Goal: Task Accomplishment & Management: Complete application form

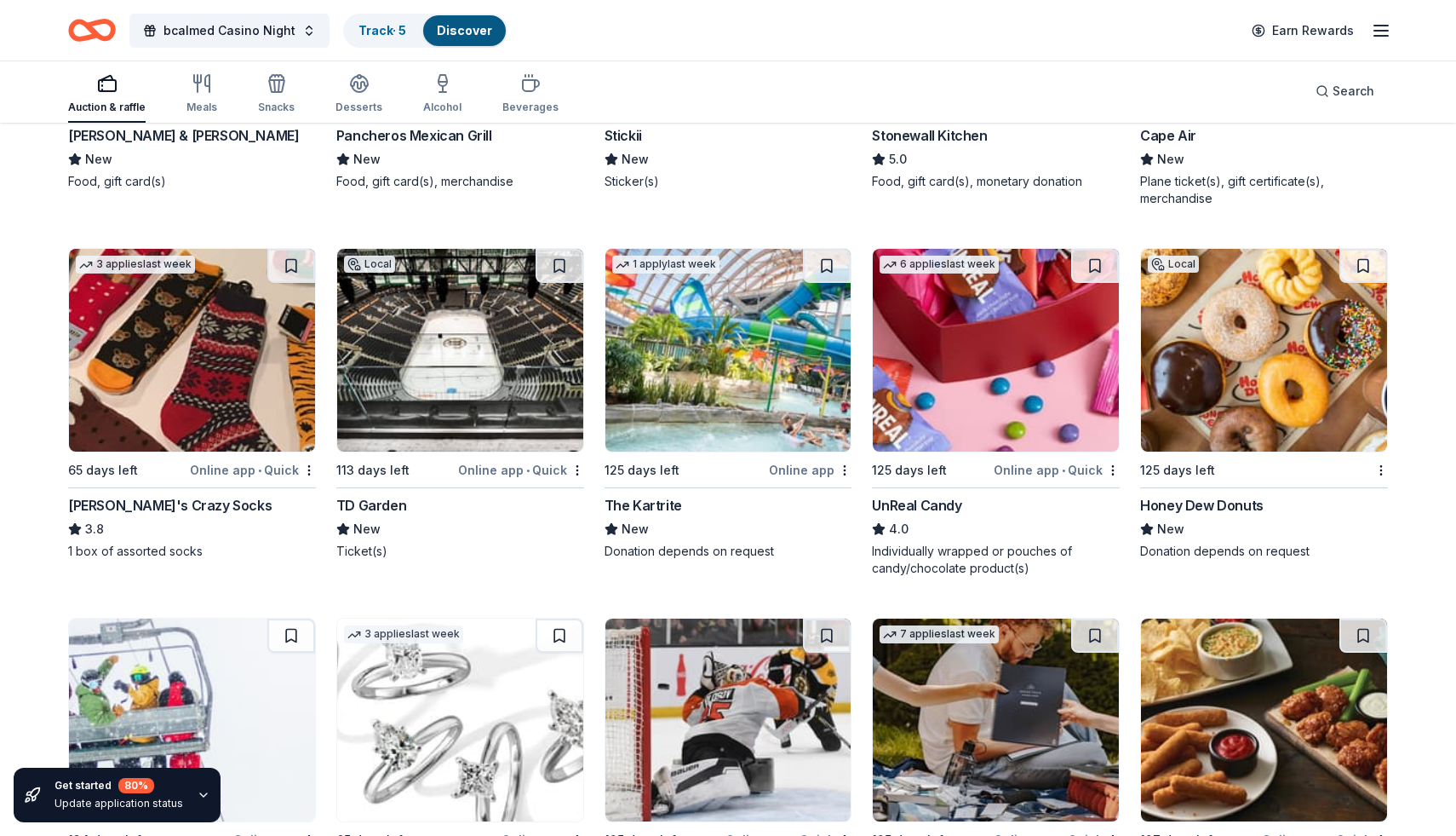
scroll to position [7073, 0]
click at [538, 470] on div "Online app • Quick" at bounding box center [521, 469] width 126 height 22
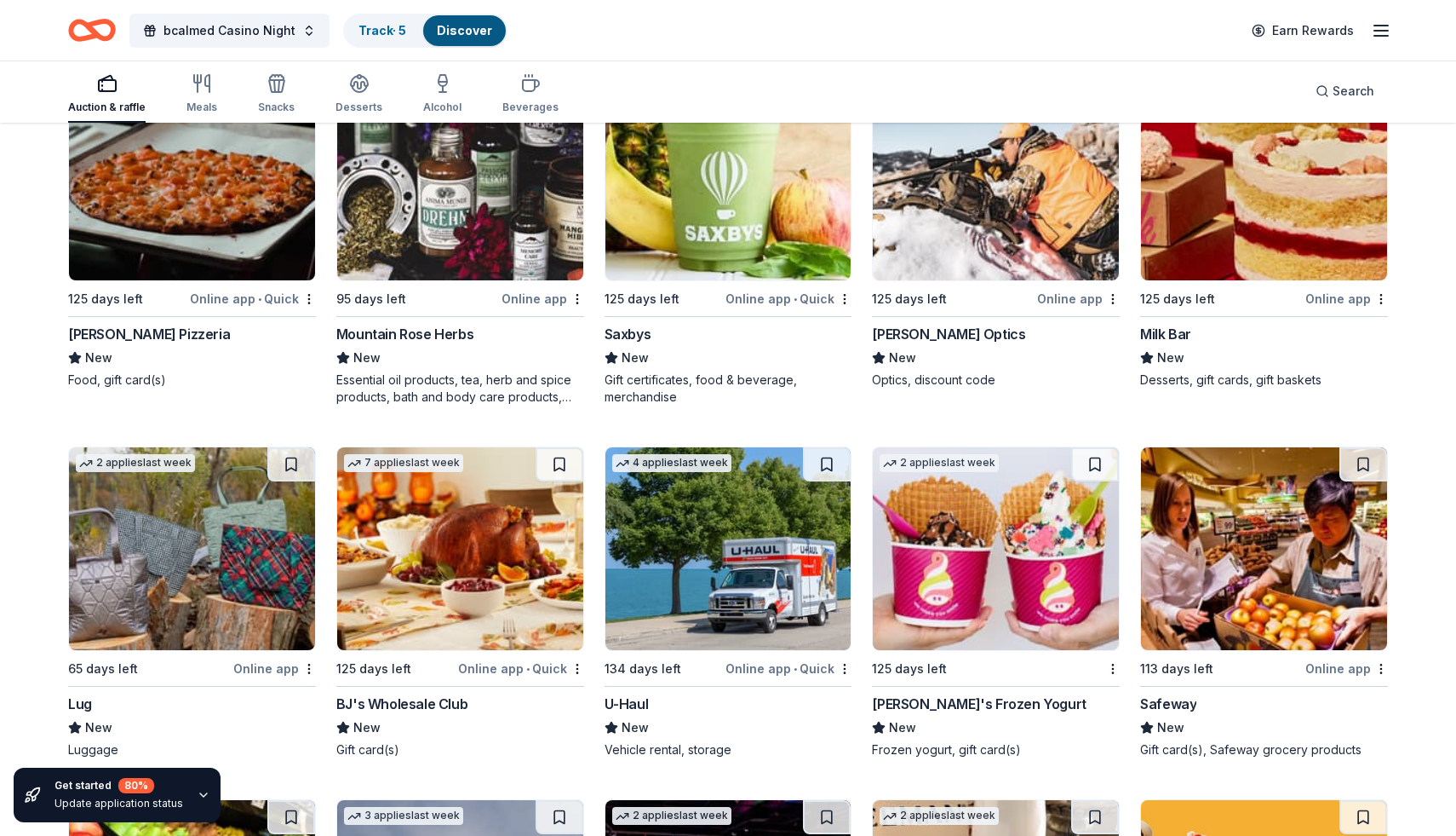
scroll to position [8350, 0]
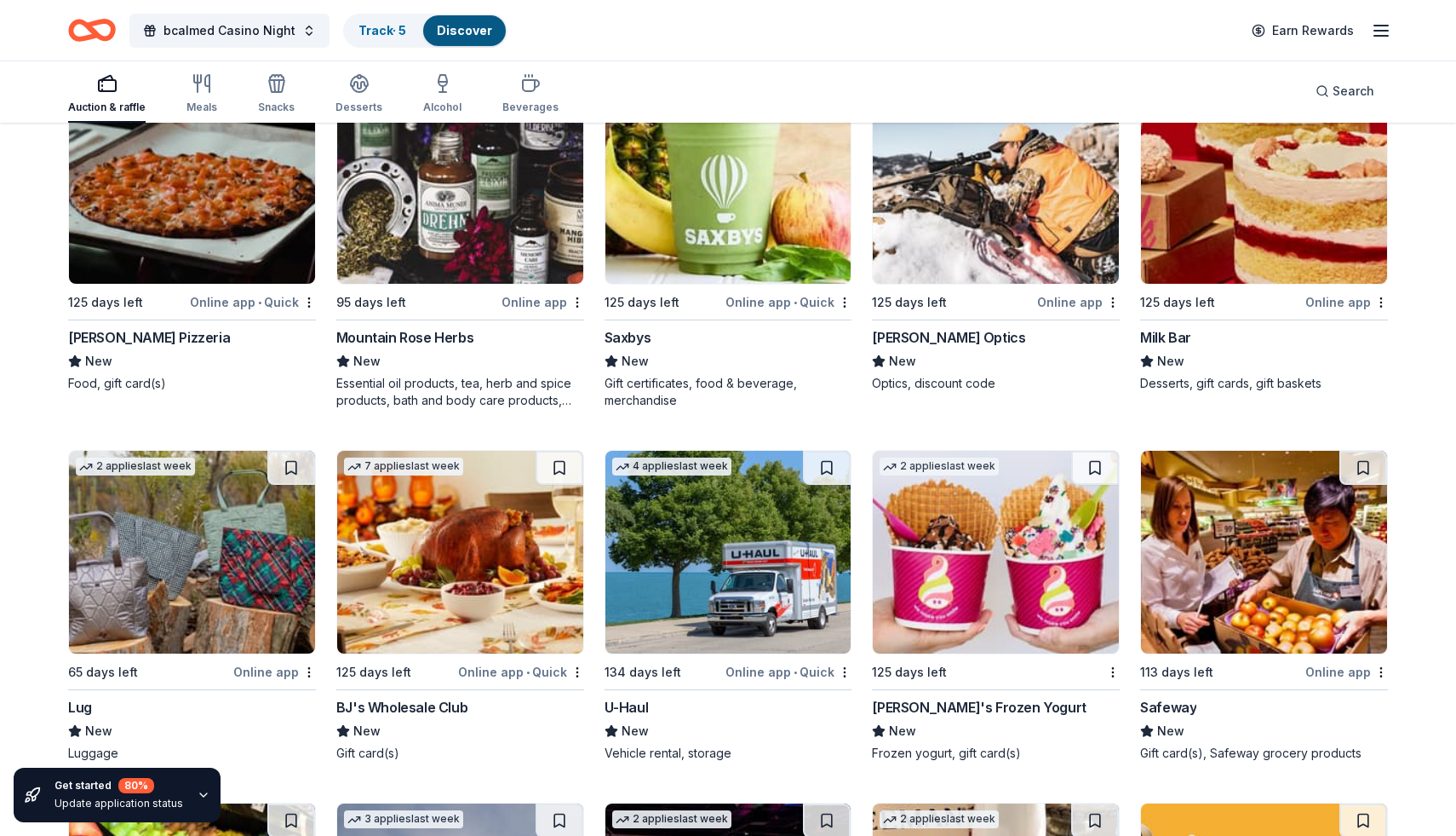
click at [791, 302] on div "Online app • Quick" at bounding box center [788, 302] width 126 height 22
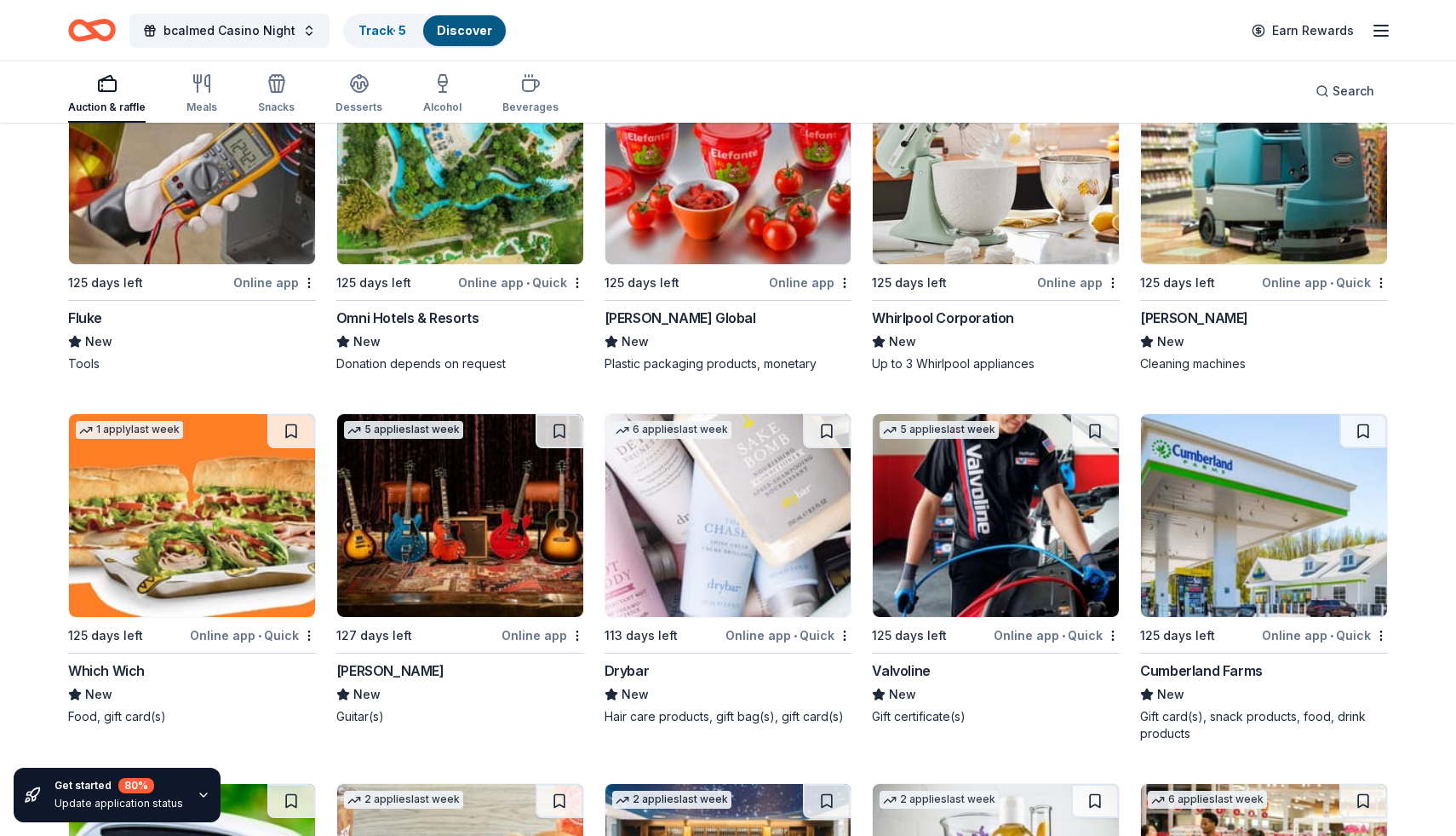
scroll to position [9463, 0]
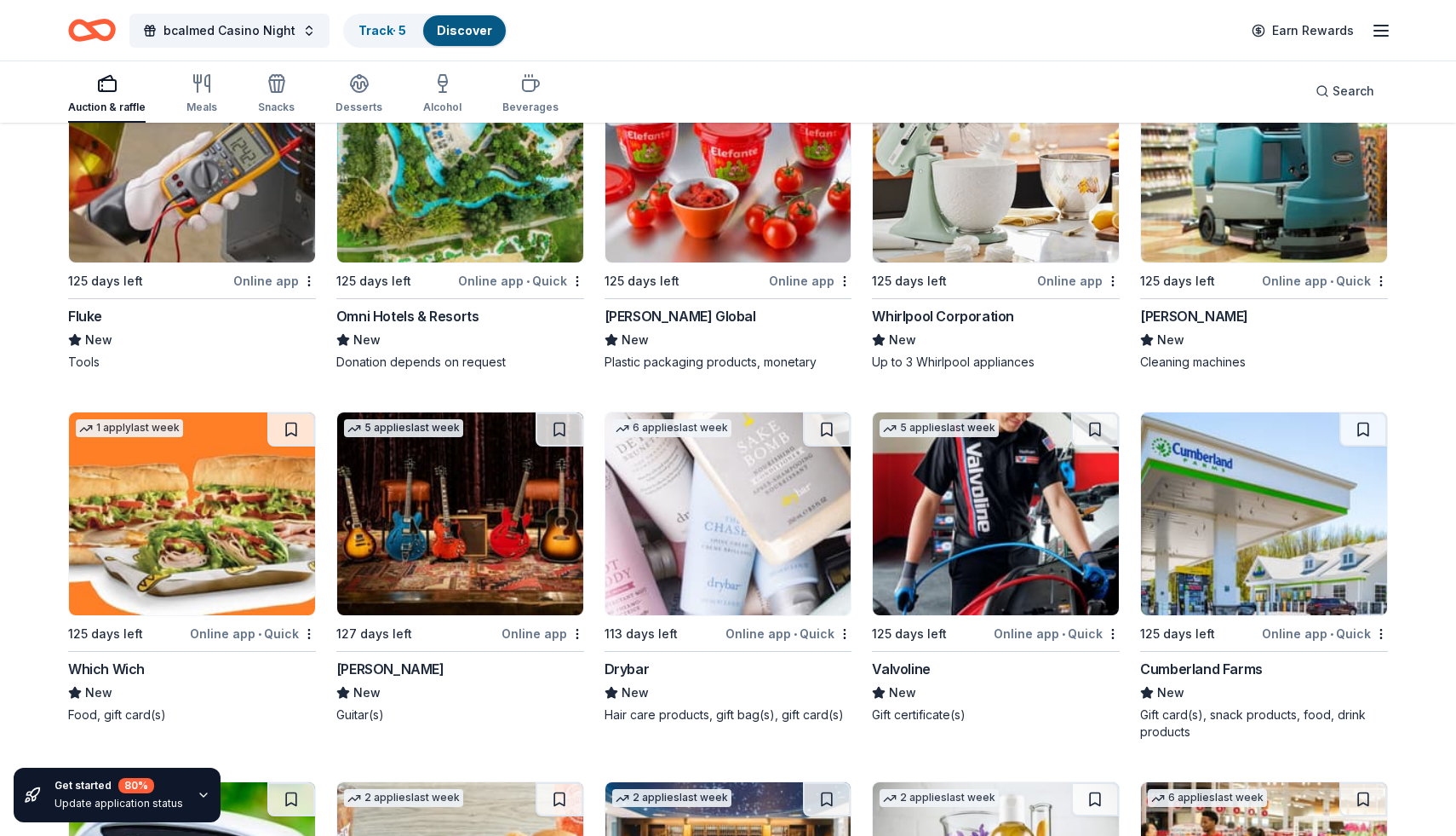
click at [1061, 283] on div "Online app" at bounding box center [1079, 280] width 83 height 22
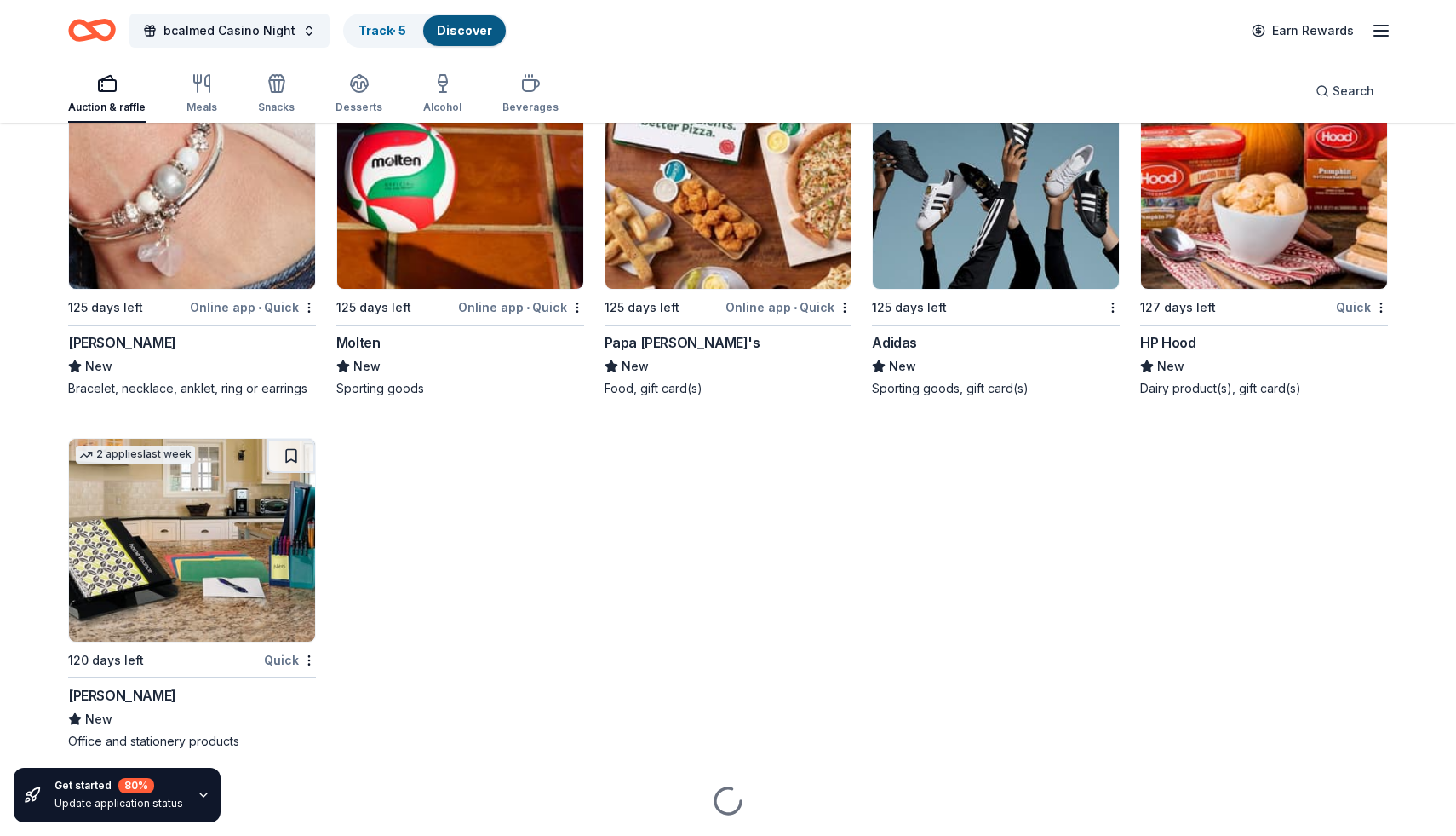
scroll to position [15956, 0]
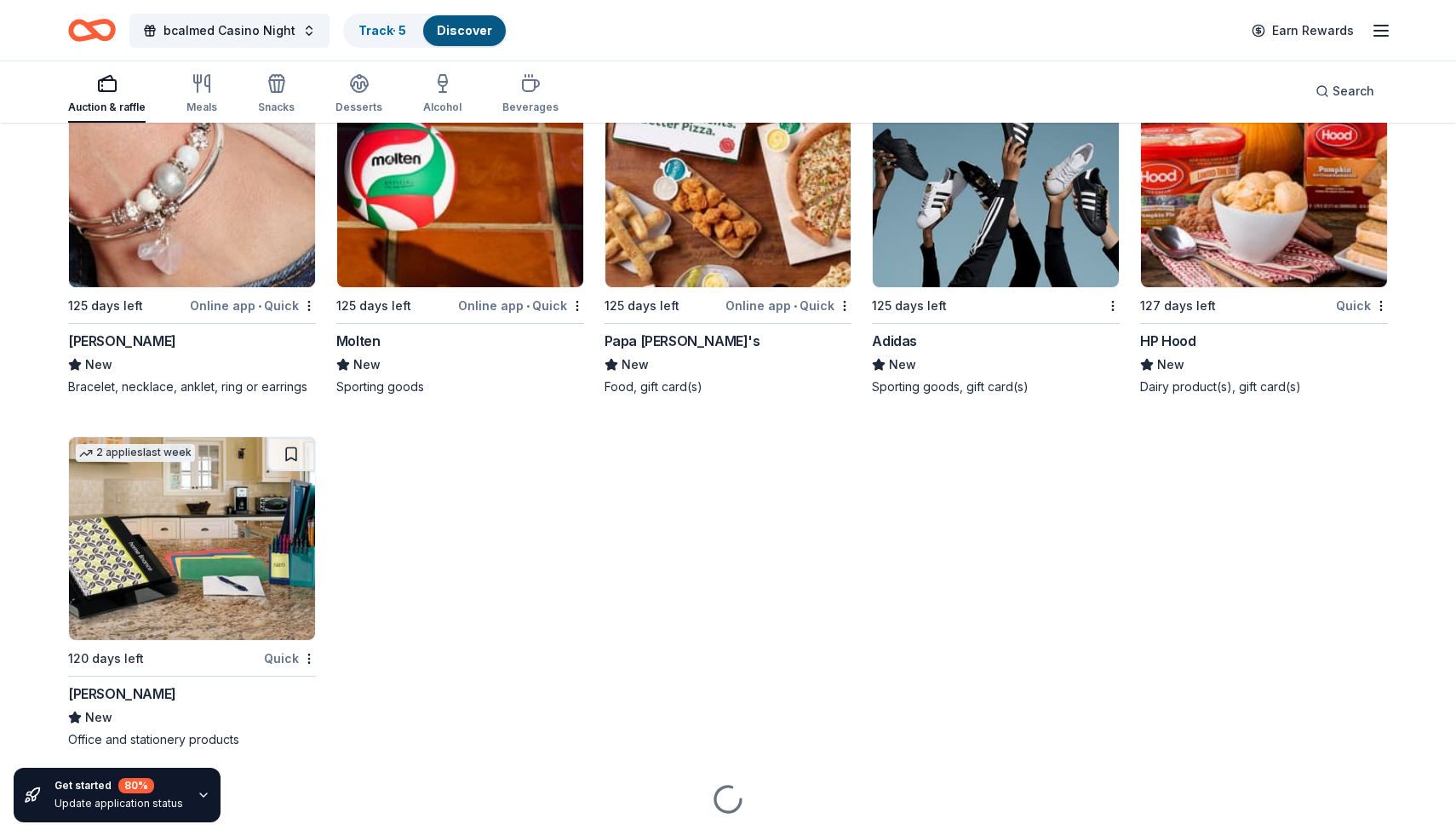
click at [906, 342] on div "Adidas" at bounding box center [894, 340] width 45 height 21
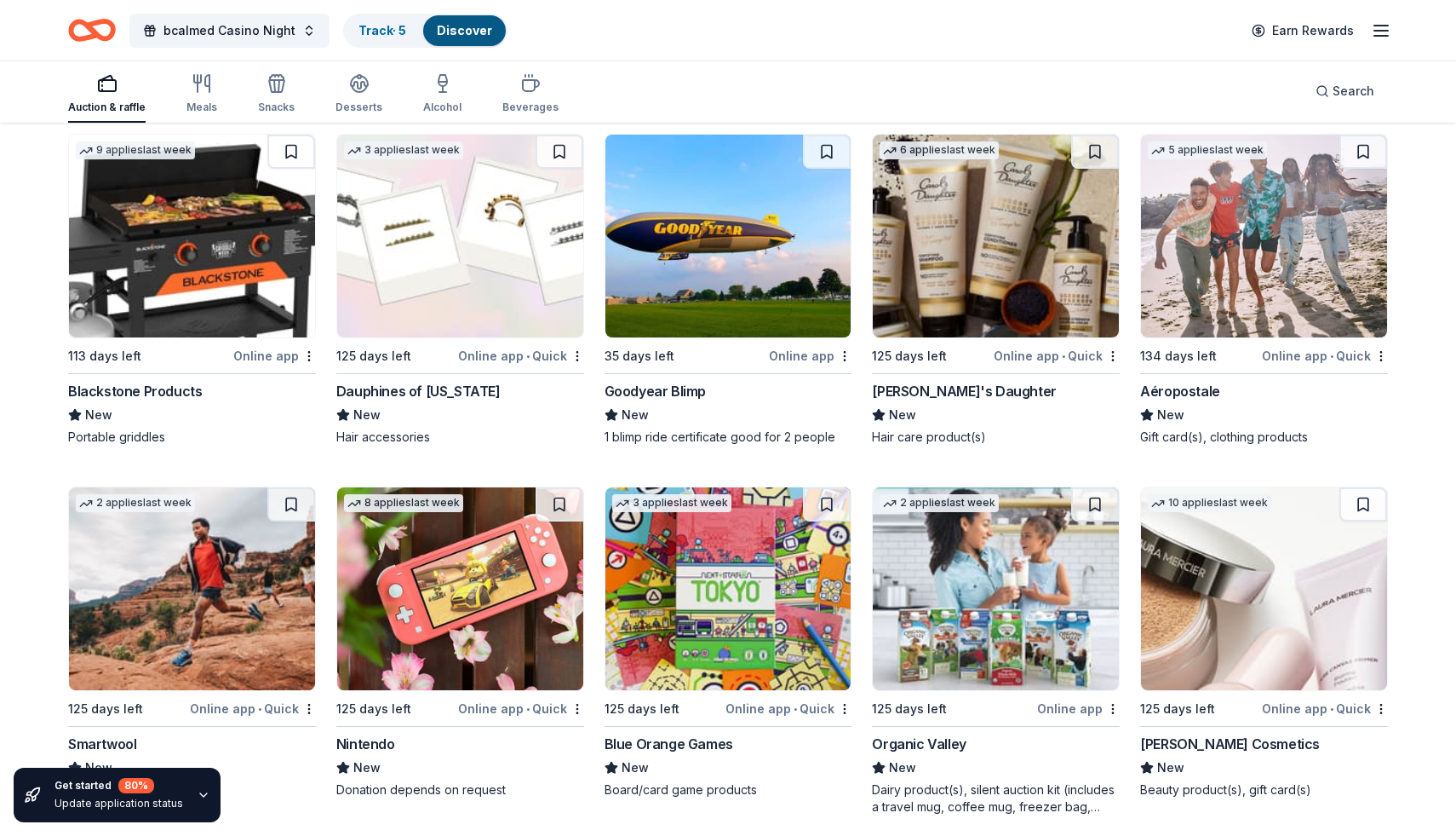
scroll to position [14829, 0]
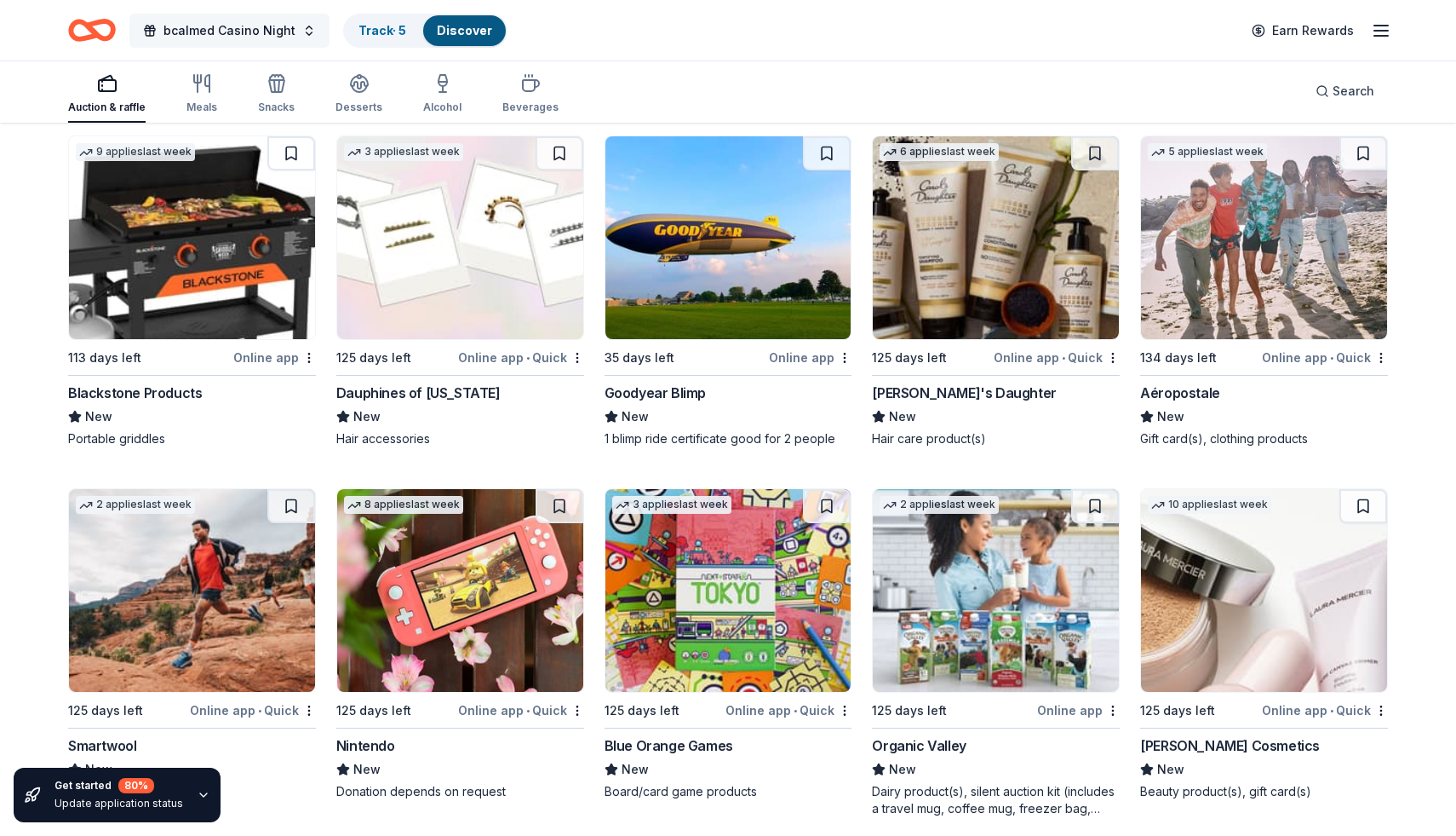
click at [264, 29] on span "bcalmed Casino Night" at bounding box center [229, 31] width 132 height 21
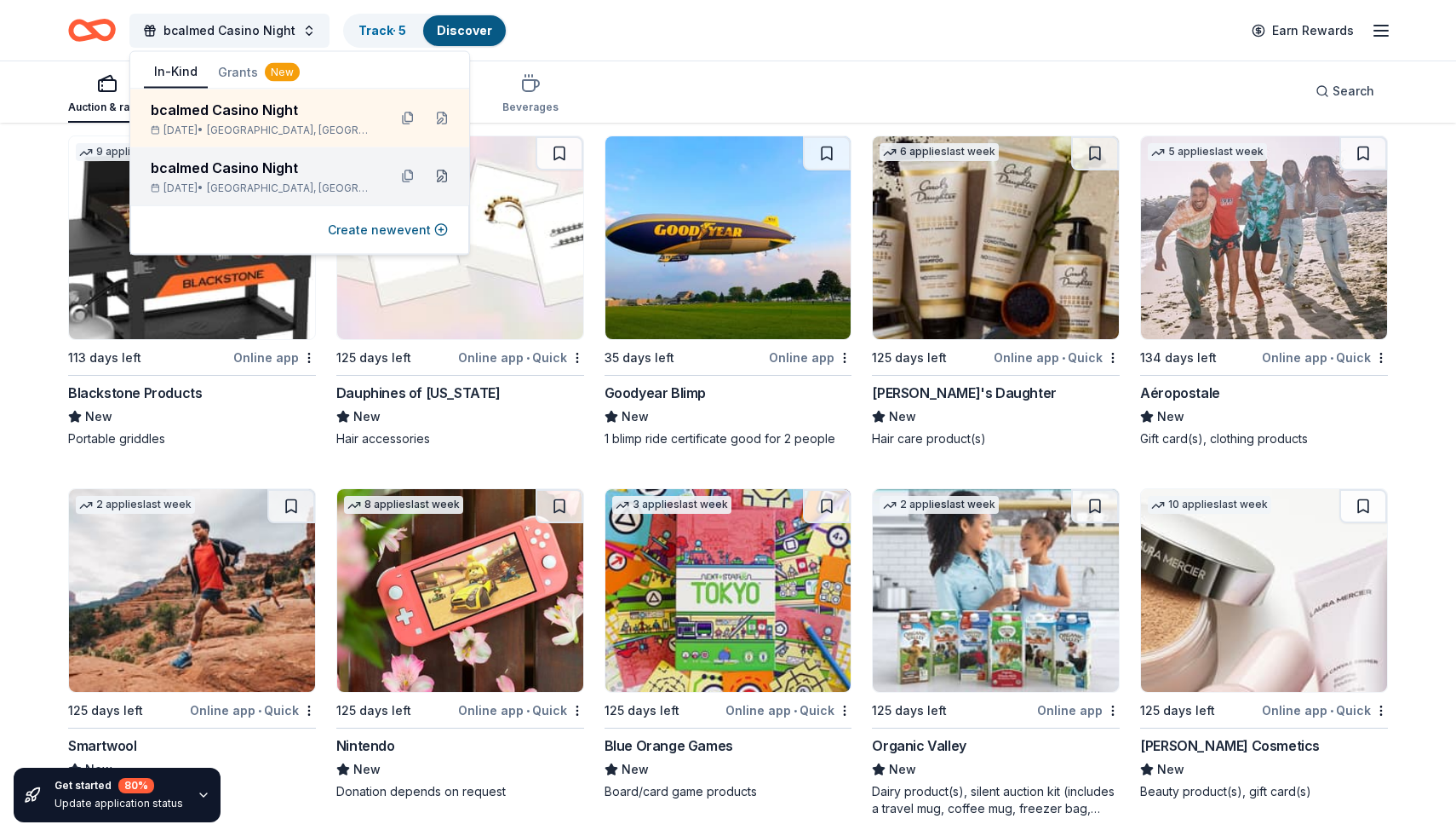
click at [440, 180] on button at bounding box center [442, 177] width 28 height 28
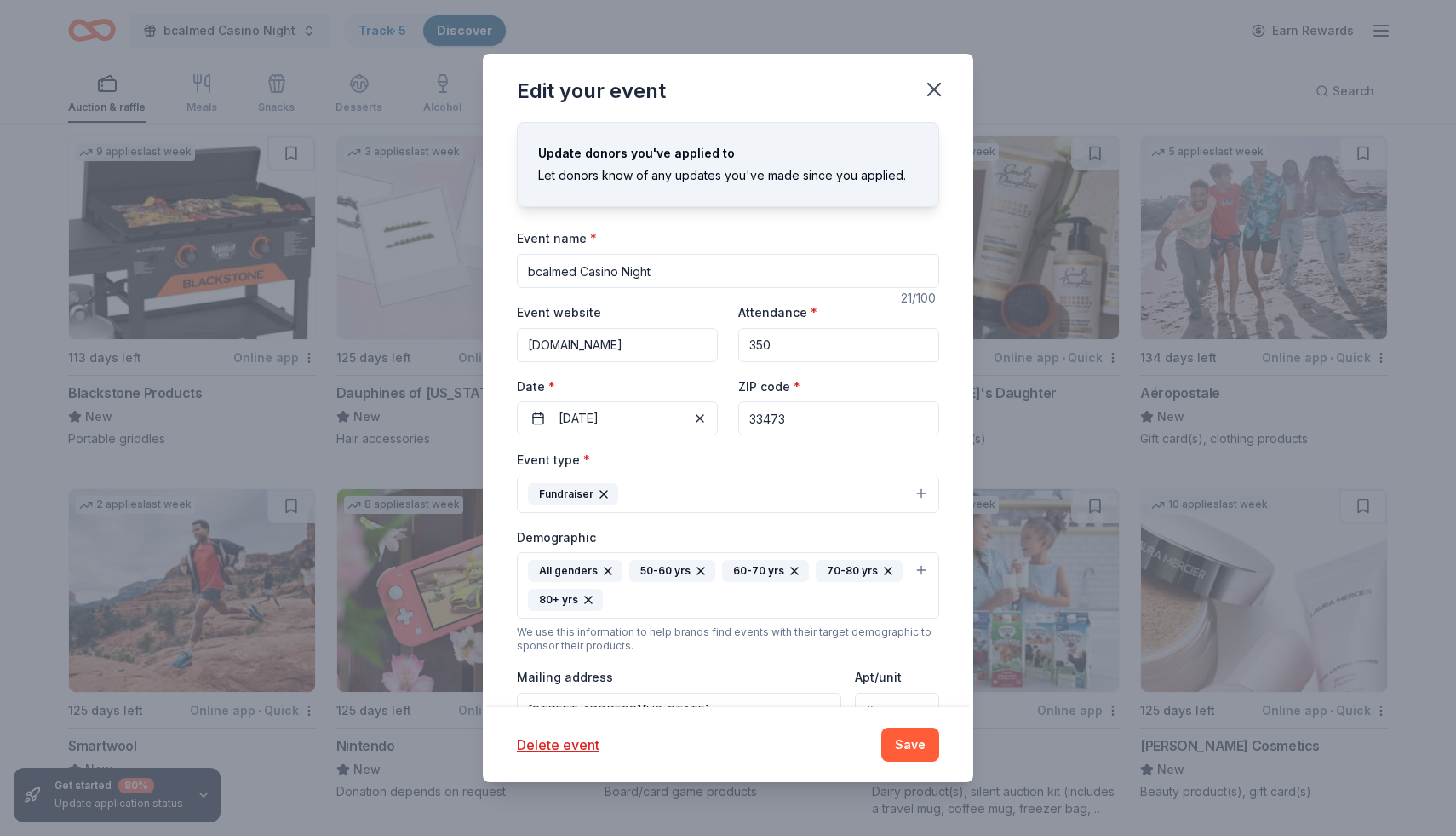
drag, startPoint x: 796, startPoint y: 419, endPoint x: 731, endPoint y: 423, distance: 65.1
click at [731, 423] on div "Event website www.bcalmed.org Attendance * 350 Date * 01/24/2026 ZIP code * 334…" at bounding box center [728, 368] width 422 height 134
type input "60007"
click at [930, 744] on button "Save" at bounding box center [910, 745] width 58 height 34
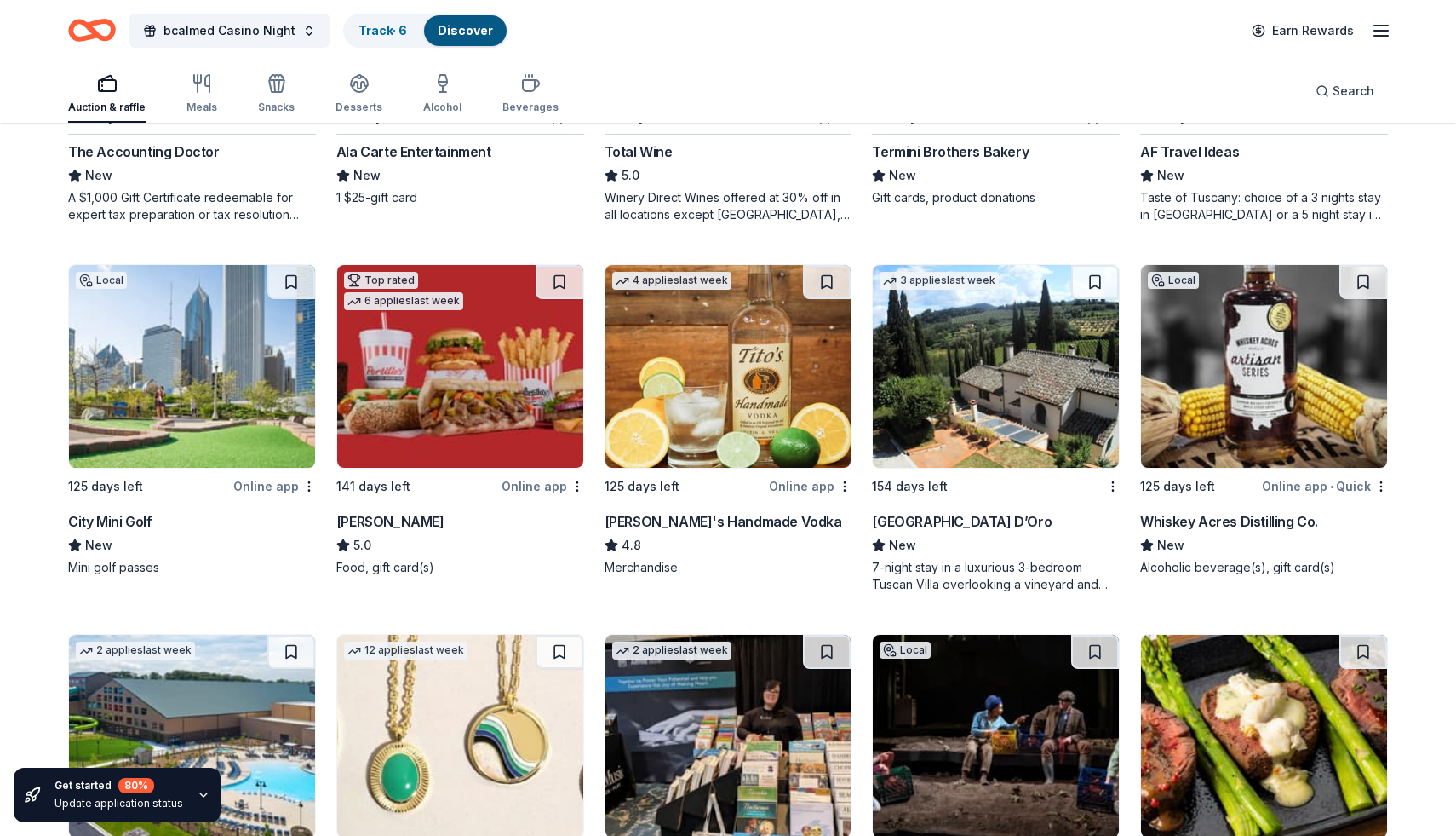
scroll to position [2994, 0]
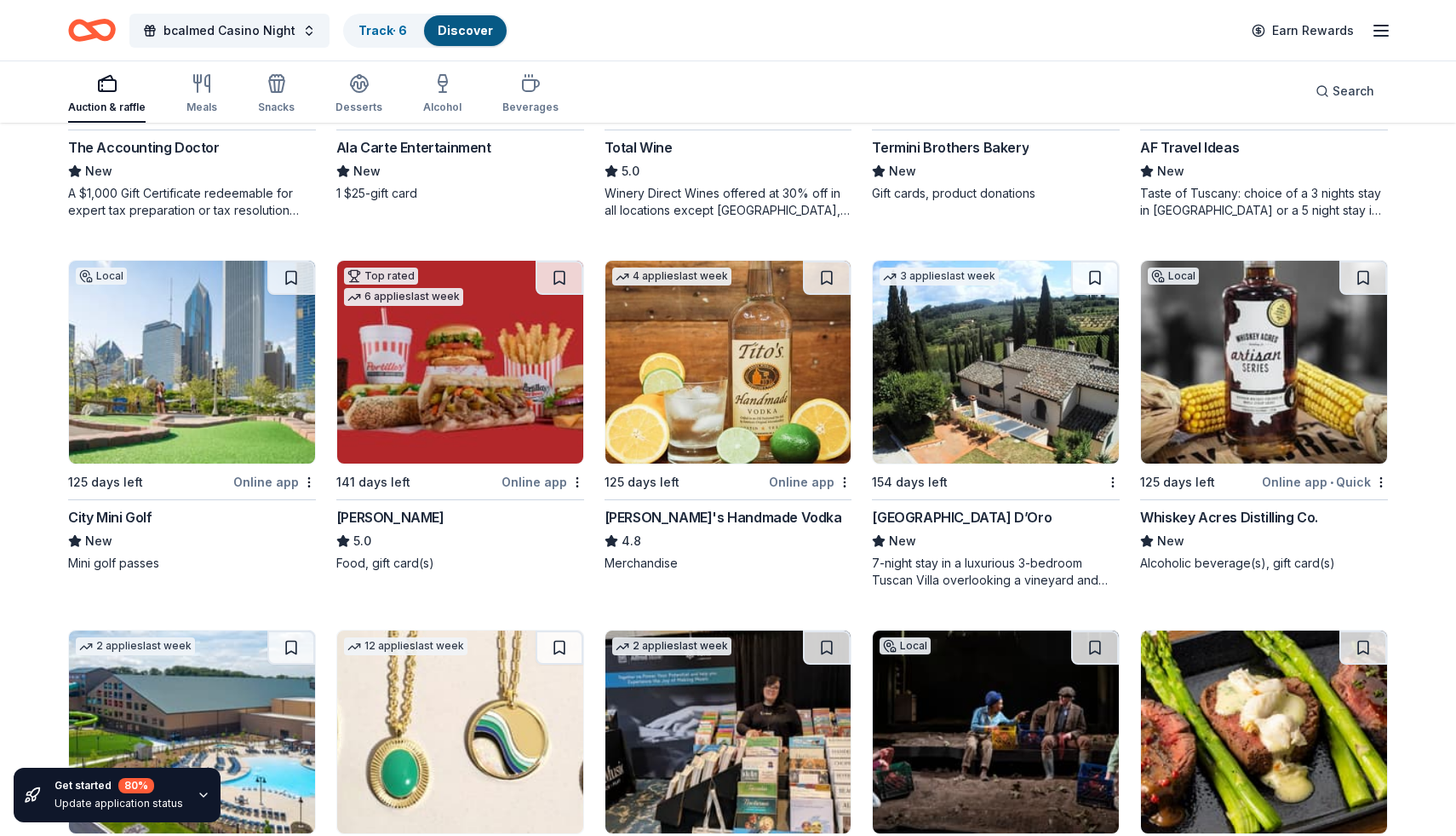
click at [1328, 483] on div "Online app • Quick" at bounding box center [1325, 482] width 126 height 22
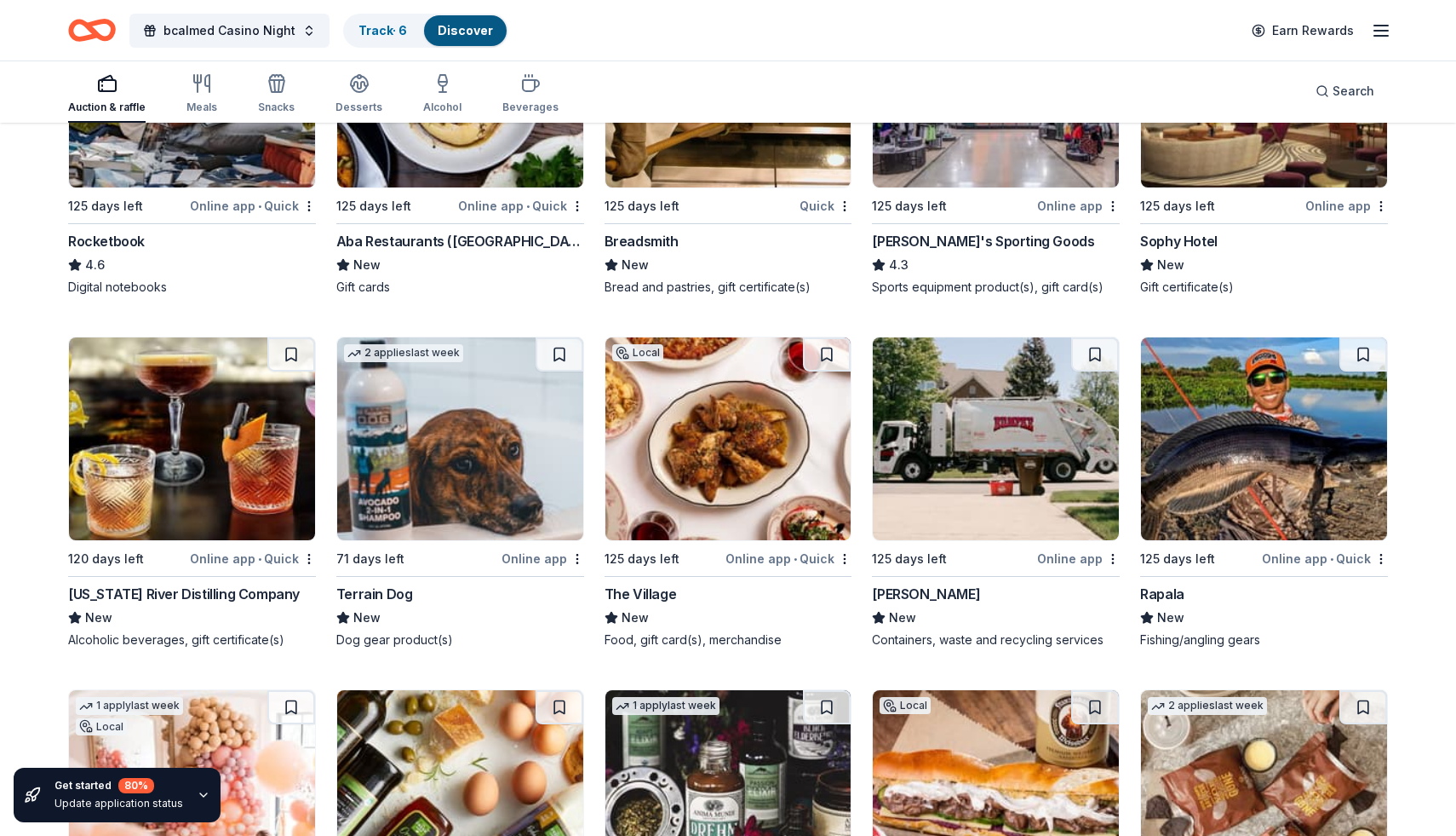
scroll to position [8413, 0]
click at [258, 558] on span "•" at bounding box center [259, 558] width 3 height 14
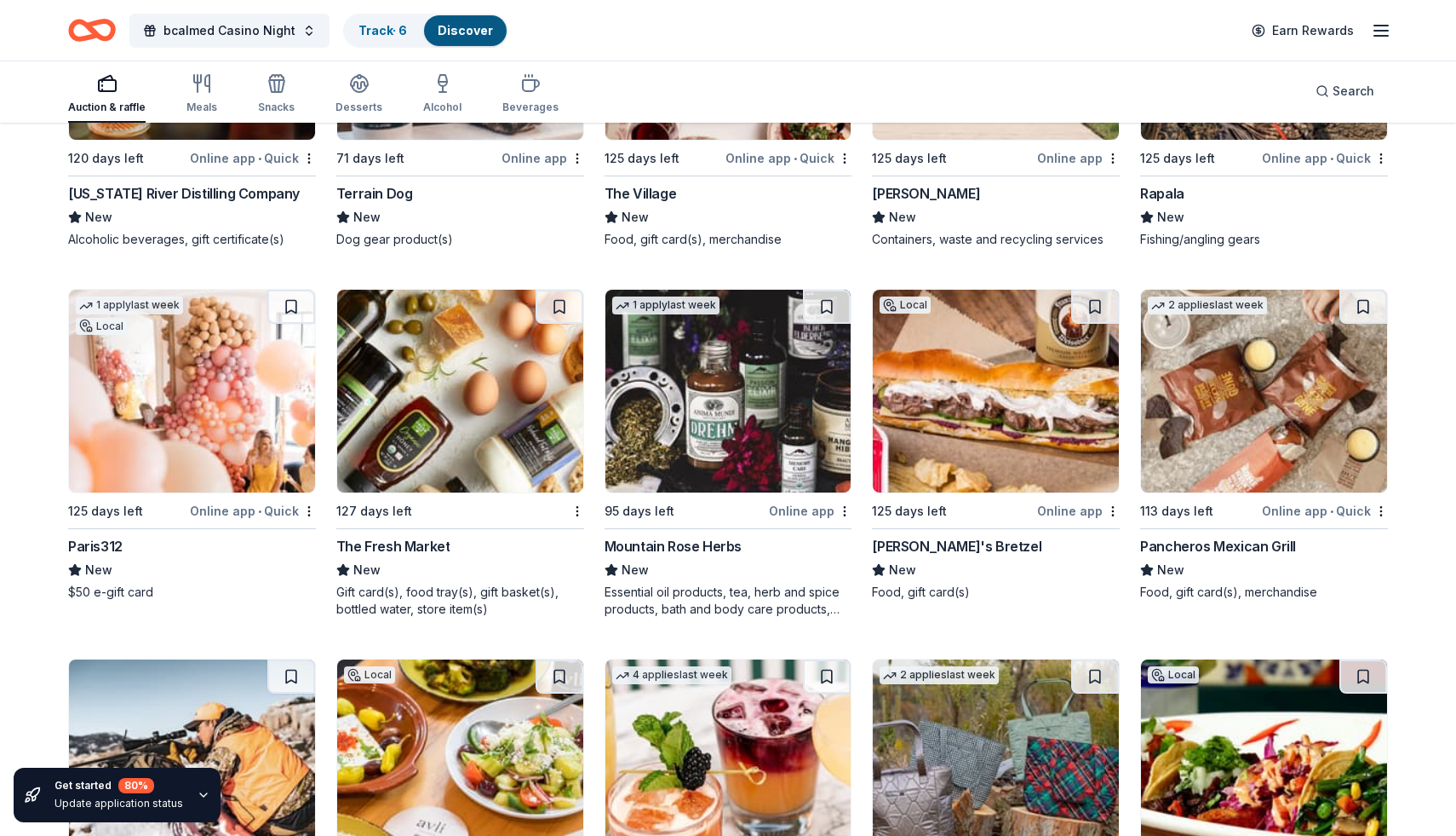
scroll to position [8818, 0]
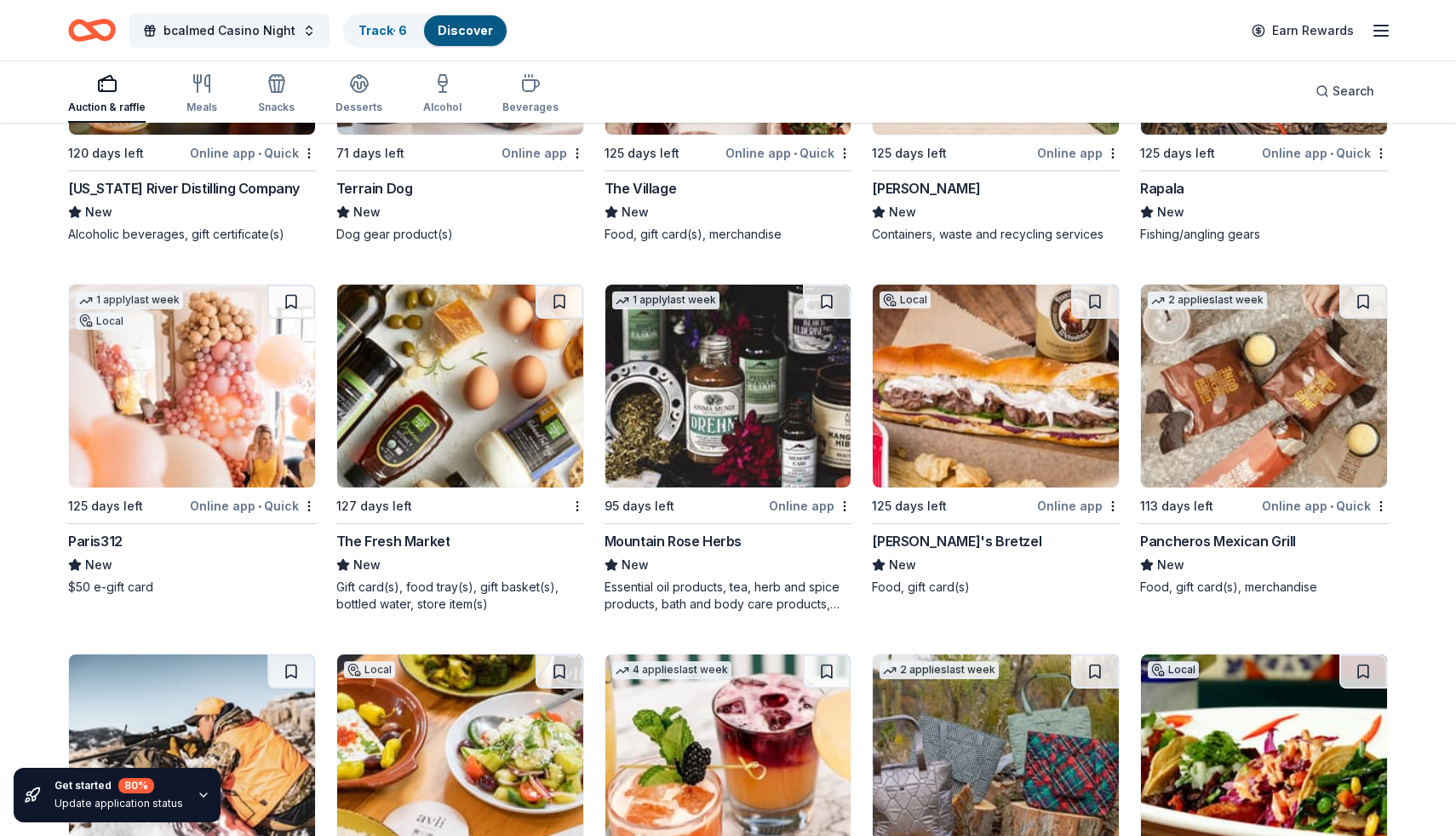
click at [799, 509] on div "Online app" at bounding box center [810, 505] width 83 height 22
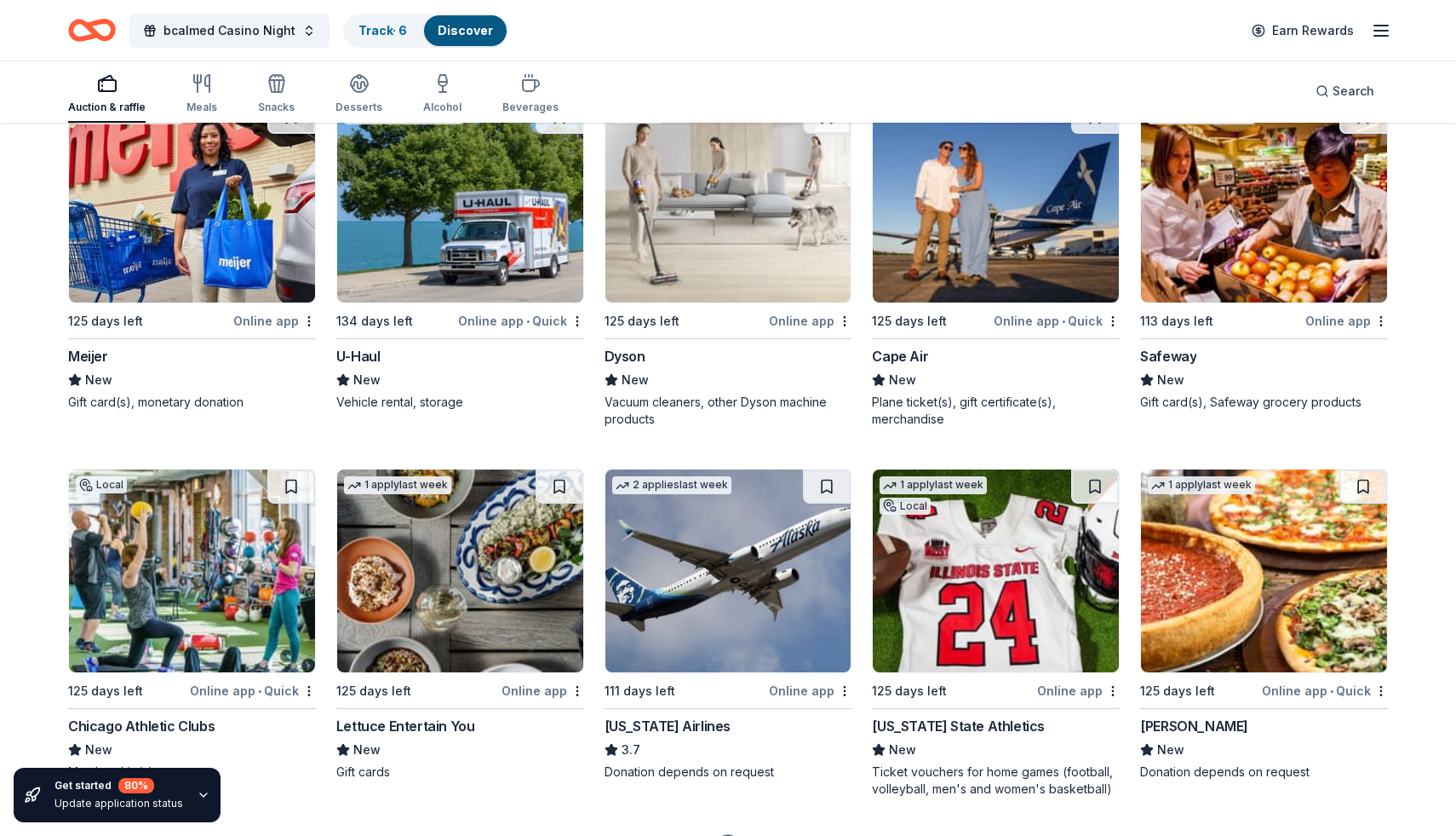
scroll to position [9717, 0]
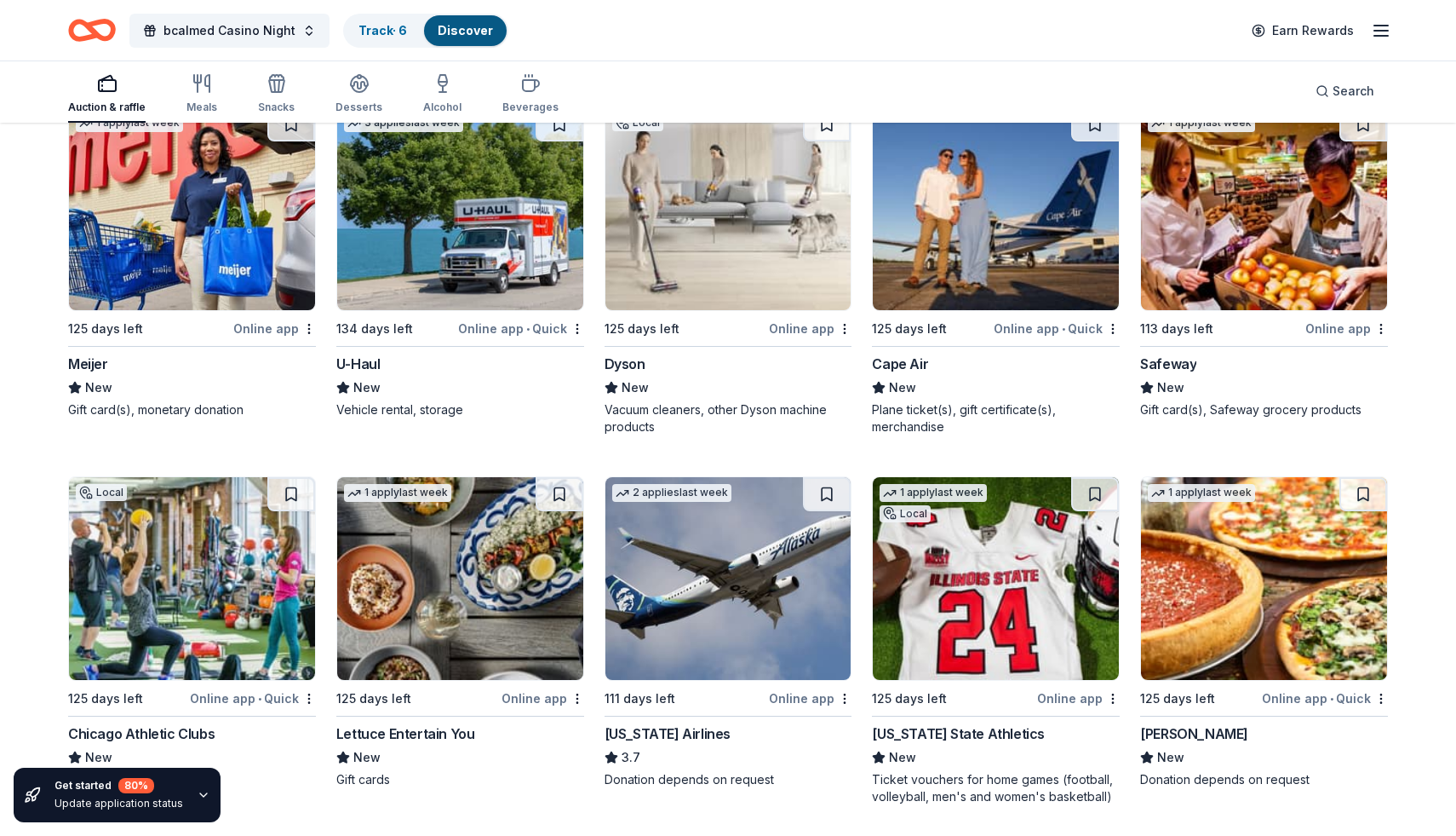
click at [805, 329] on div "Online app" at bounding box center [810, 328] width 83 height 22
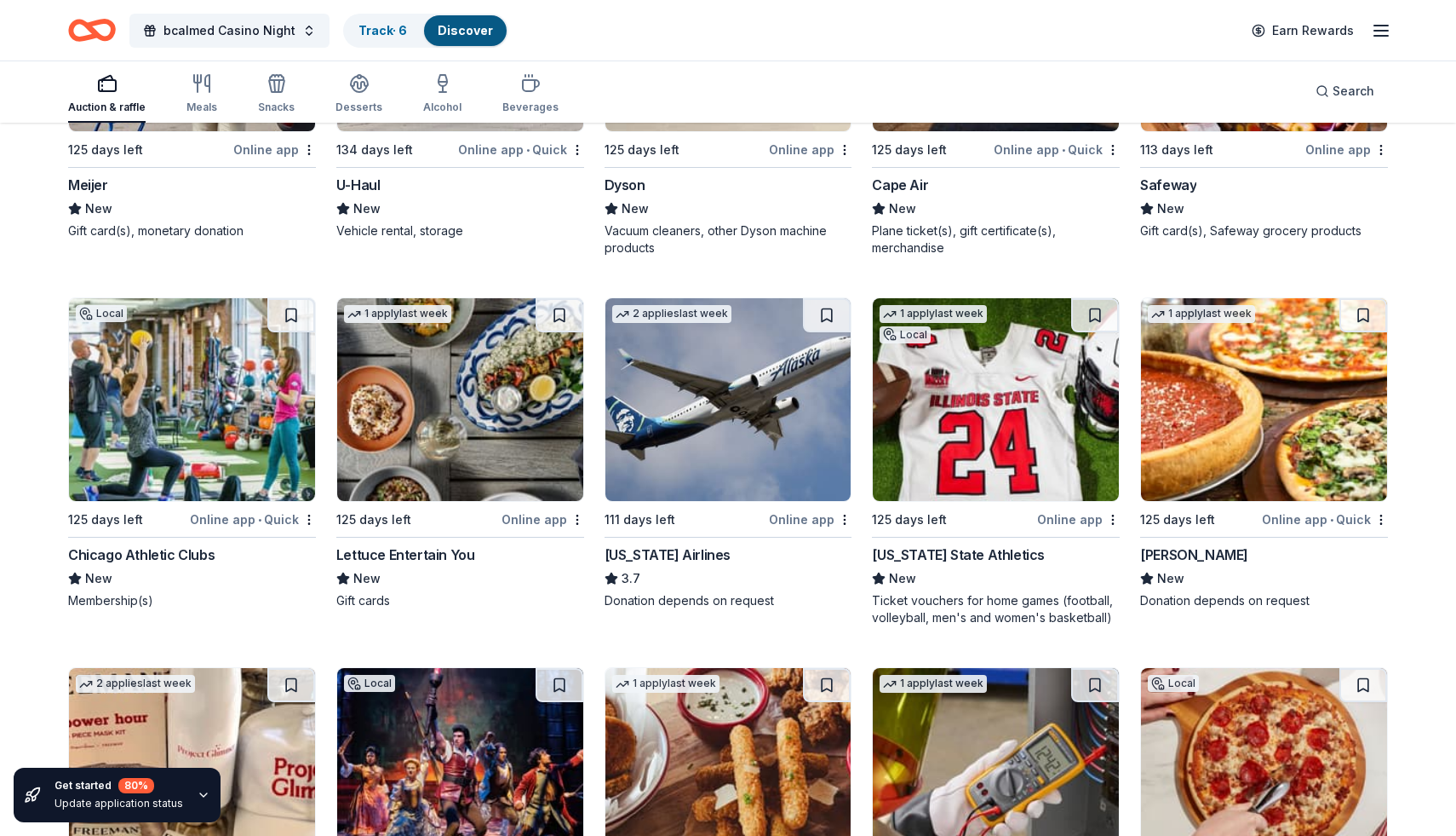
scroll to position [9897, 0]
click at [1323, 515] on div "Online app • Quick" at bounding box center [1325, 518] width 126 height 22
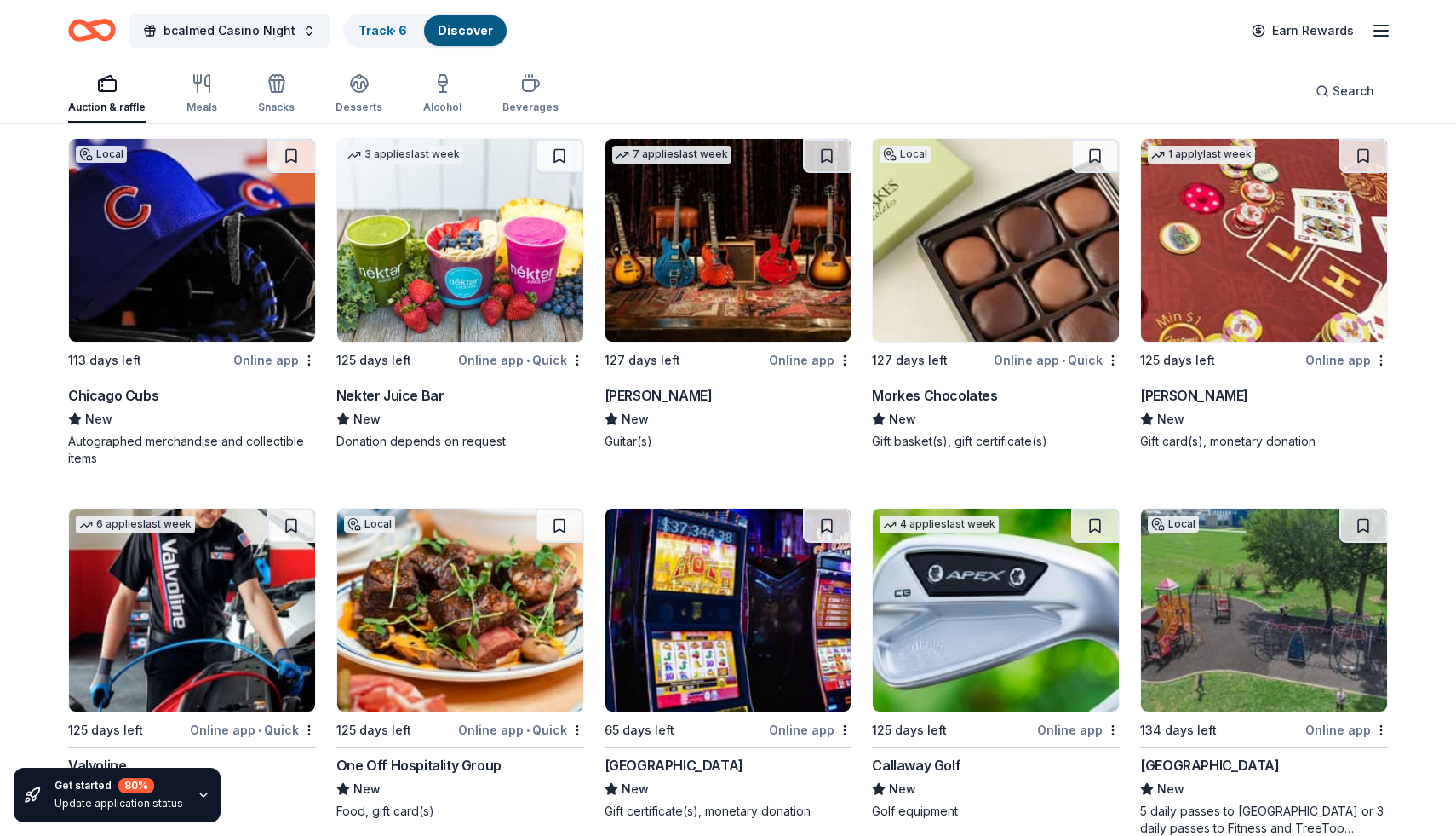
scroll to position [11149, 0]
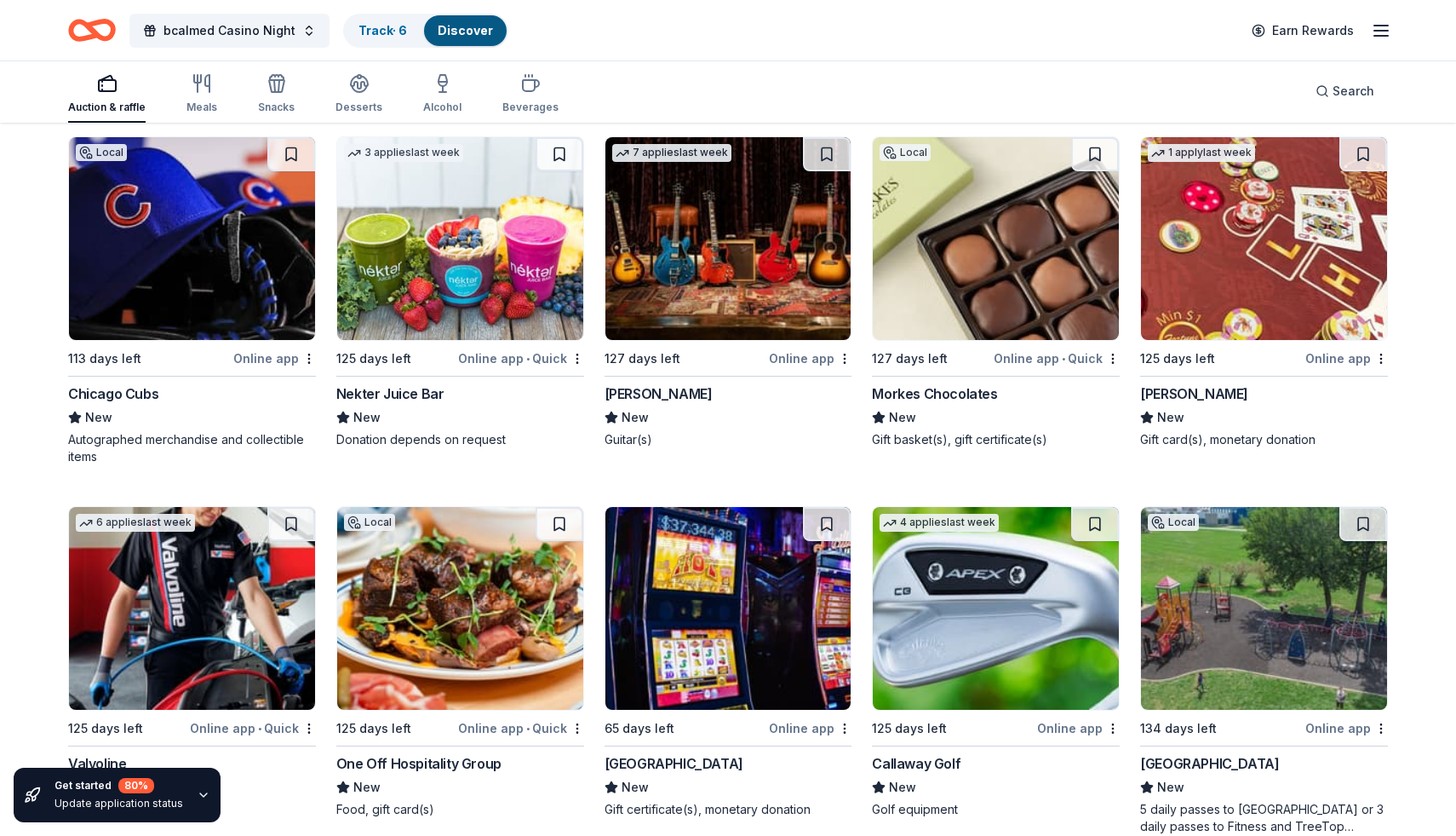
click at [1069, 354] on div "Online app • Quick" at bounding box center [1056, 358] width 126 height 22
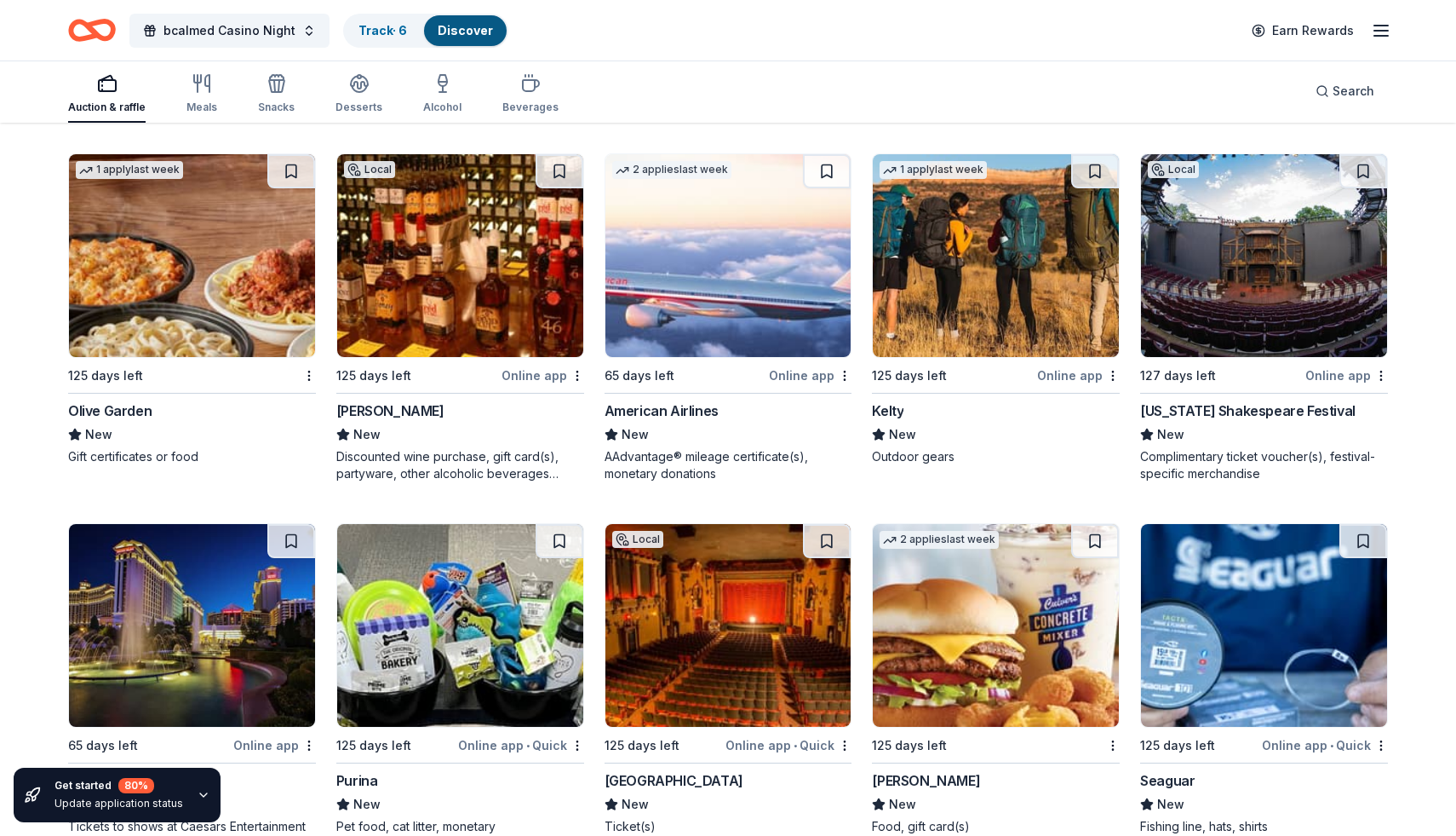
scroll to position [13671, 0]
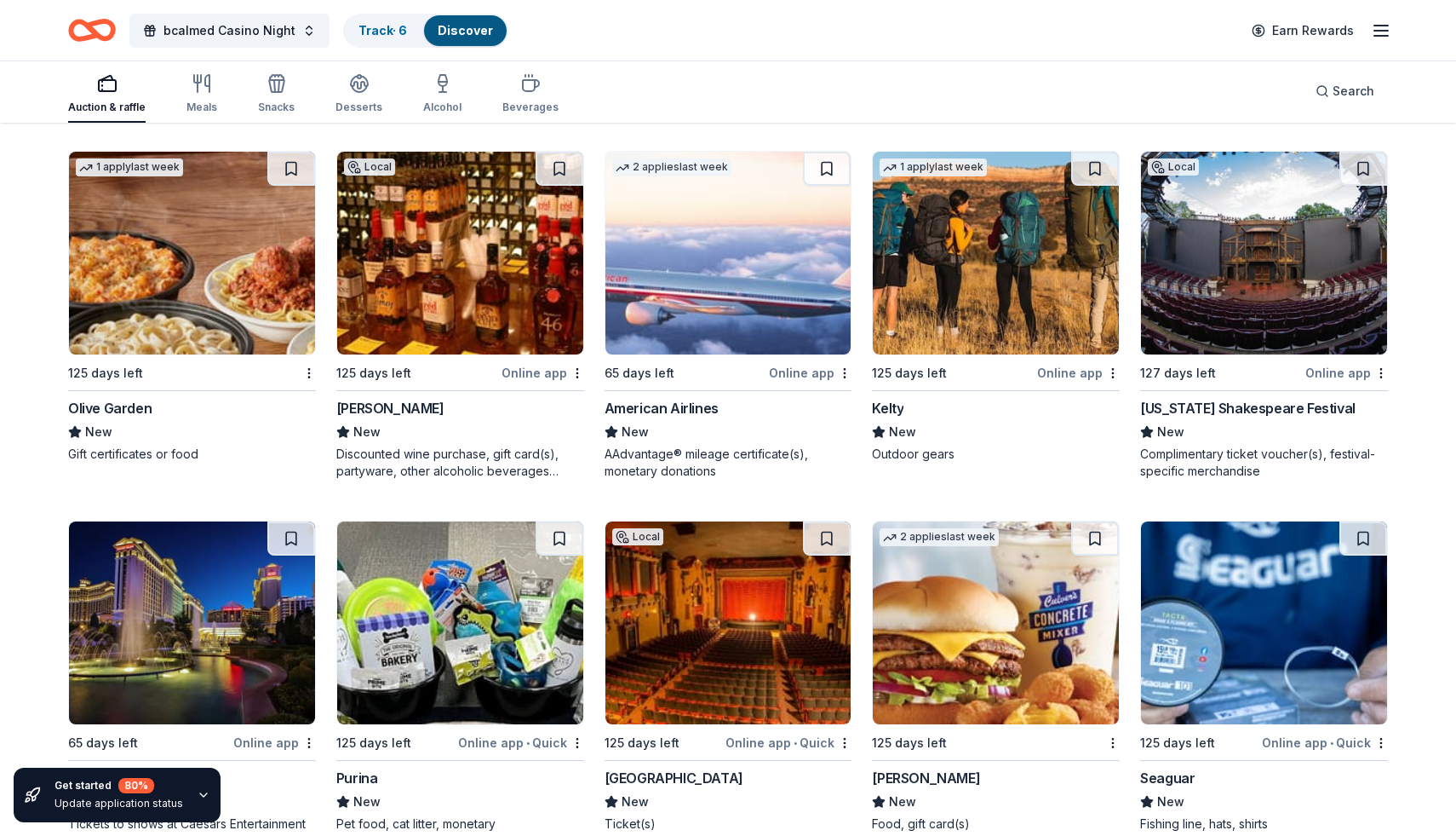
click at [535, 374] on div "Online app" at bounding box center [543, 372] width 83 height 22
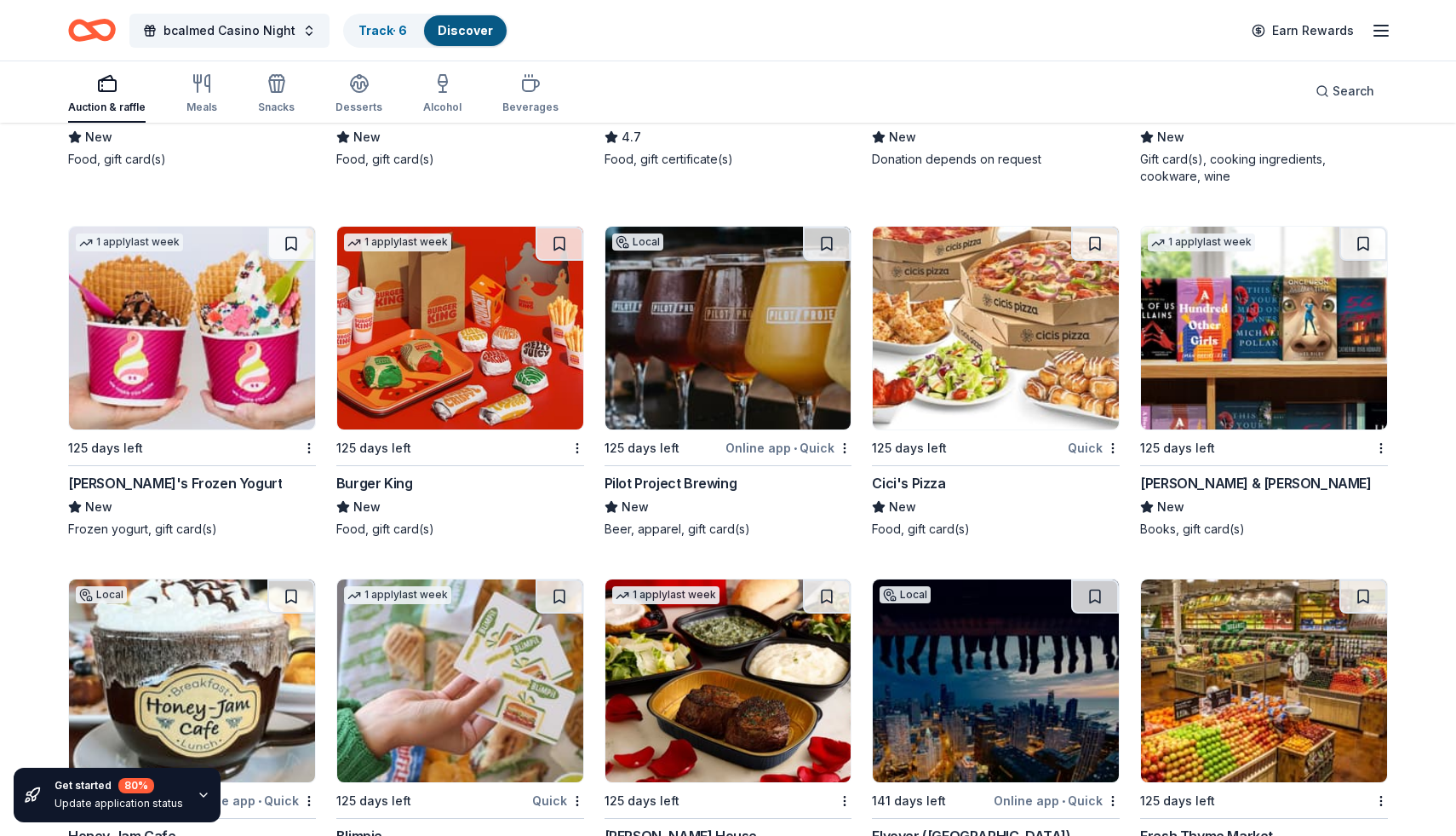
scroll to position [15070, 0]
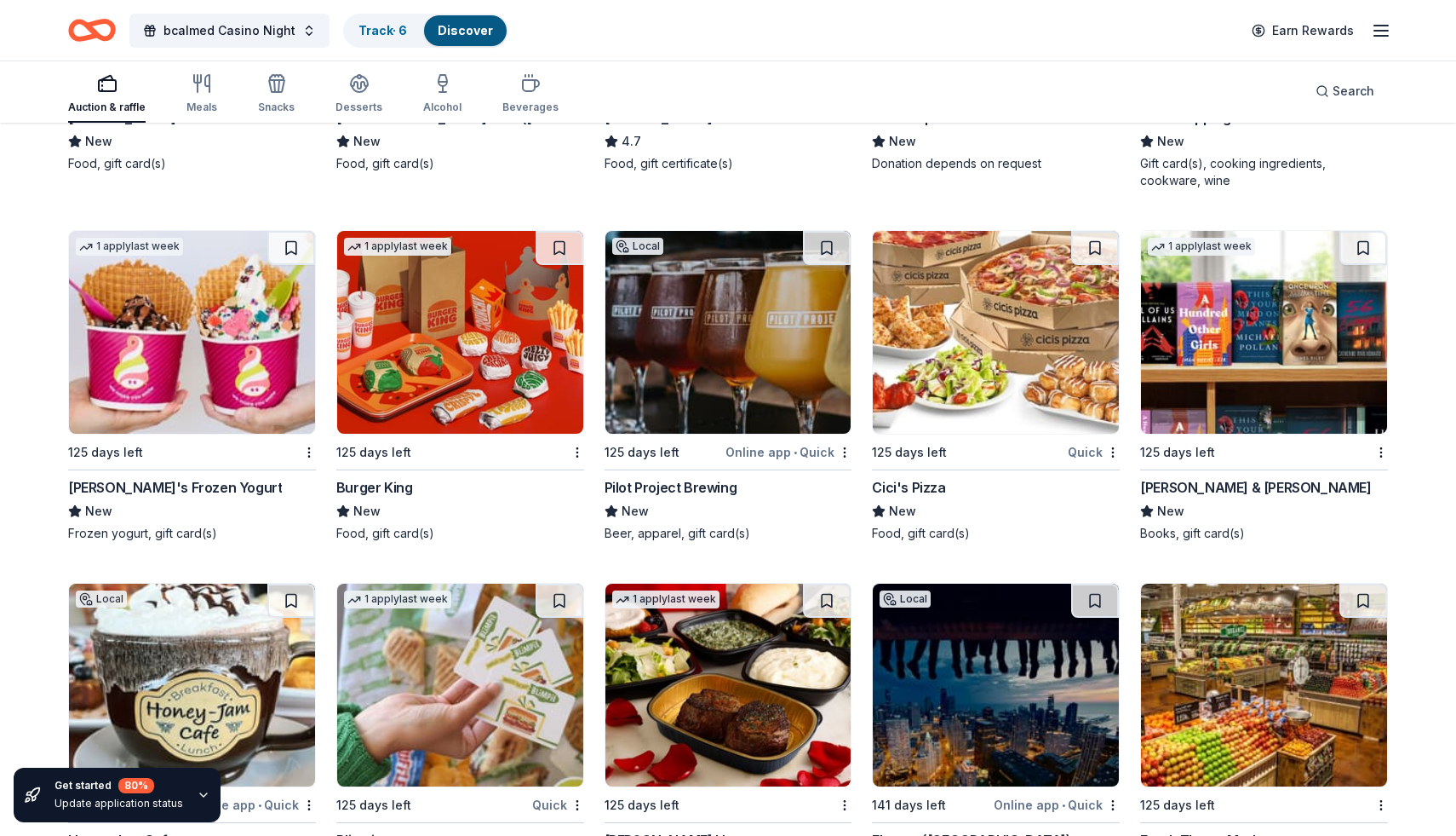
click at [777, 454] on div "Online app • Quick" at bounding box center [788, 452] width 126 height 22
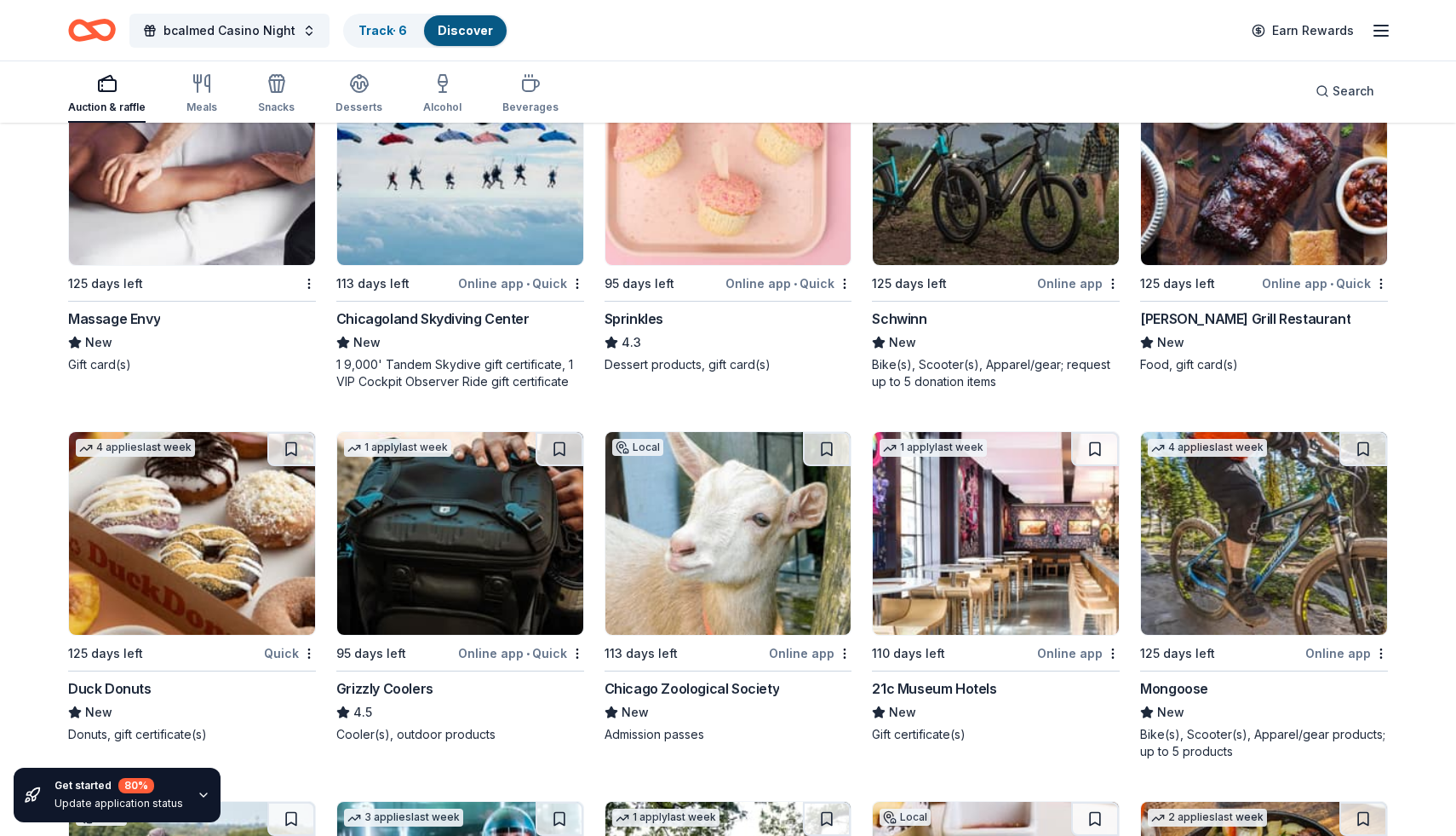
scroll to position [15915, 0]
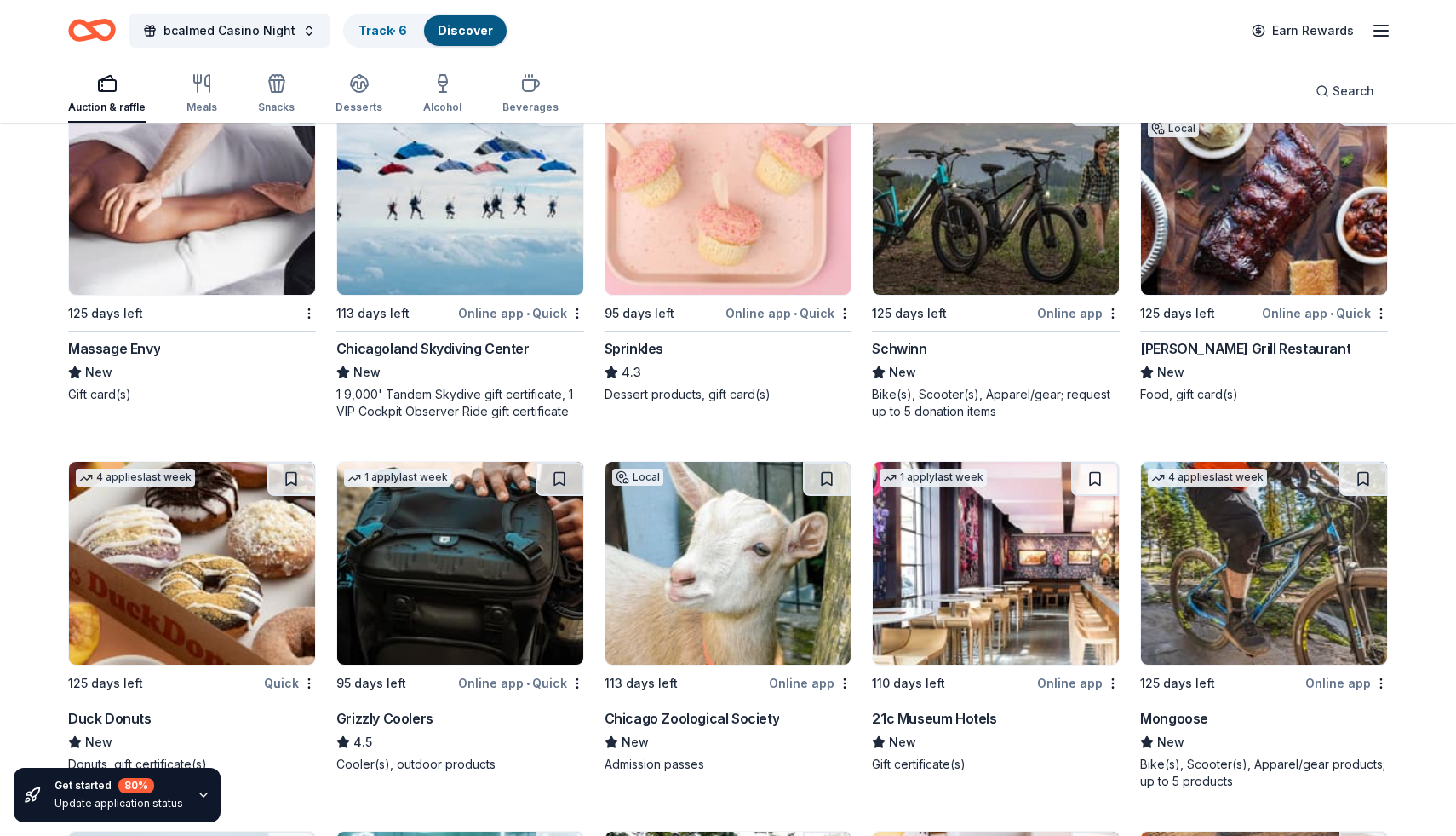
click at [1329, 315] on div "Online app • Quick" at bounding box center [1325, 313] width 126 height 22
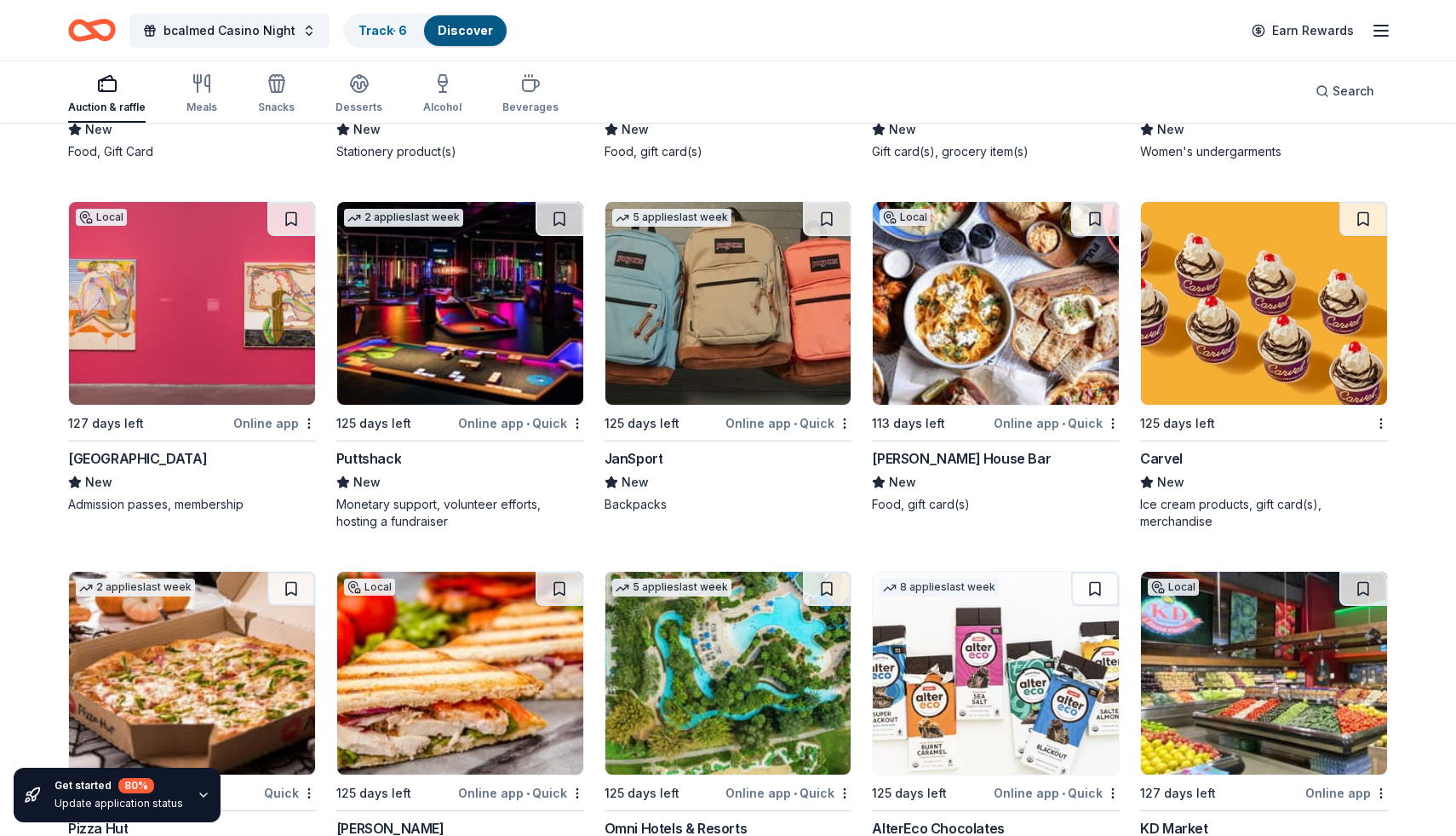
scroll to position [17622, 0]
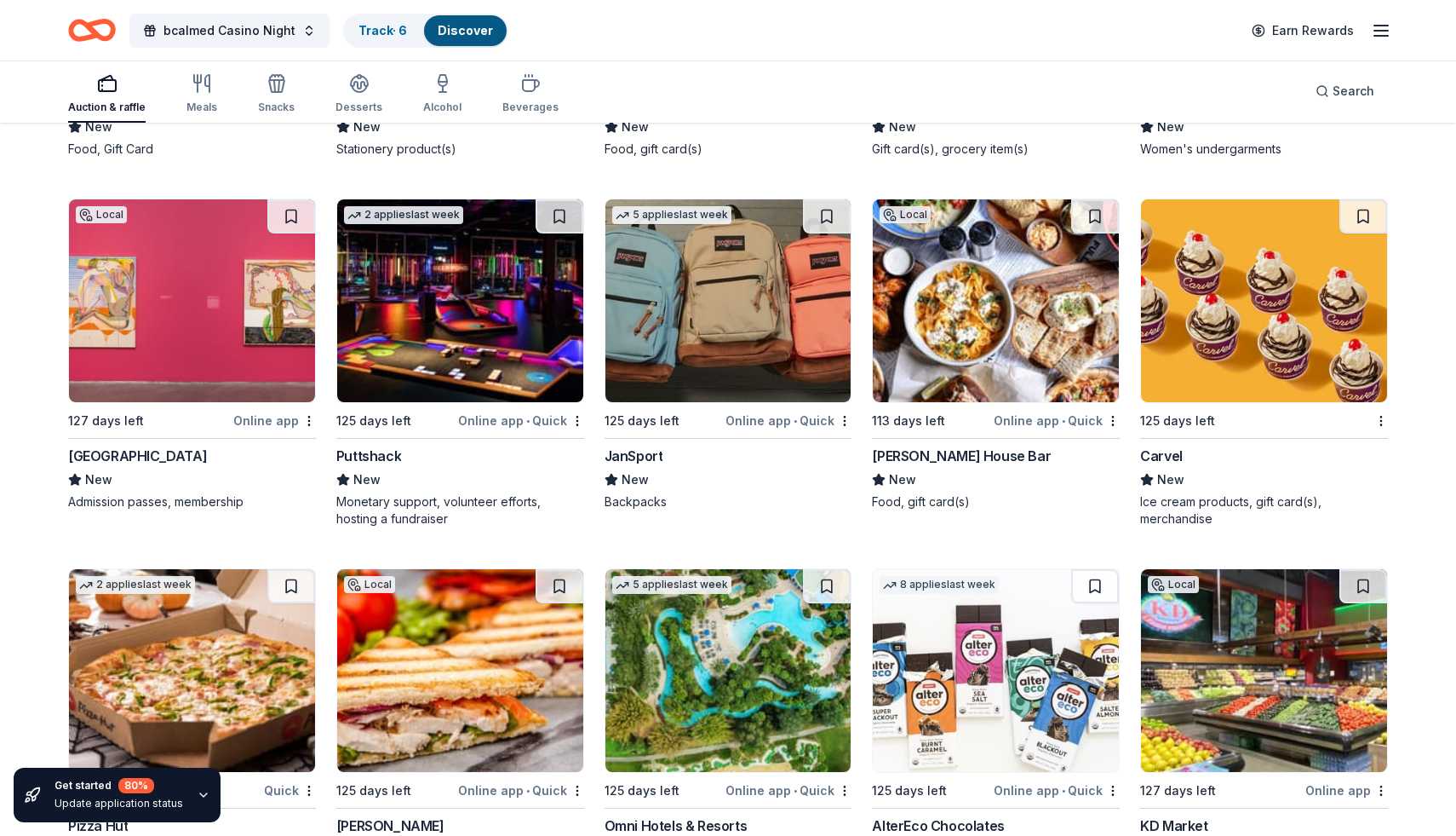
click at [535, 421] on div "Online app • Quick" at bounding box center [521, 420] width 126 height 22
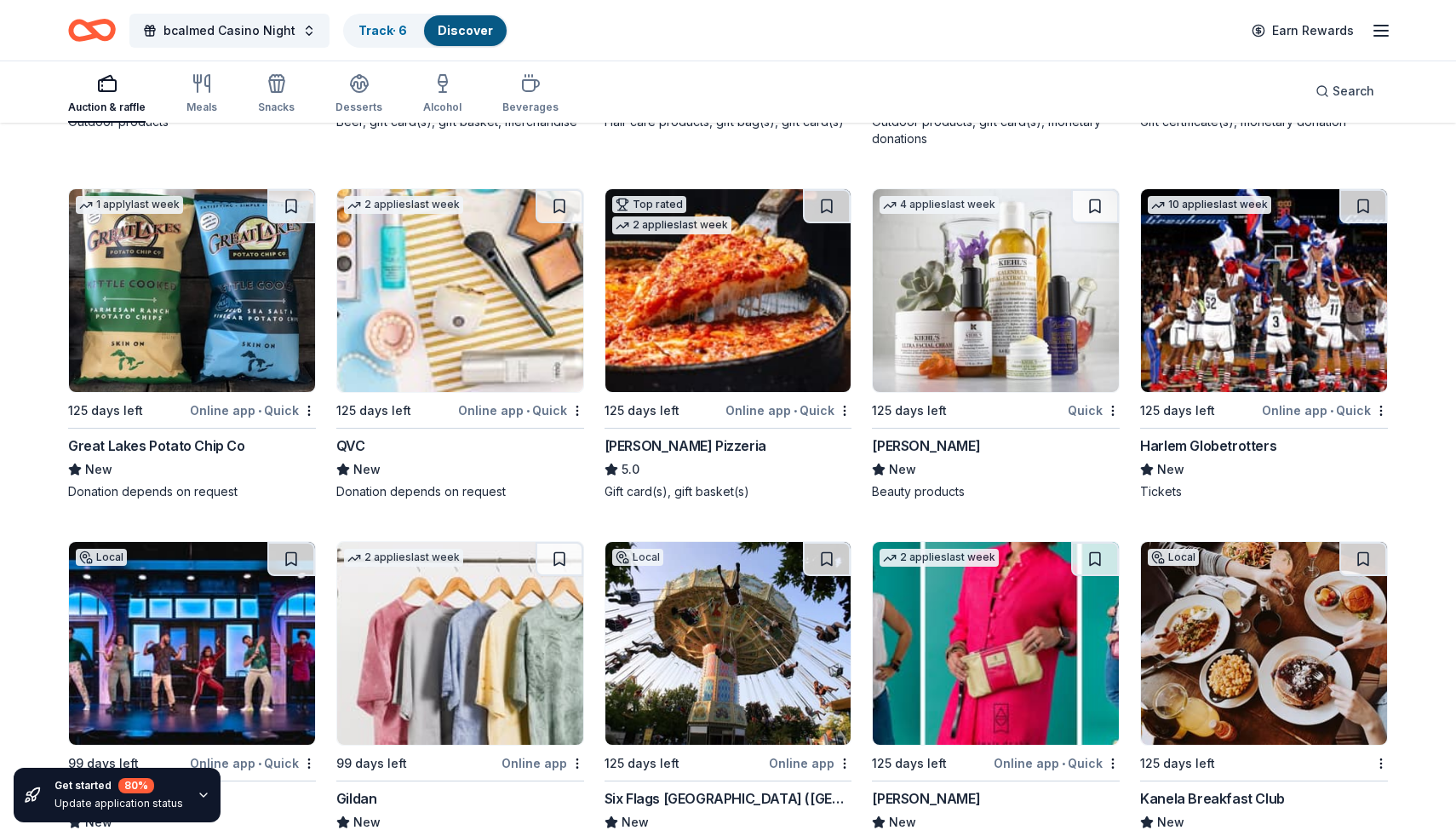
scroll to position [19475, 0]
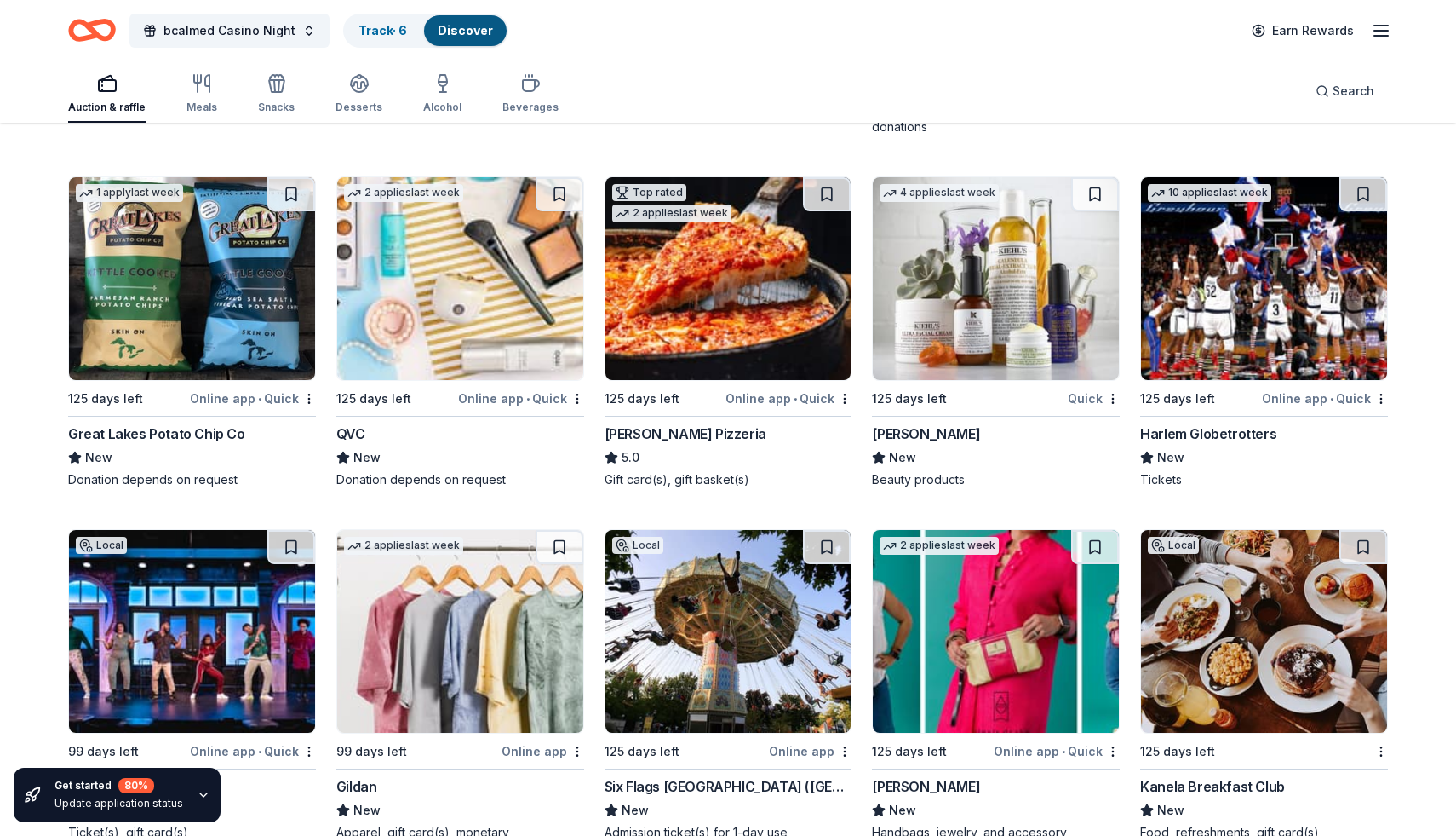
click at [806, 397] on div "Online app • Quick" at bounding box center [788, 398] width 126 height 22
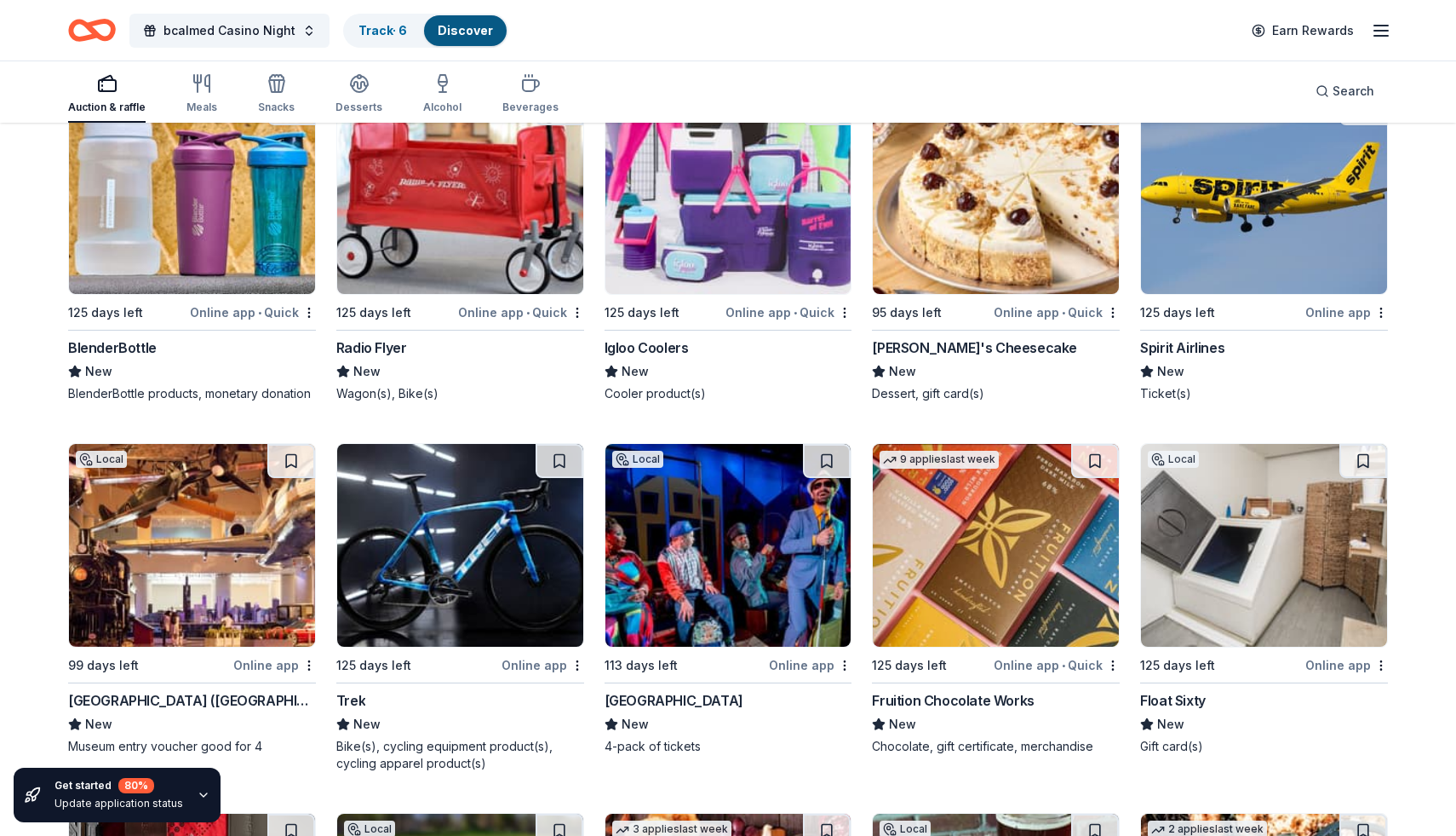
scroll to position [20292, 0]
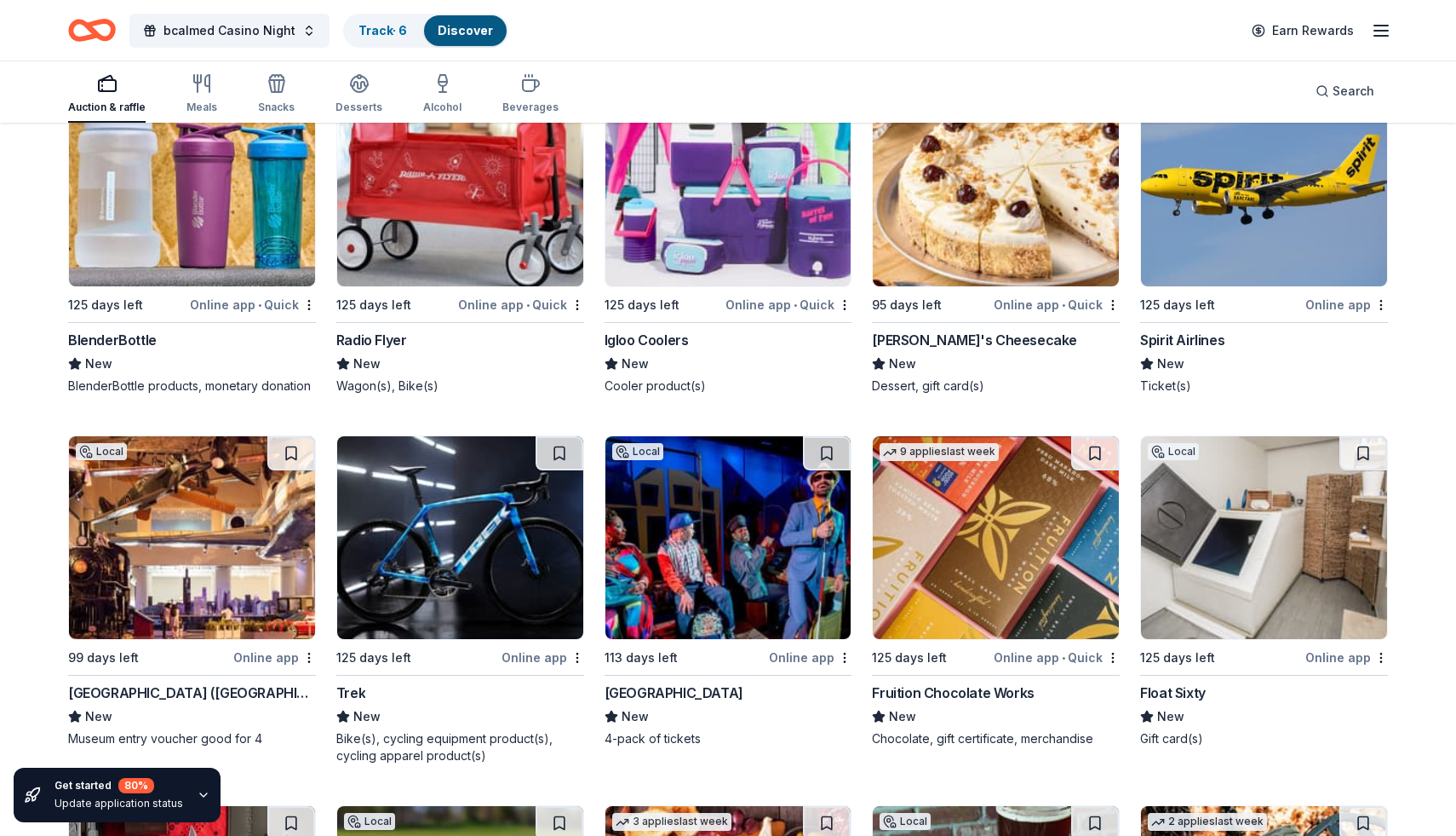
click at [510, 303] on div "Online app • Quick" at bounding box center [521, 304] width 126 height 22
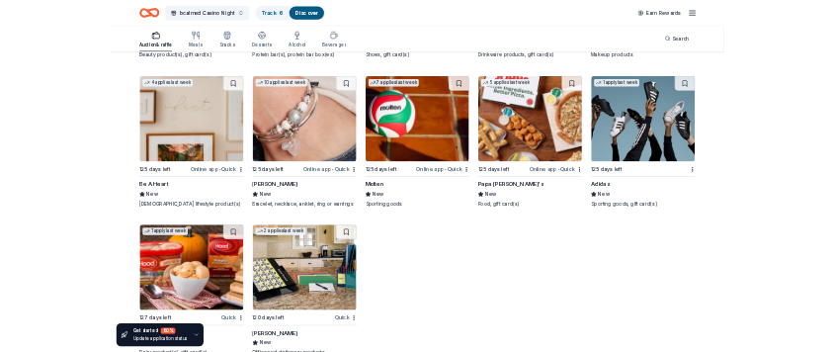
scroll to position [28938, 0]
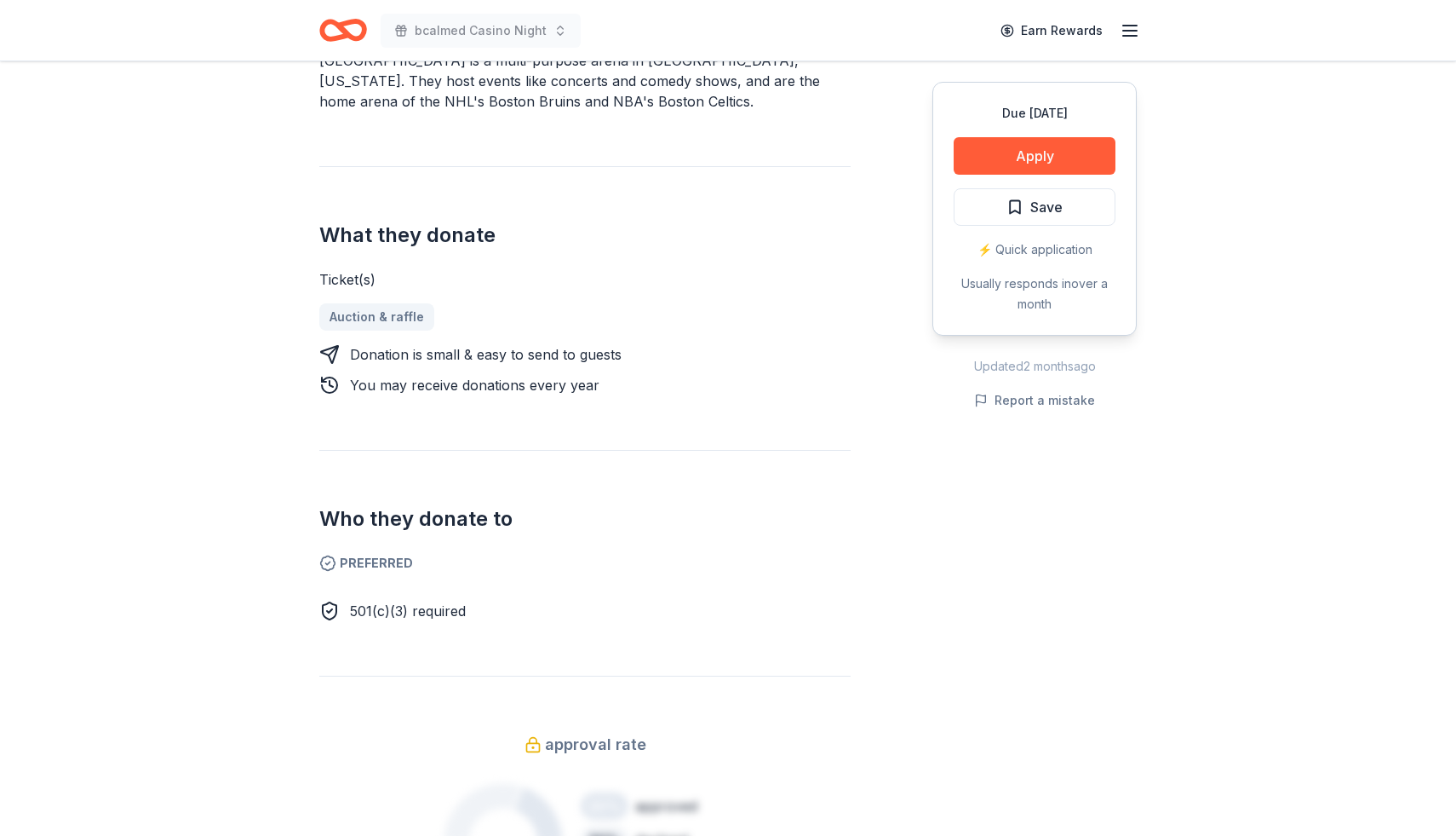
scroll to position [567, 0]
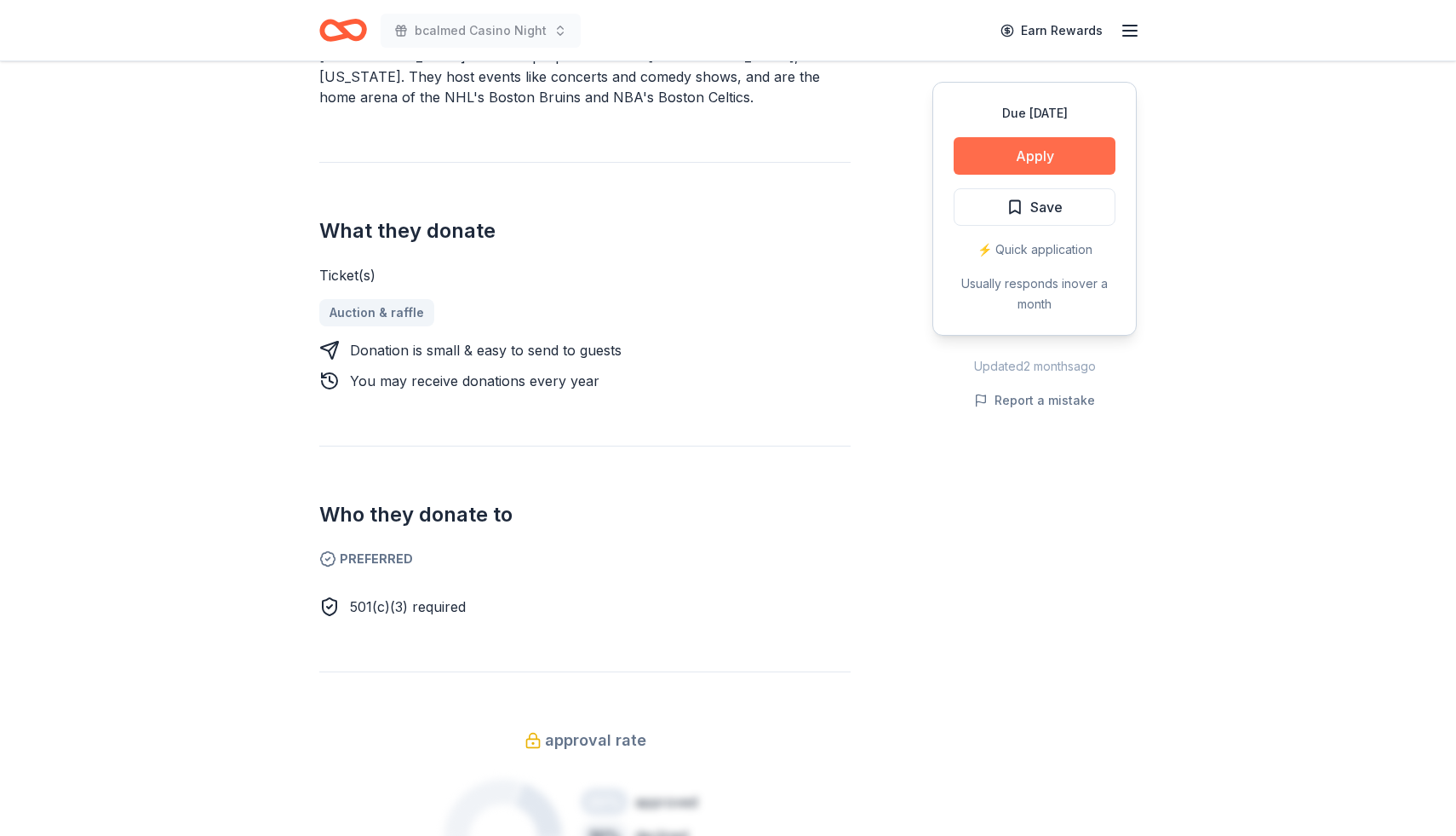
click at [1004, 166] on button "Apply" at bounding box center [1035, 155] width 162 height 37
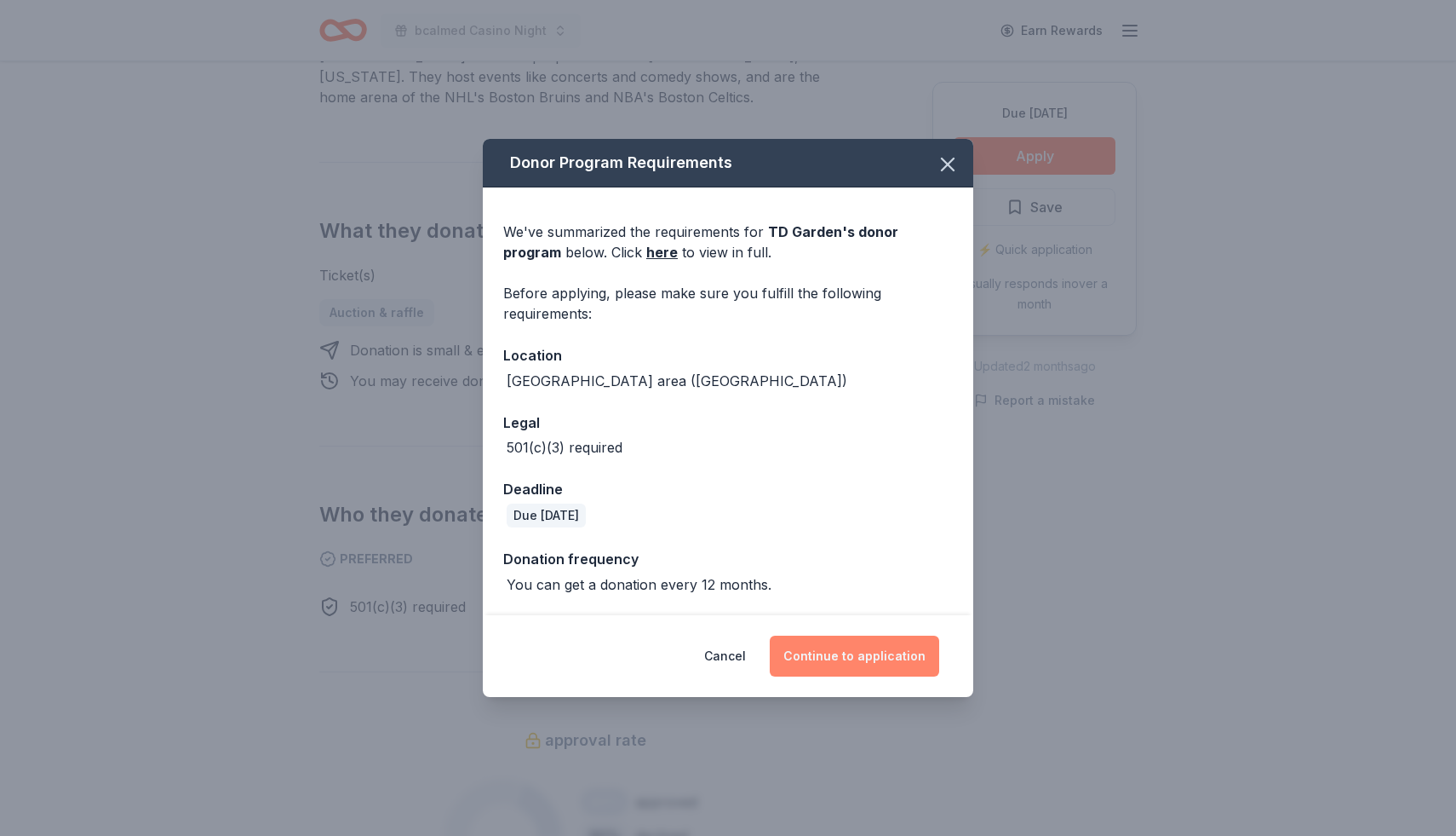
click at [837, 650] on button "Continue to application" at bounding box center [854, 655] width 170 height 41
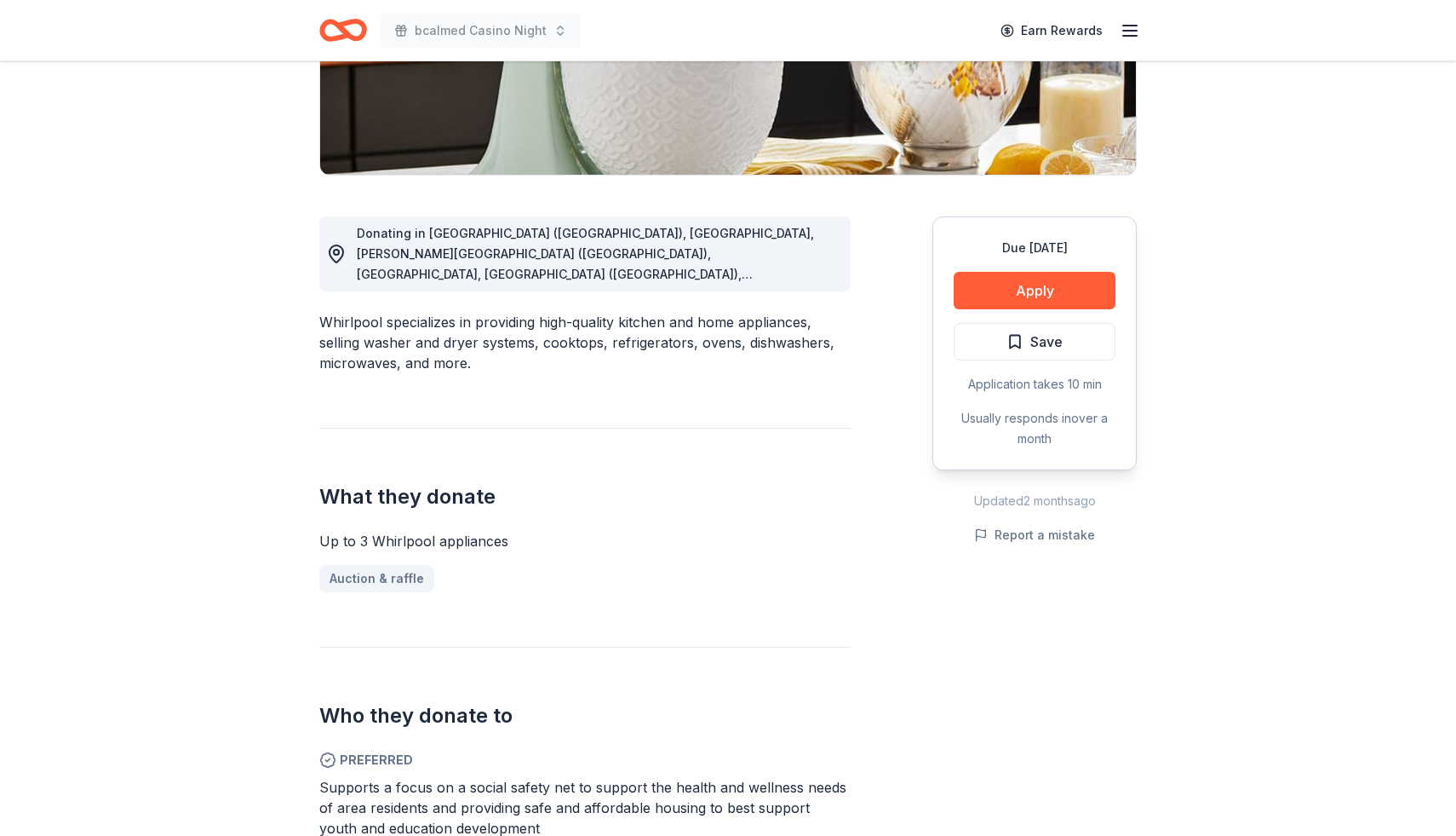
scroll to position [340, 0]
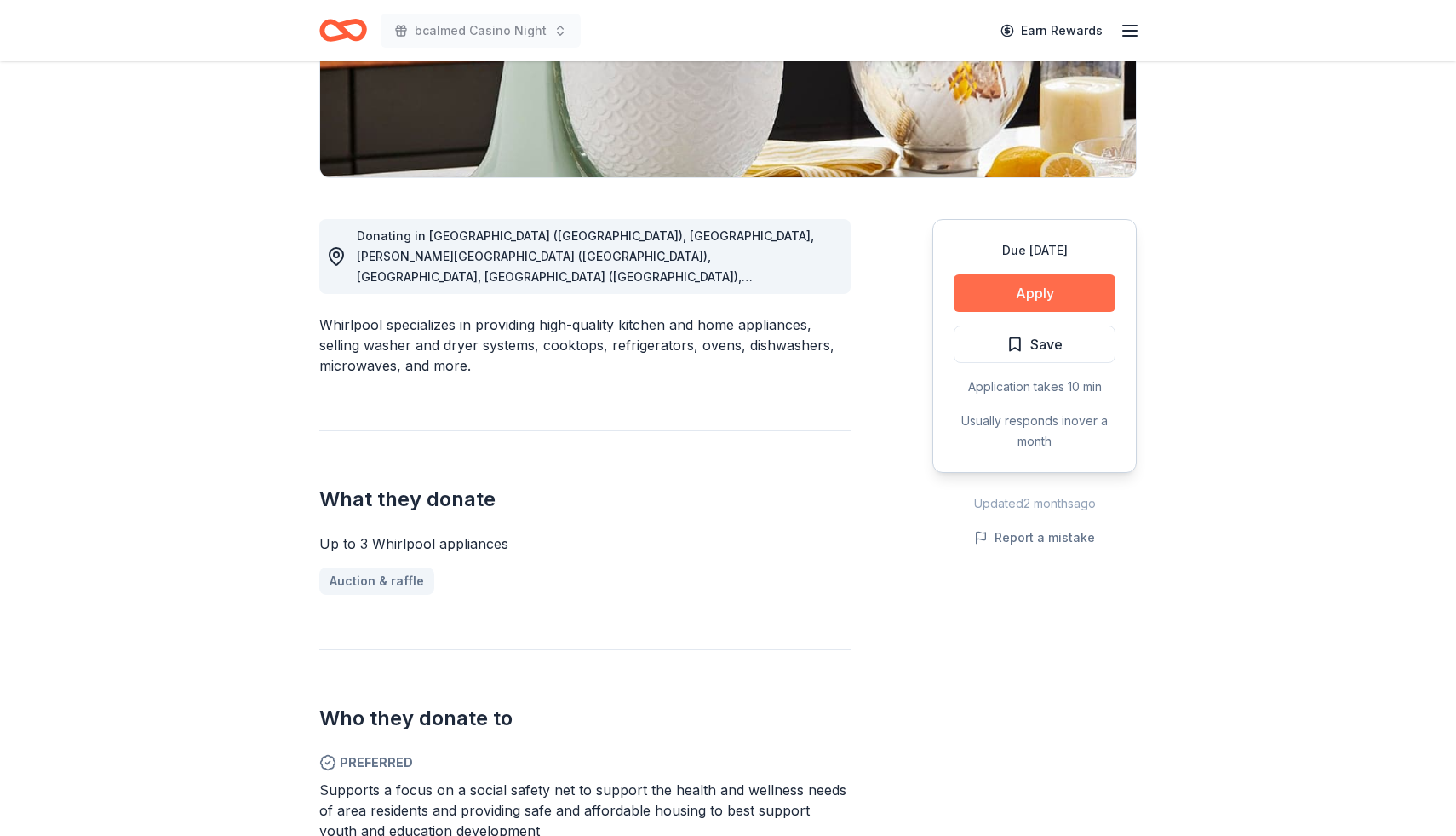
click at [1031, 291] on button "Apply" at bounding box center [1035, 292] width 162 height 37
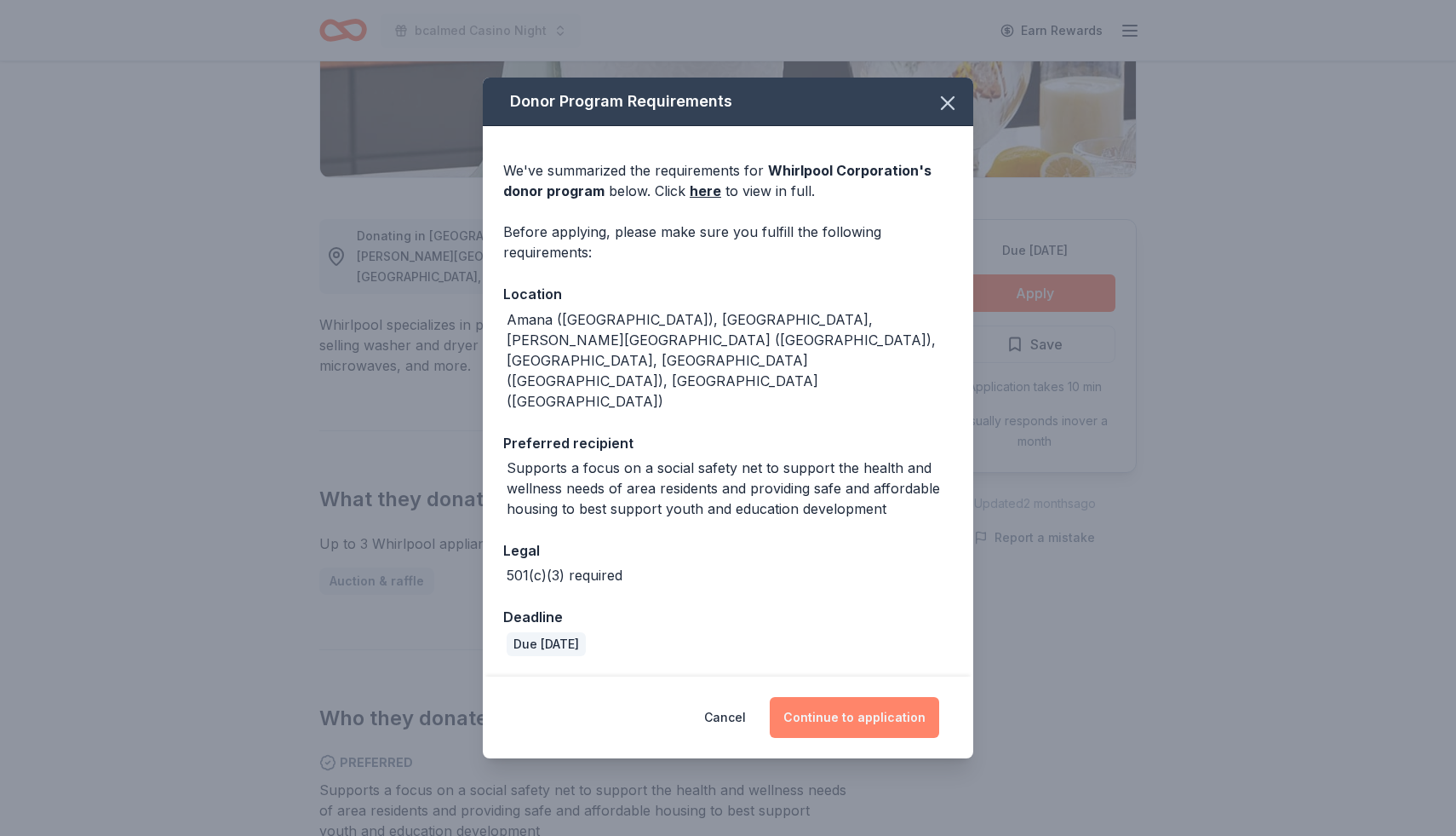
click at [863, 696] on button "Continue to application" at bounding box center [854, 716] width 170 height 41
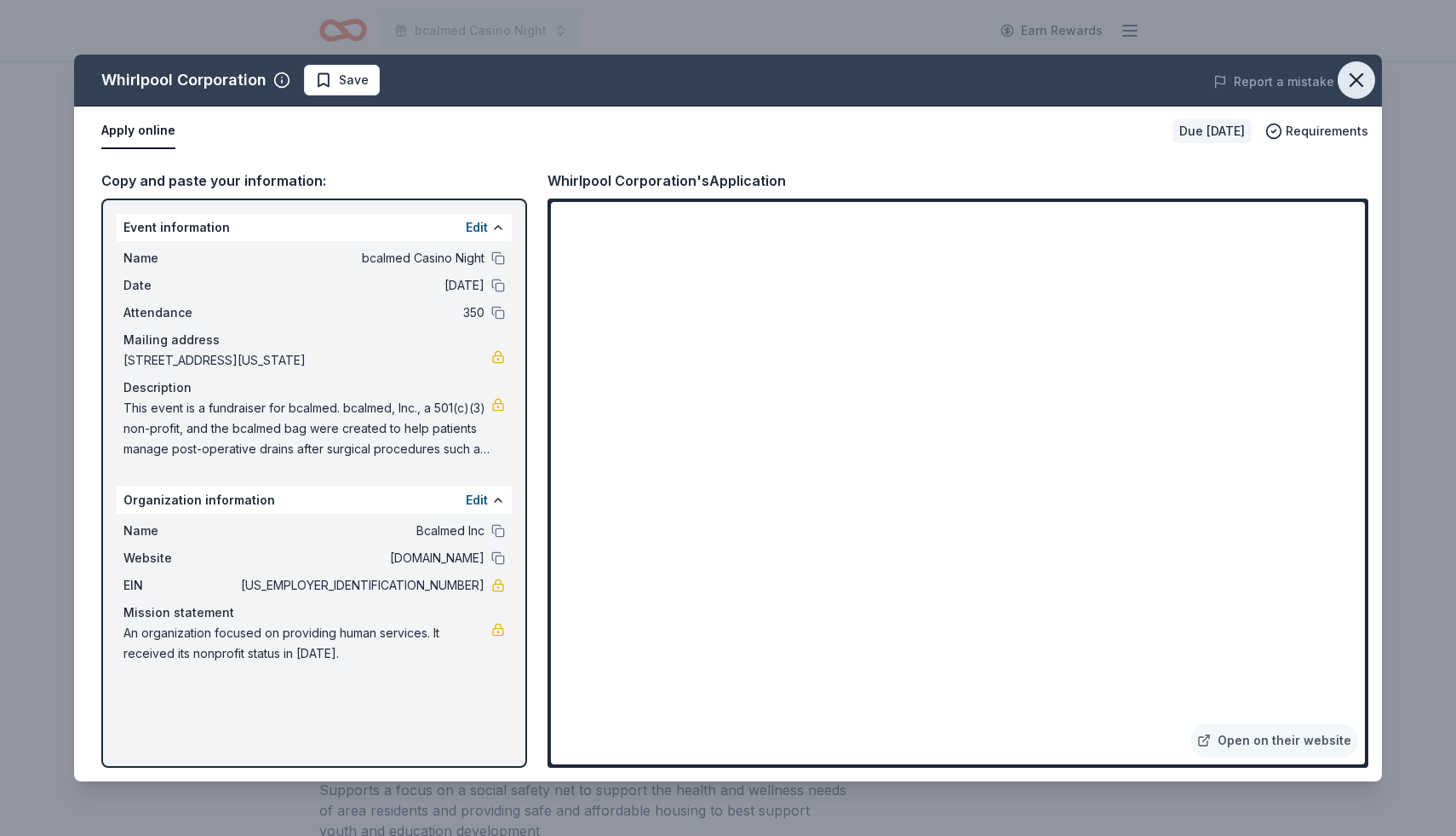
click at [1353, 87] on icon "button" at bounding box center [1357, 80] width 24 height 24
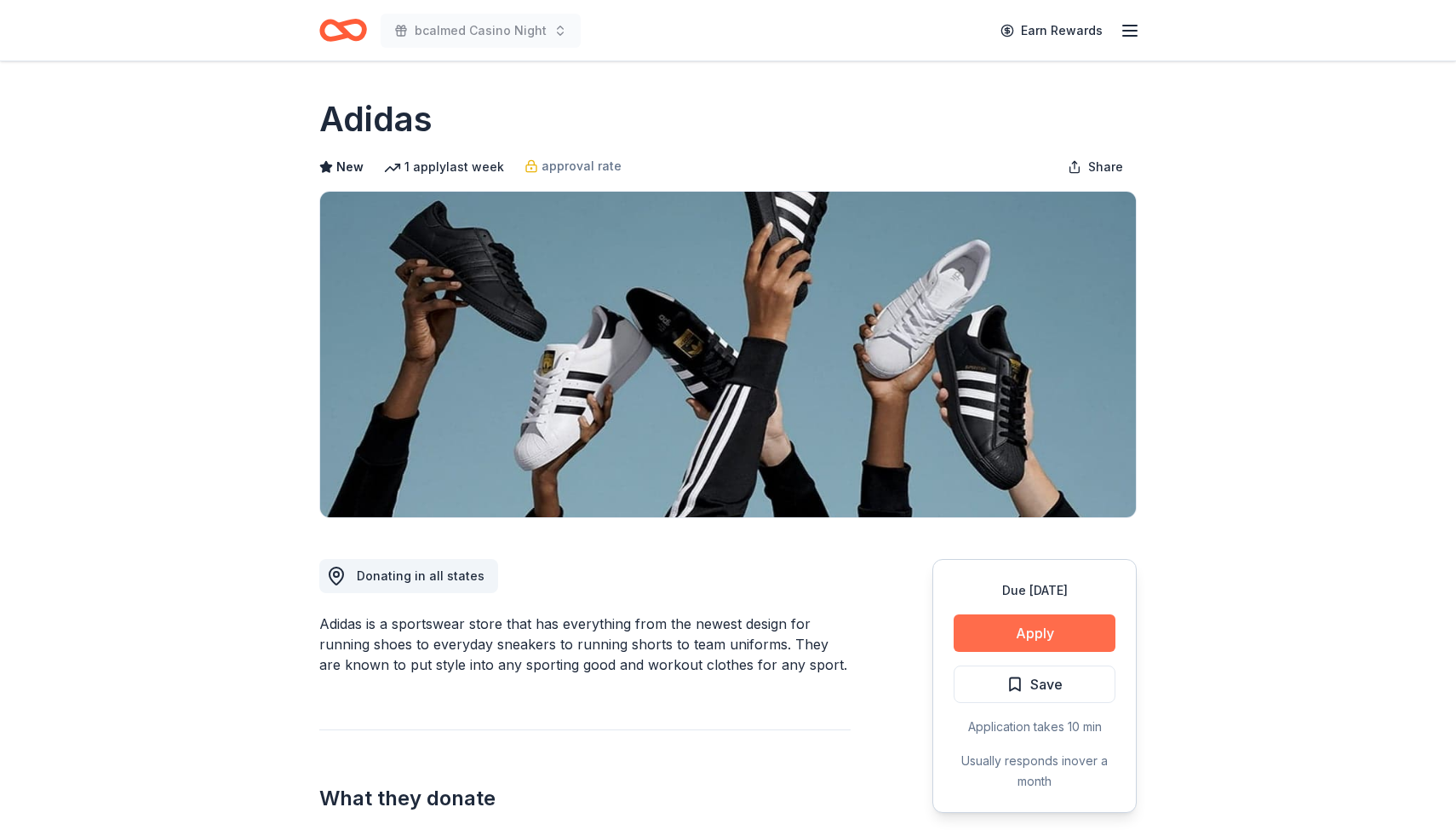
click at [1029, 631] on button "Apply" at bounding box center [1035, 633] width 162 height 37
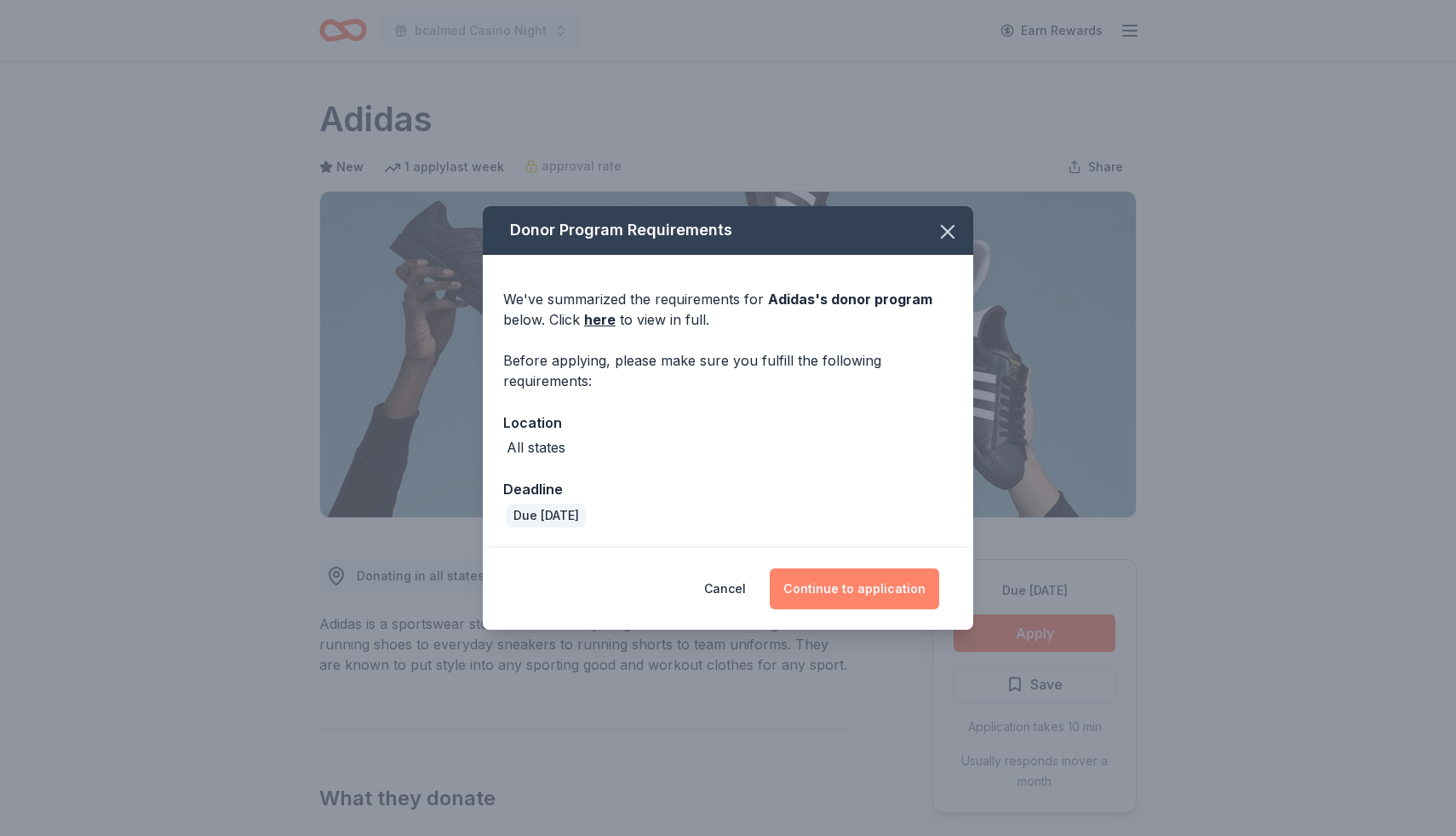
click at [897, 590] on button "Continue to application" at bounding box center [854, 588] width 170 height 41
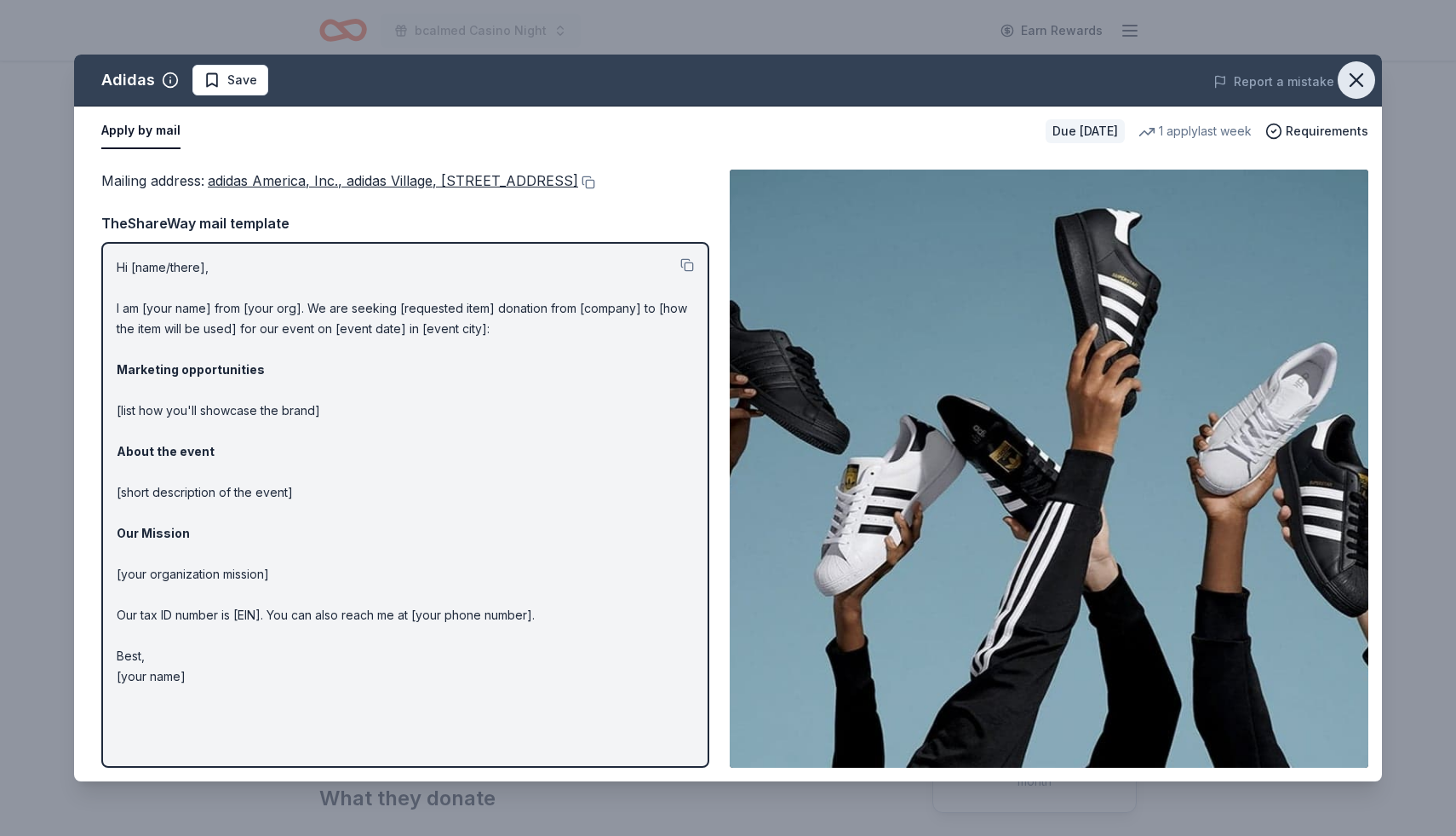
click at [1359, 84] on icon "button" at bounding box center [1357, 80] width 24 height 24
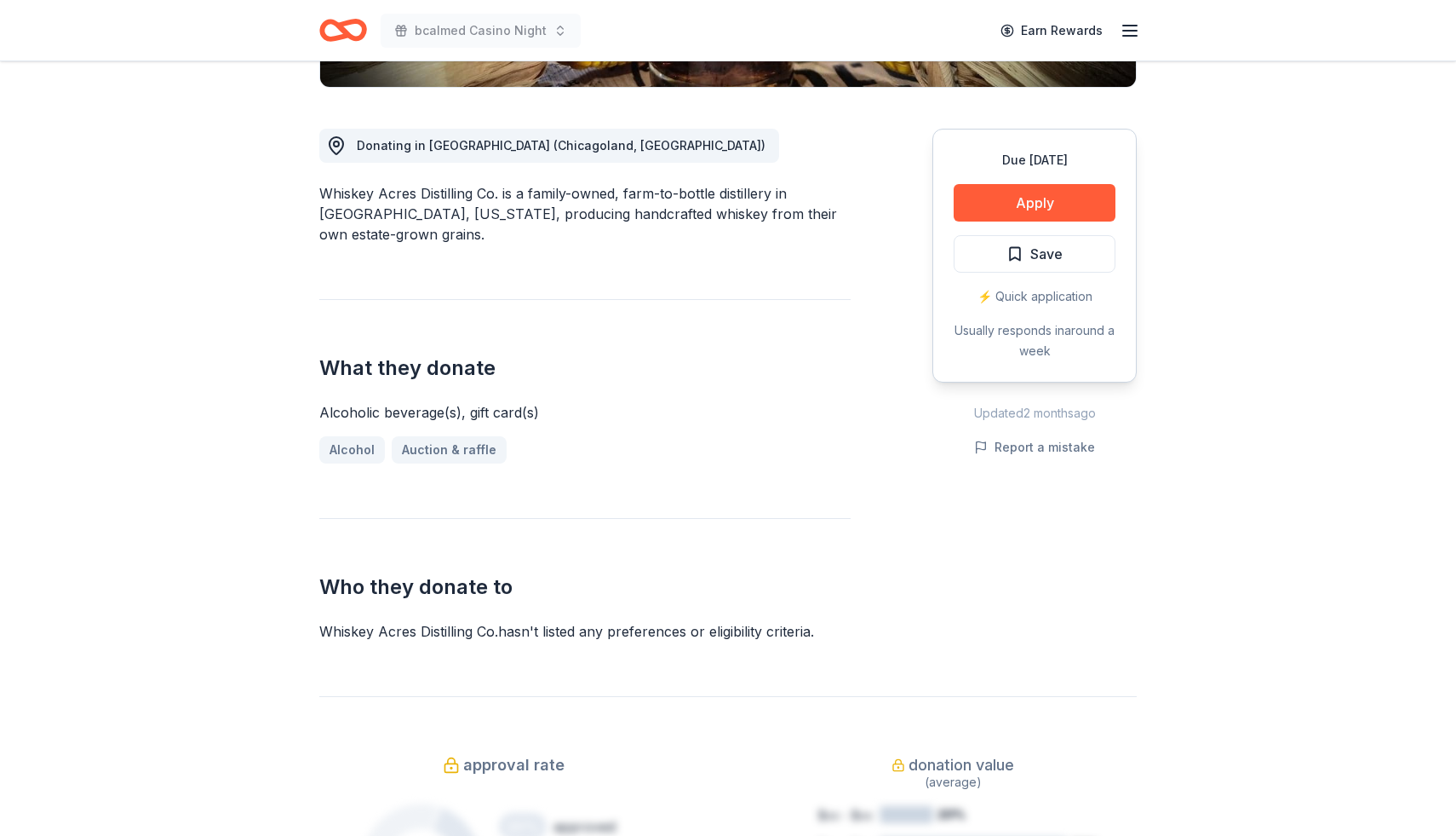
scroll to position [433, 0]
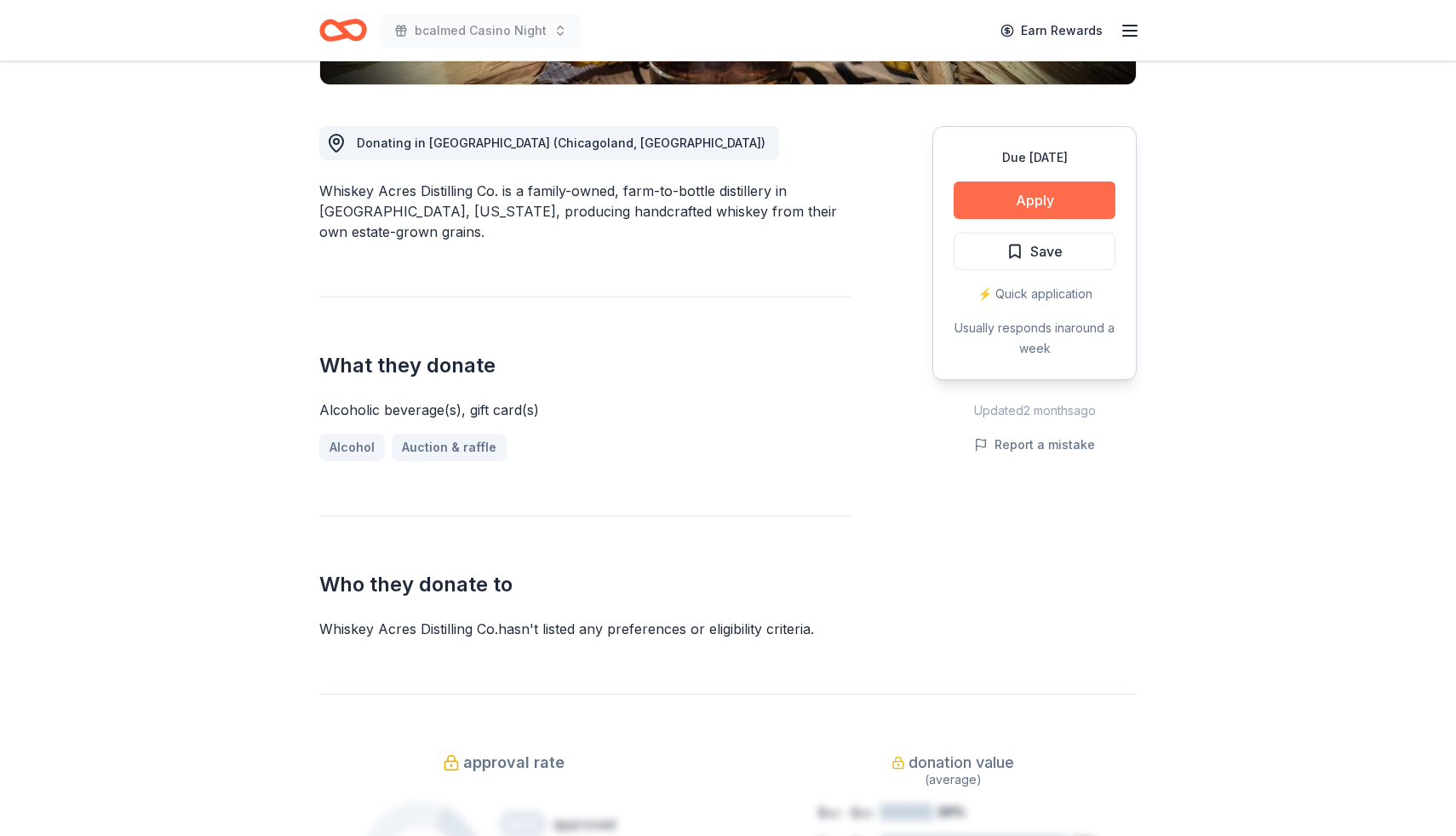
click at [1035, 197] on button "Apply" at bounding box center [1035, 200] width 162 height 37
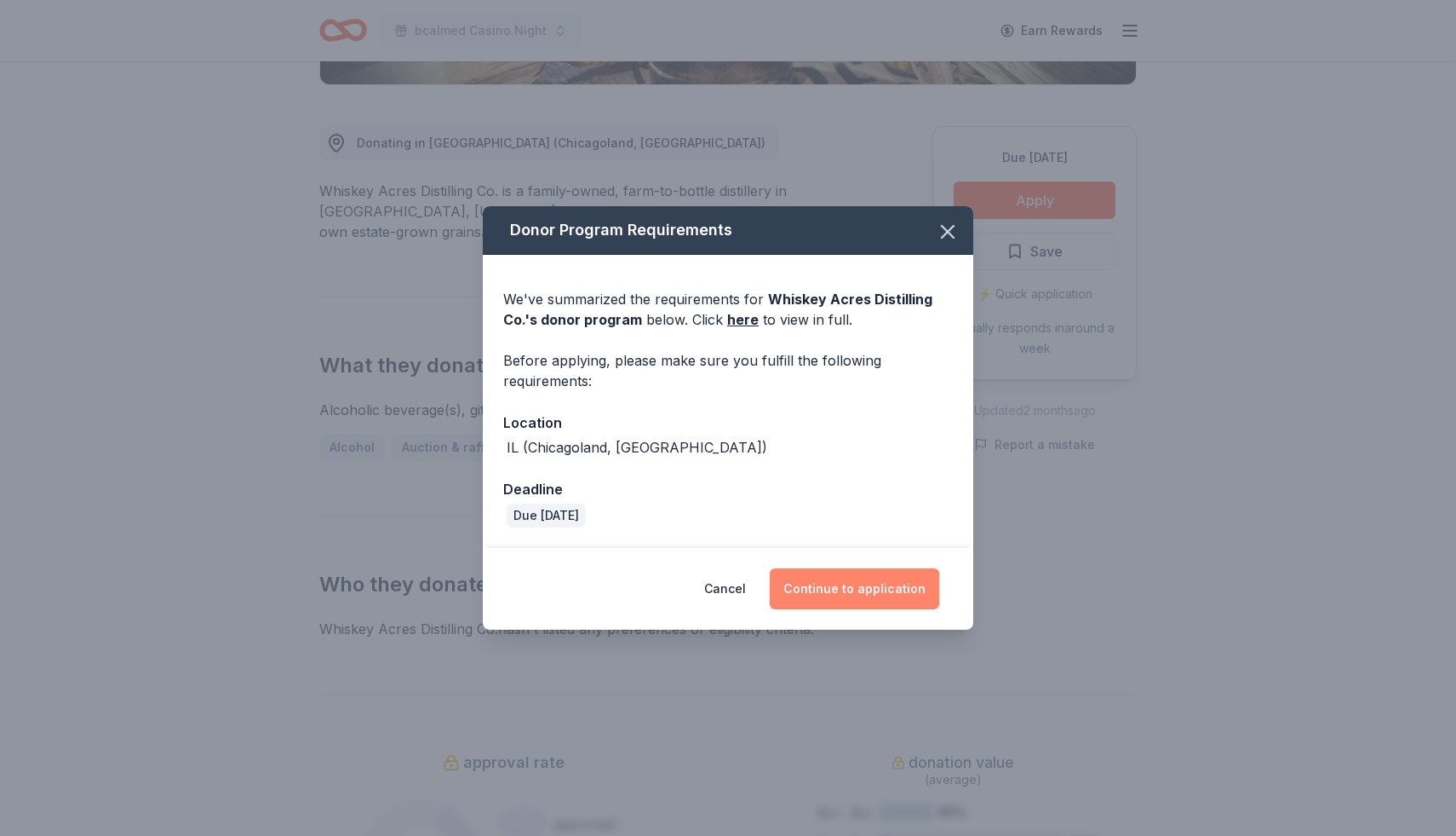
click at [841, 588] on button "Continue to application" at bounding box center [854, 588] width 170 height 41
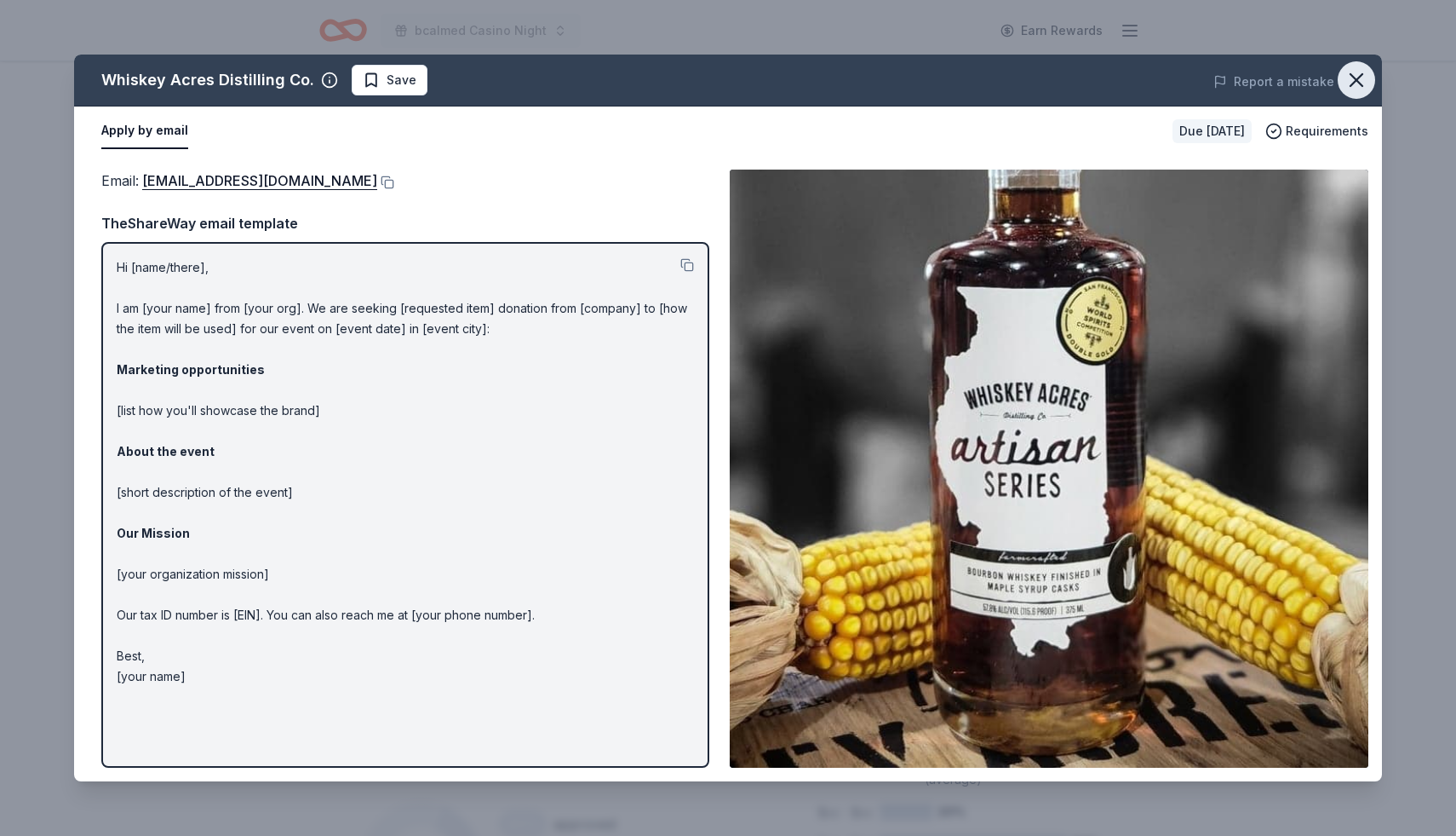
click at [1360, 73] on icon "button" at bounding box center [1357, 80] width 24 height 24
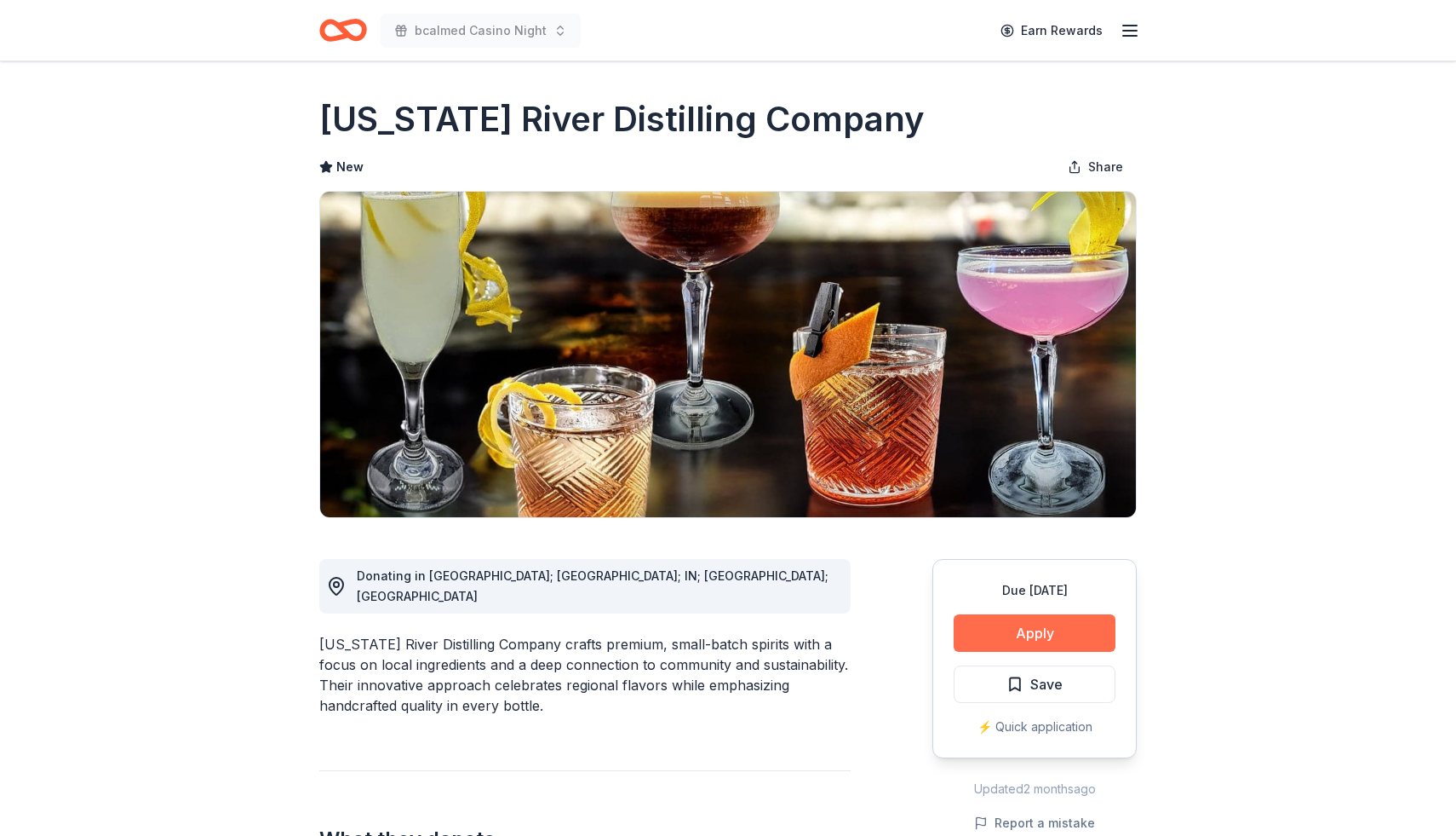
click at [1030, 634] on button "Apply" at bounding box center [1035, 633] width 162 height 37
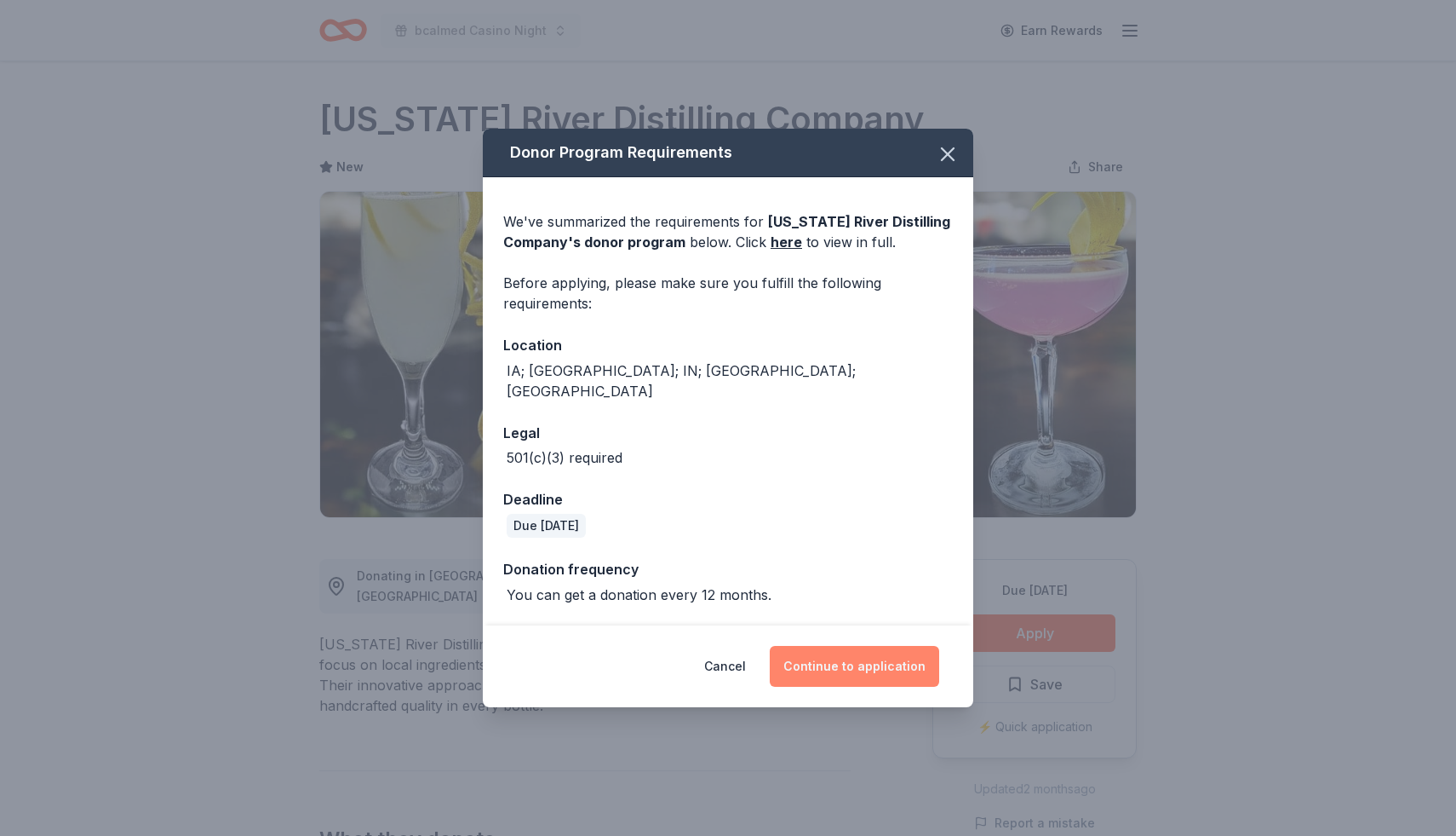
click at [876, 651] on button "Continue to application" at bounding box center [854, 665] width 170 height 41
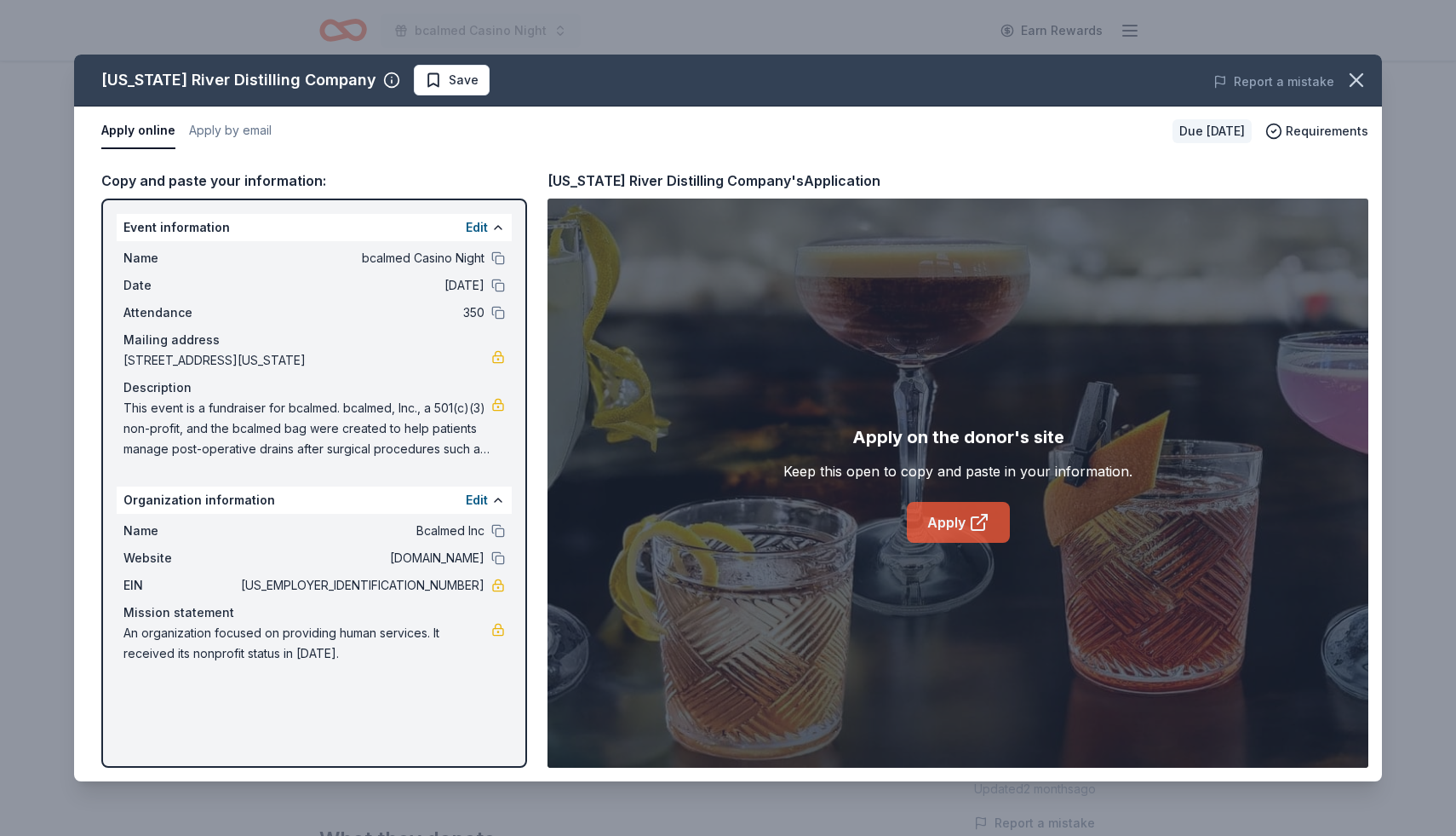
click at [949, 534] on link "Apply" at bounding box center [959, 521] width 103 height 41
click at [1356, 79] on icon "button" at bounding box center [1357, 80] width 12 height 12
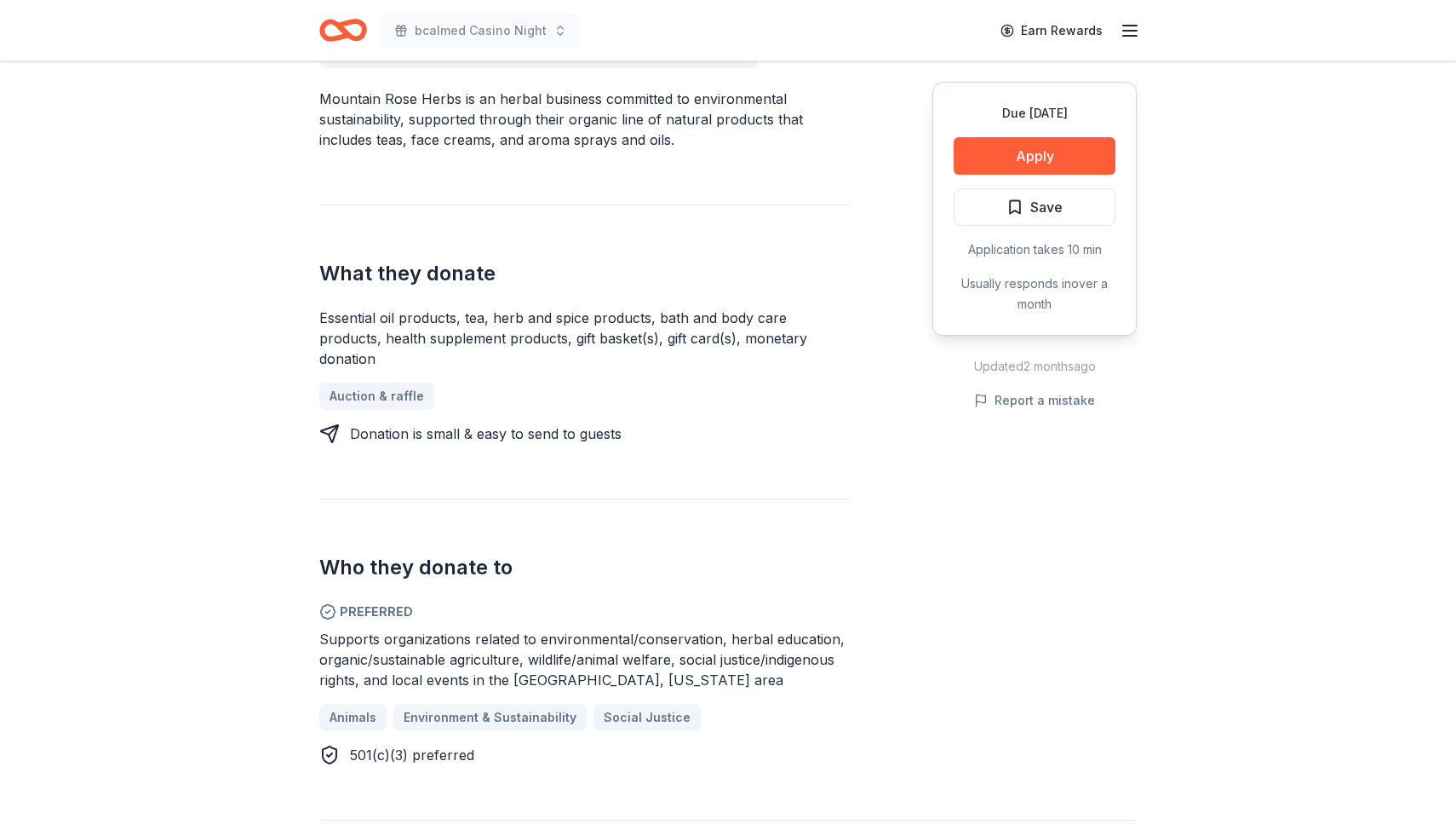
scroll to position [527, 0]
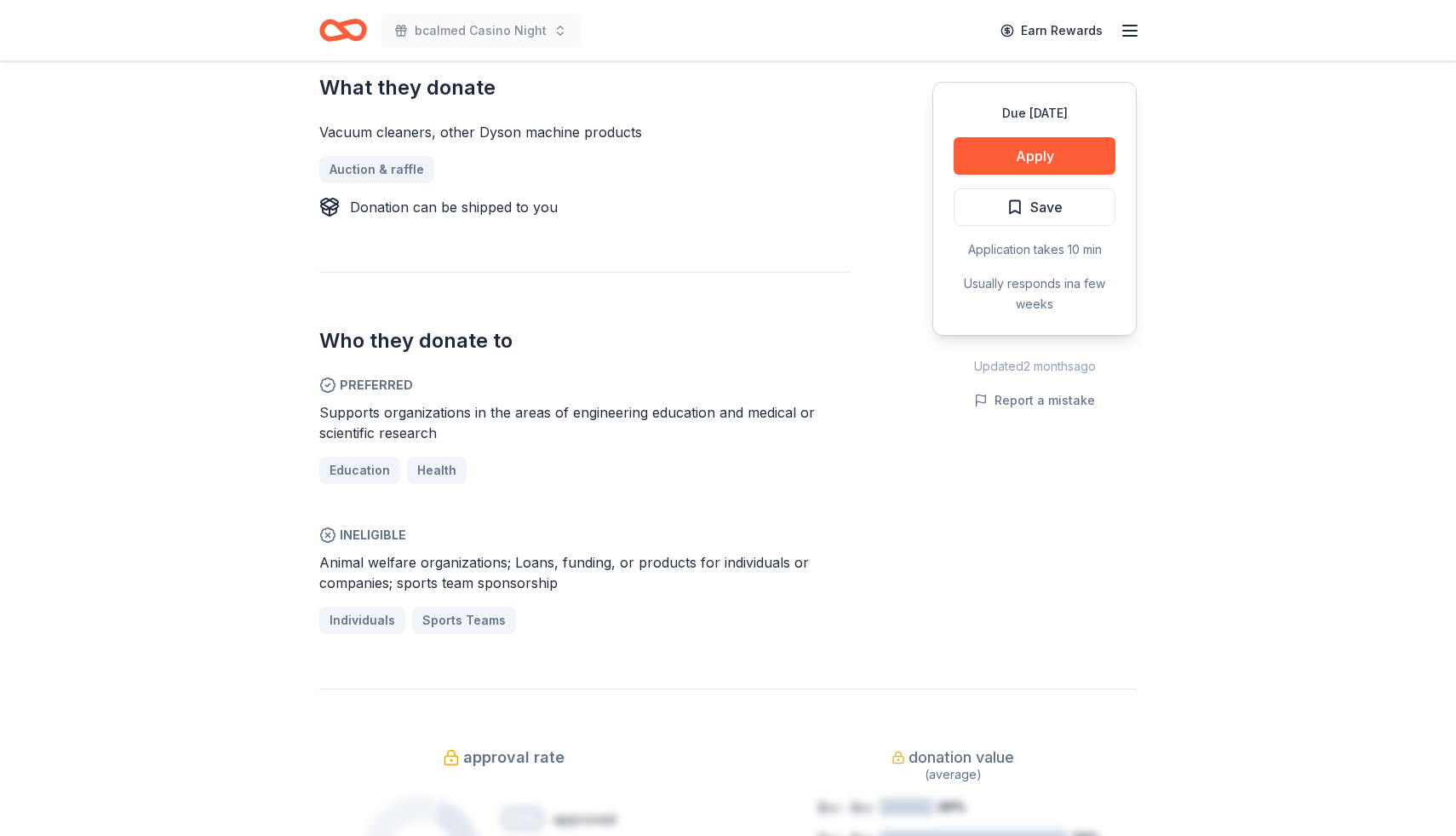
scroll to position [714, 0]
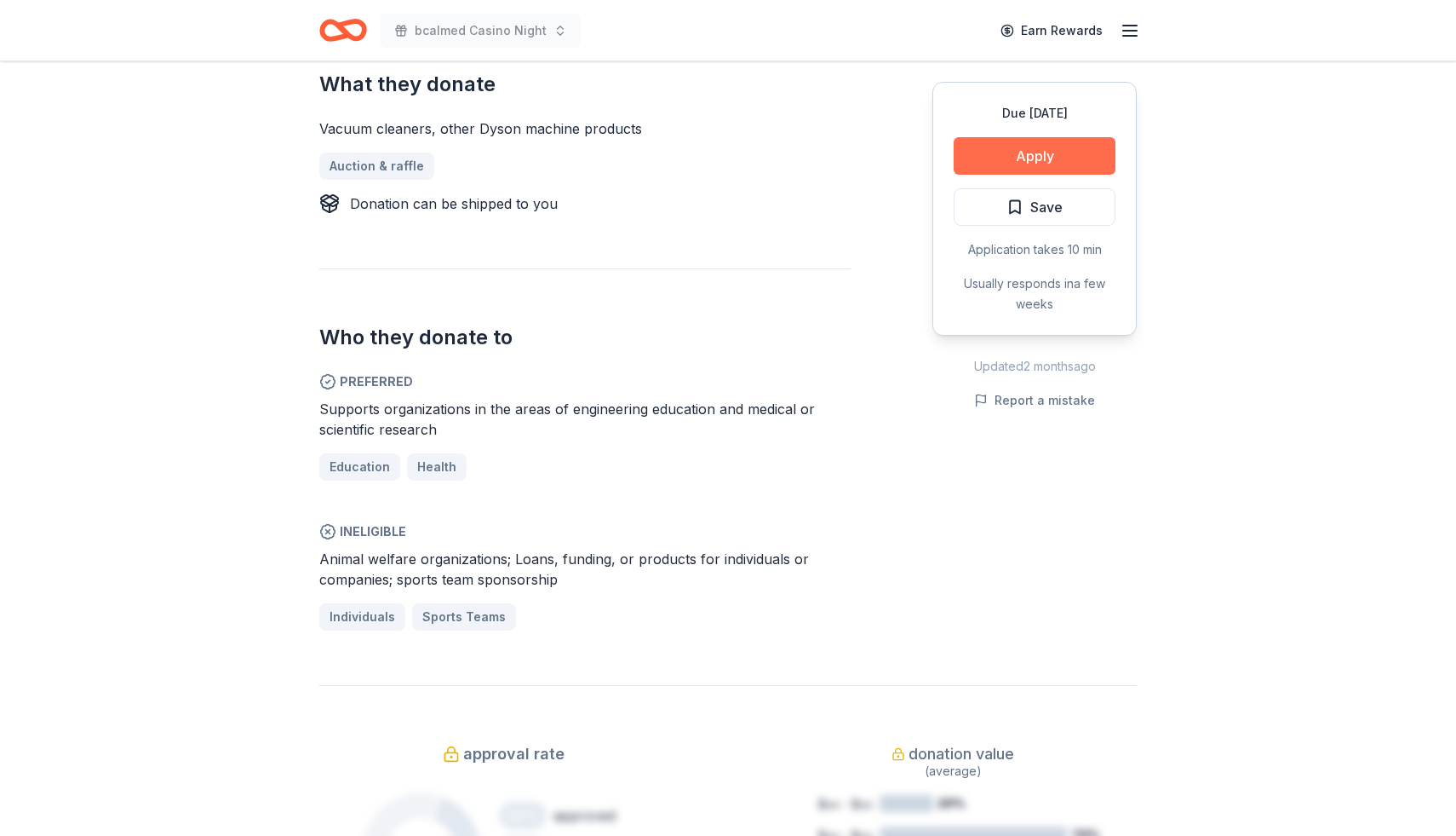
click at [1015, 154] on button "Apply" at bounding box center [1035, 155] width 162 height 37
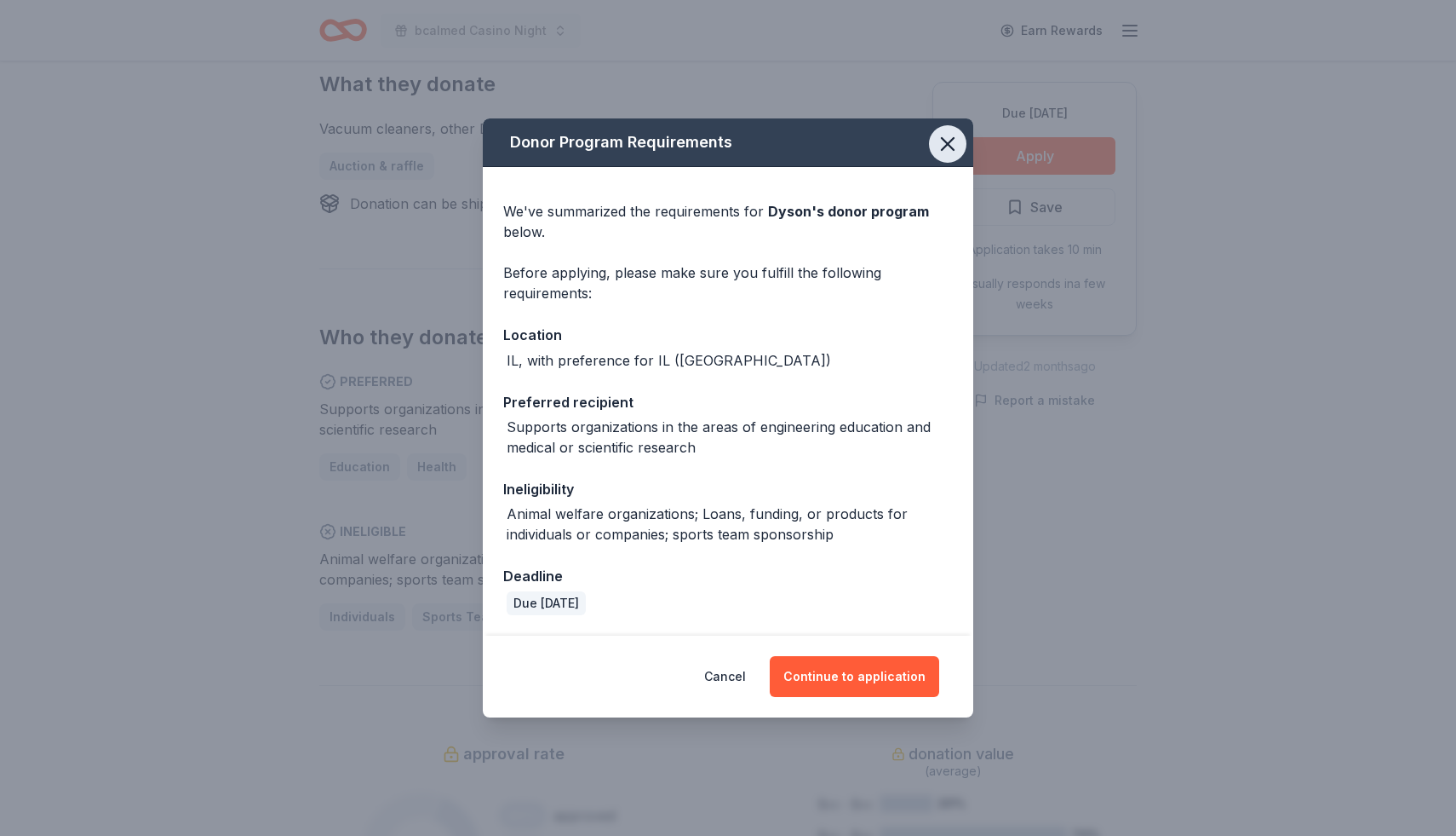
click at [955, 151] on icon "button" at bounding box center [948, 144] width 24 height 24
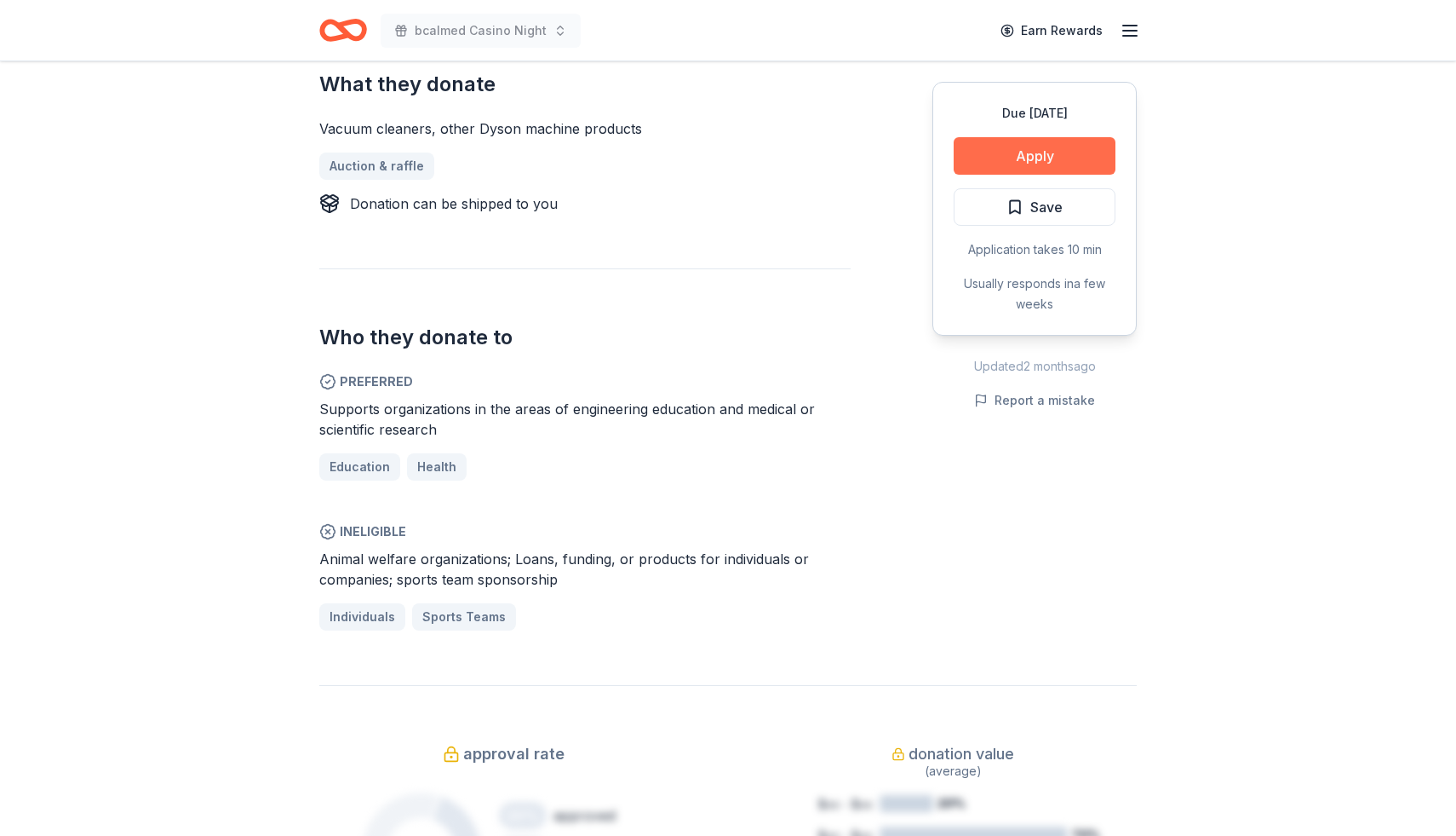
click at [1059, 159] on button "Apply" at bounding box center [1035, 155] width 162 height 37
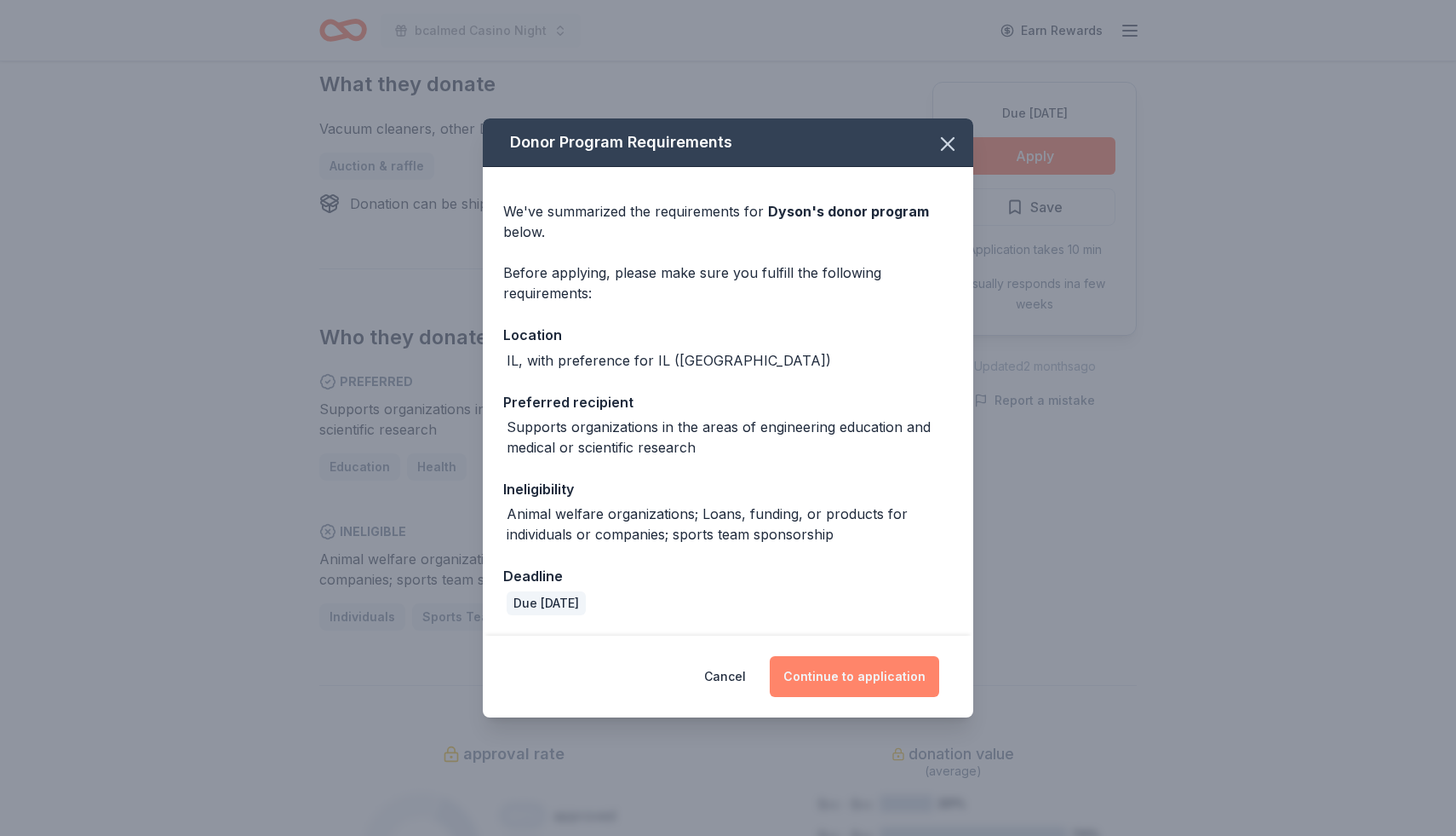
click at [867, 683] on button "Continue to application" at bounding box center [854, 676] width 170 height 41
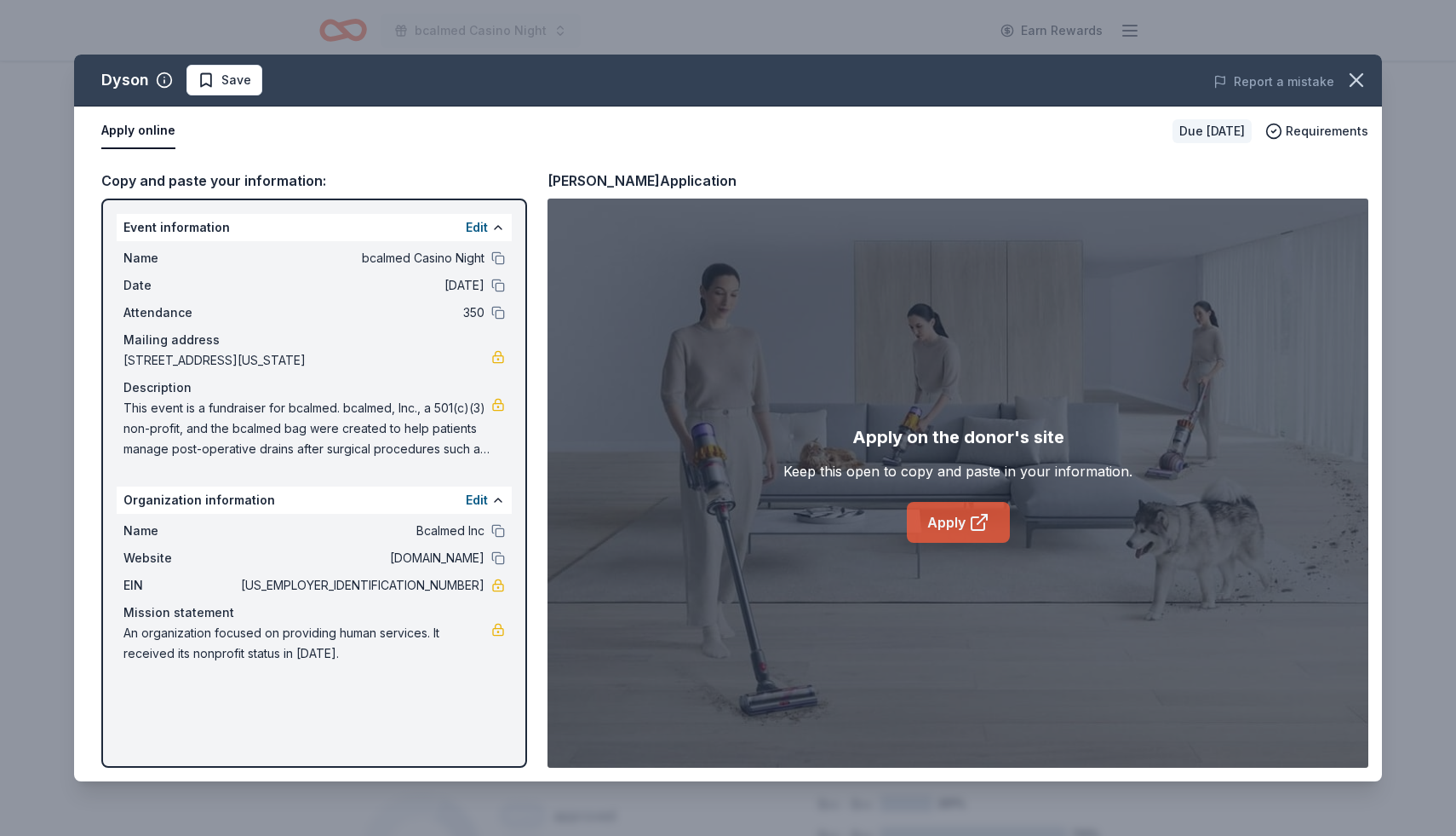
click at [943, 527] on link "Apply" at bounding box center [959, 521] width 103 height 41
click at [1367, 79] on icon "button" at bounding box center [1357, 80] width 24 height 24
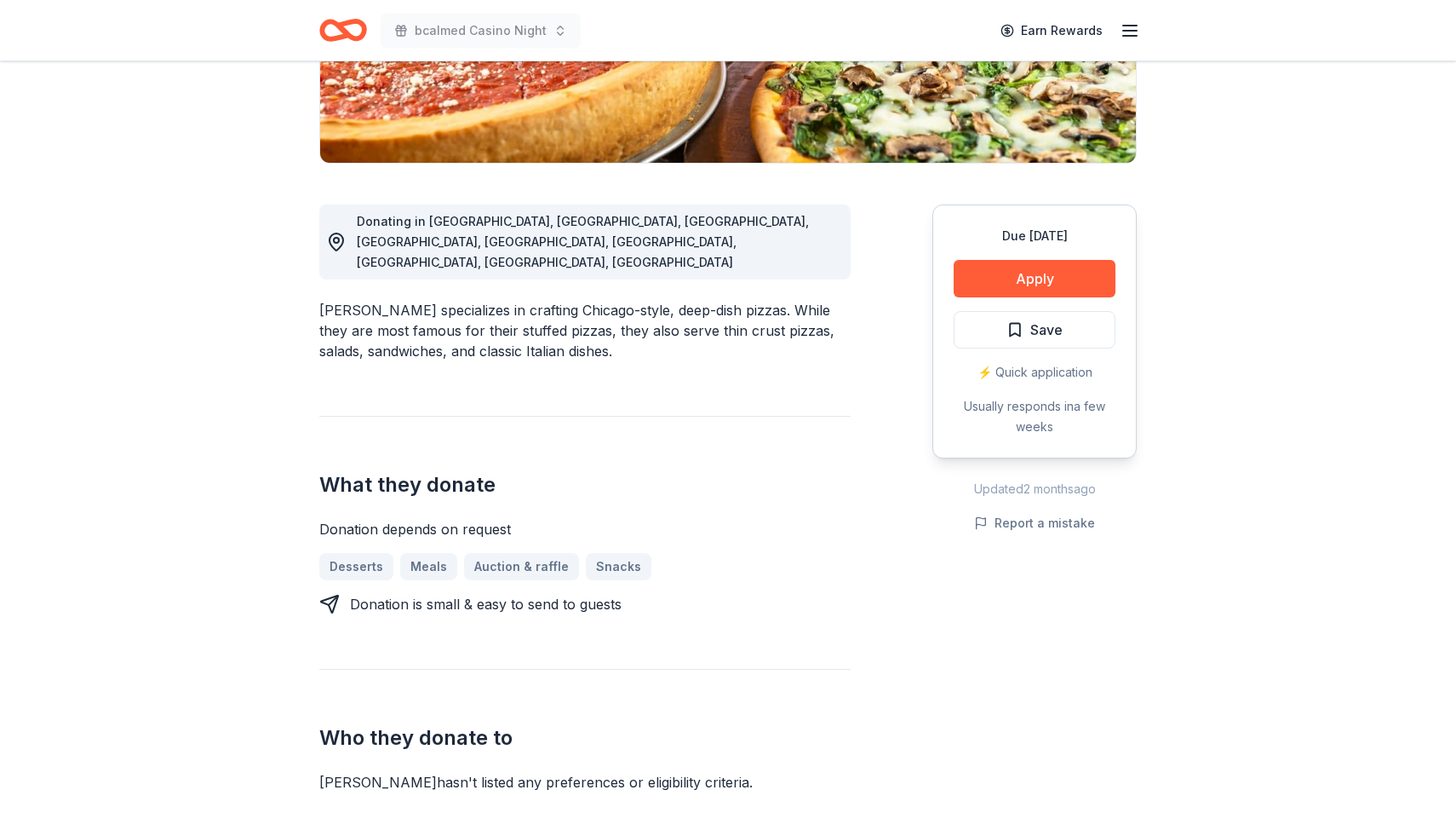
scroll to position [357, 0]
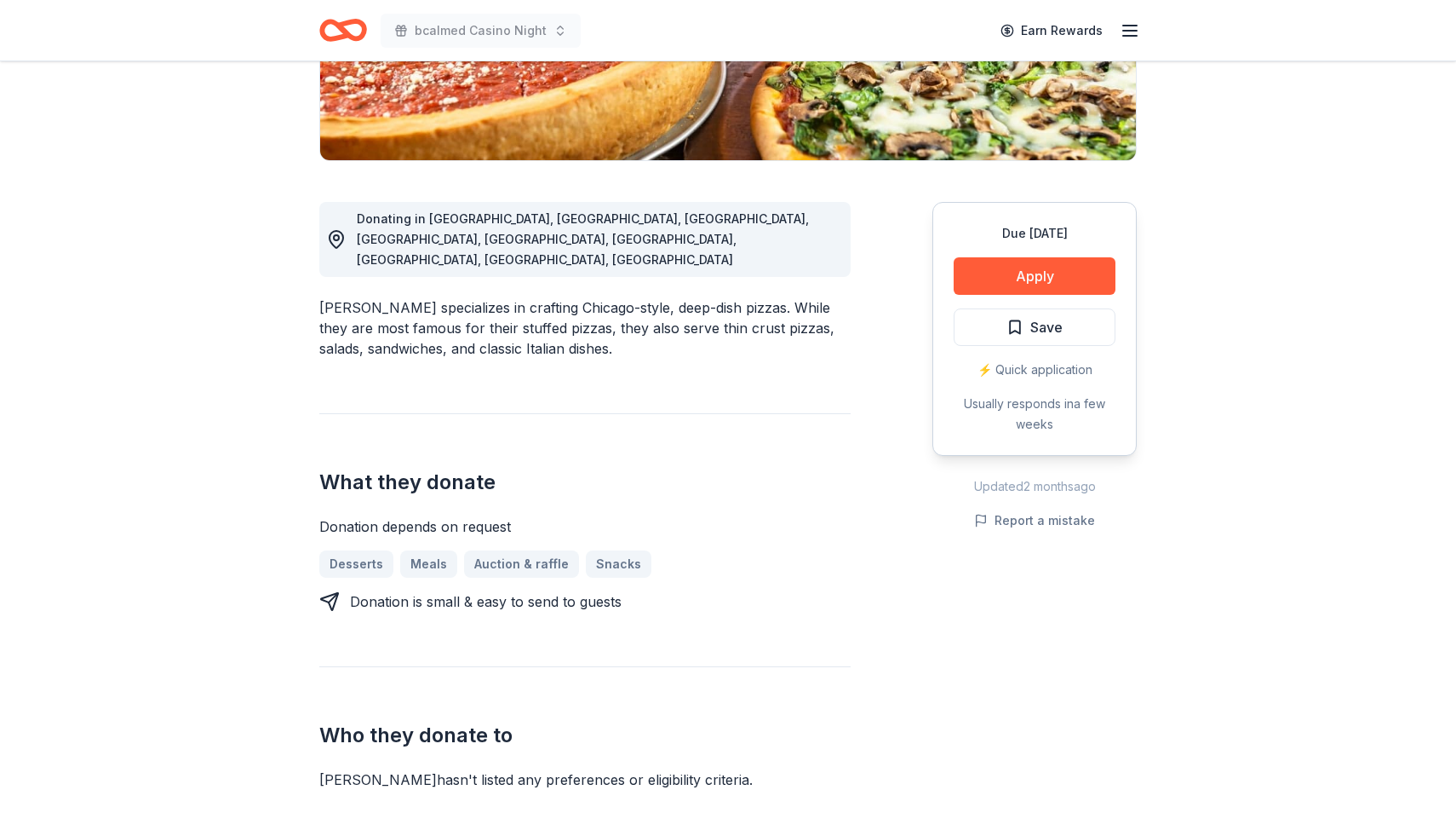
click at [1036, 299] on div "Due [DATE] Apply Save ⚡️ Quick application Usually responds in a few weeks" at bounding box center [1034, 328] width 204 height 254
click at [1041, 279] on button "Apply" at bounding box center [1035, 275] width 162 height 37
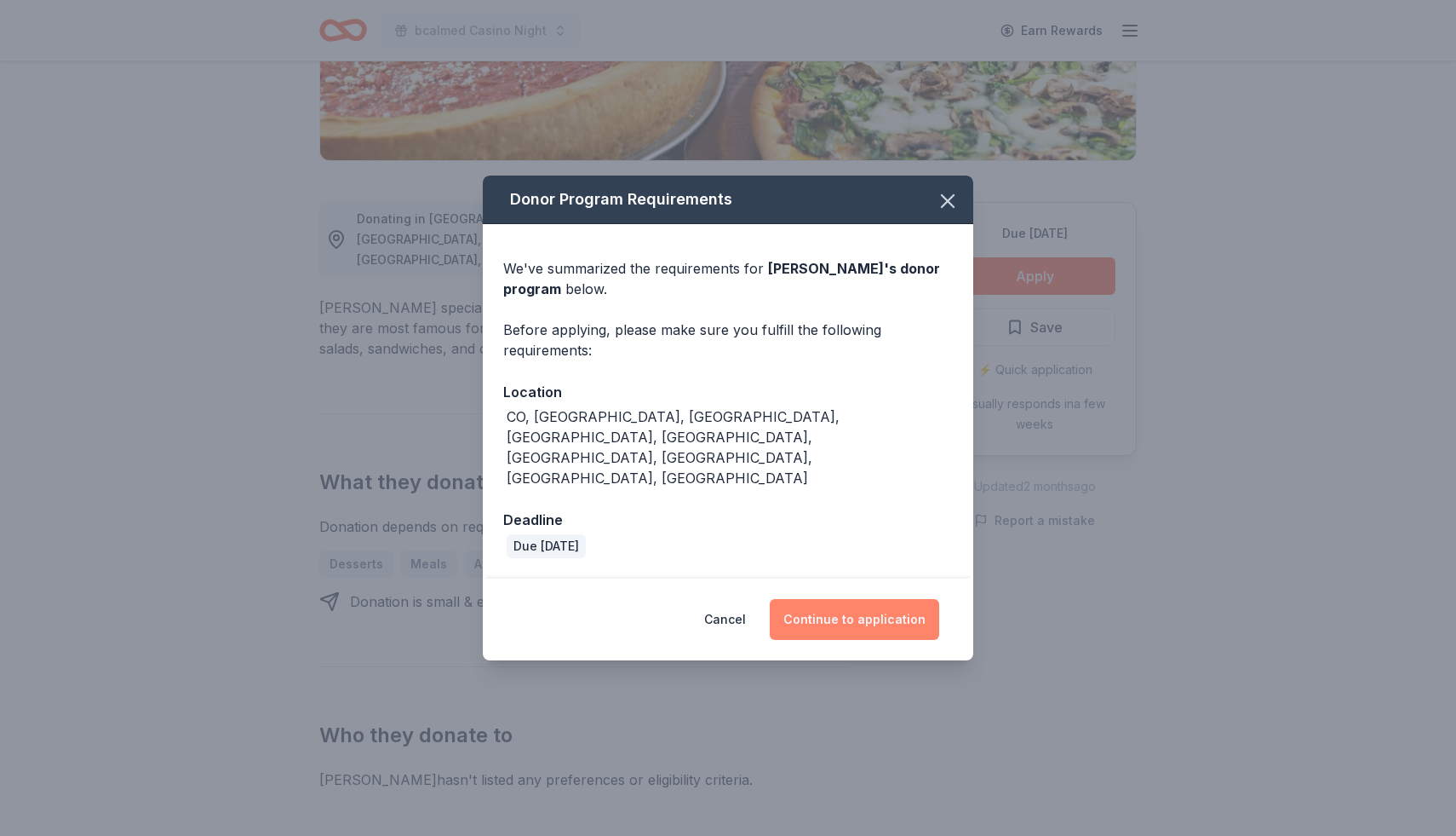
click at [857, 599] on button "Continue to application" at bounding box center [854, 619] width 170 height 41
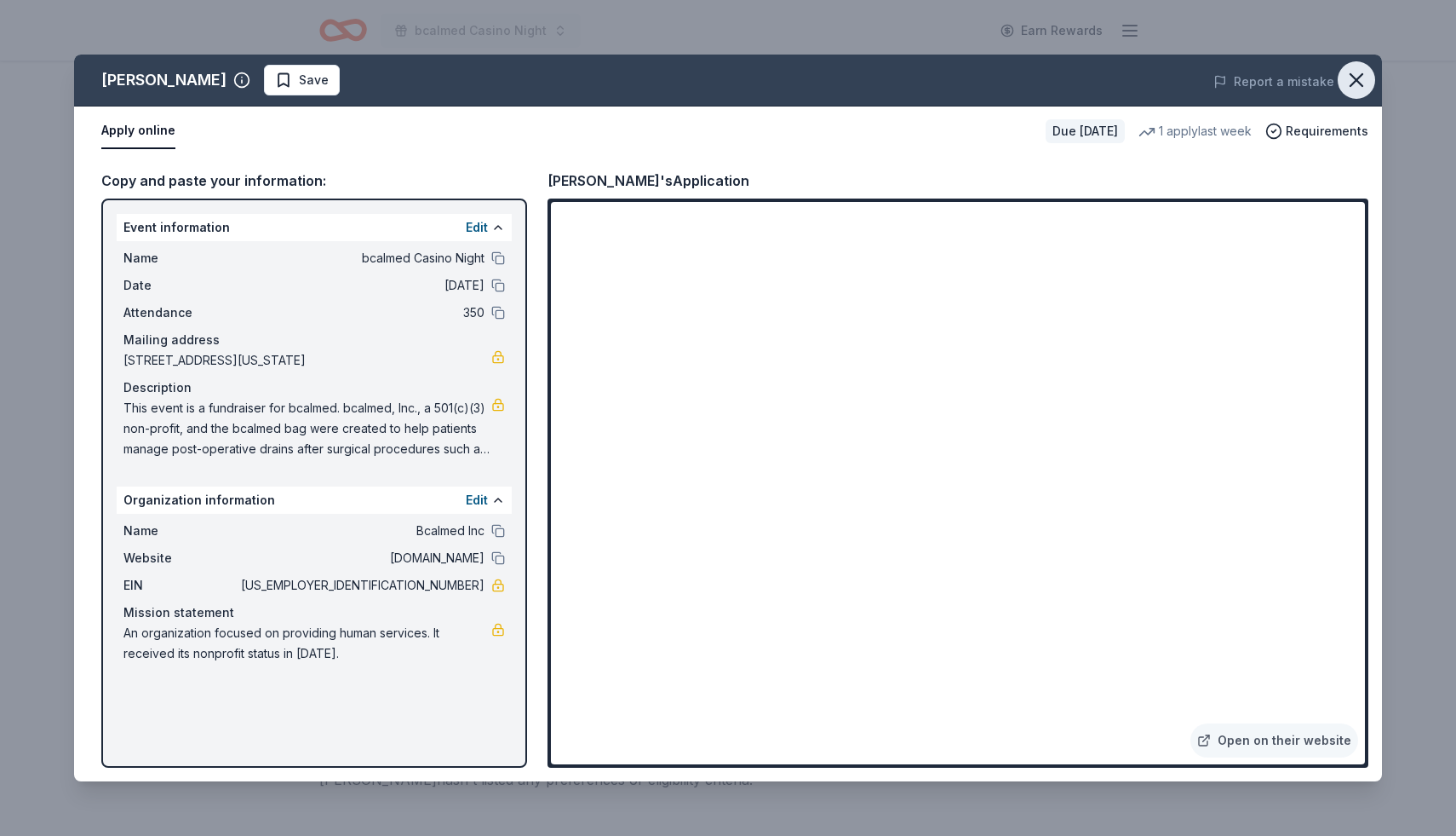
click at [1351, 79] on icon "button" at bounding box center [1357, 80] width 24 height 24
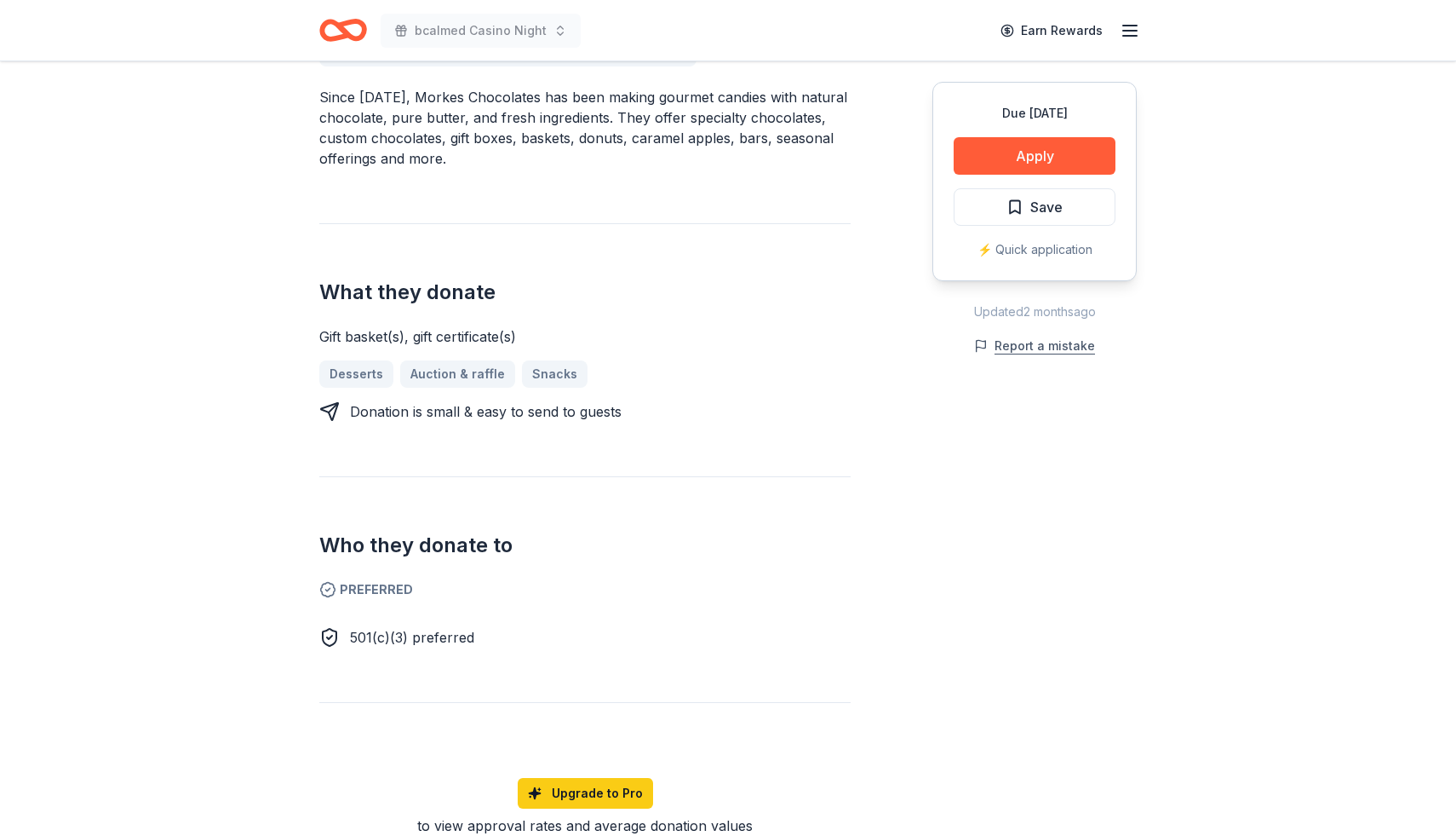
scroll to position [530, 0]
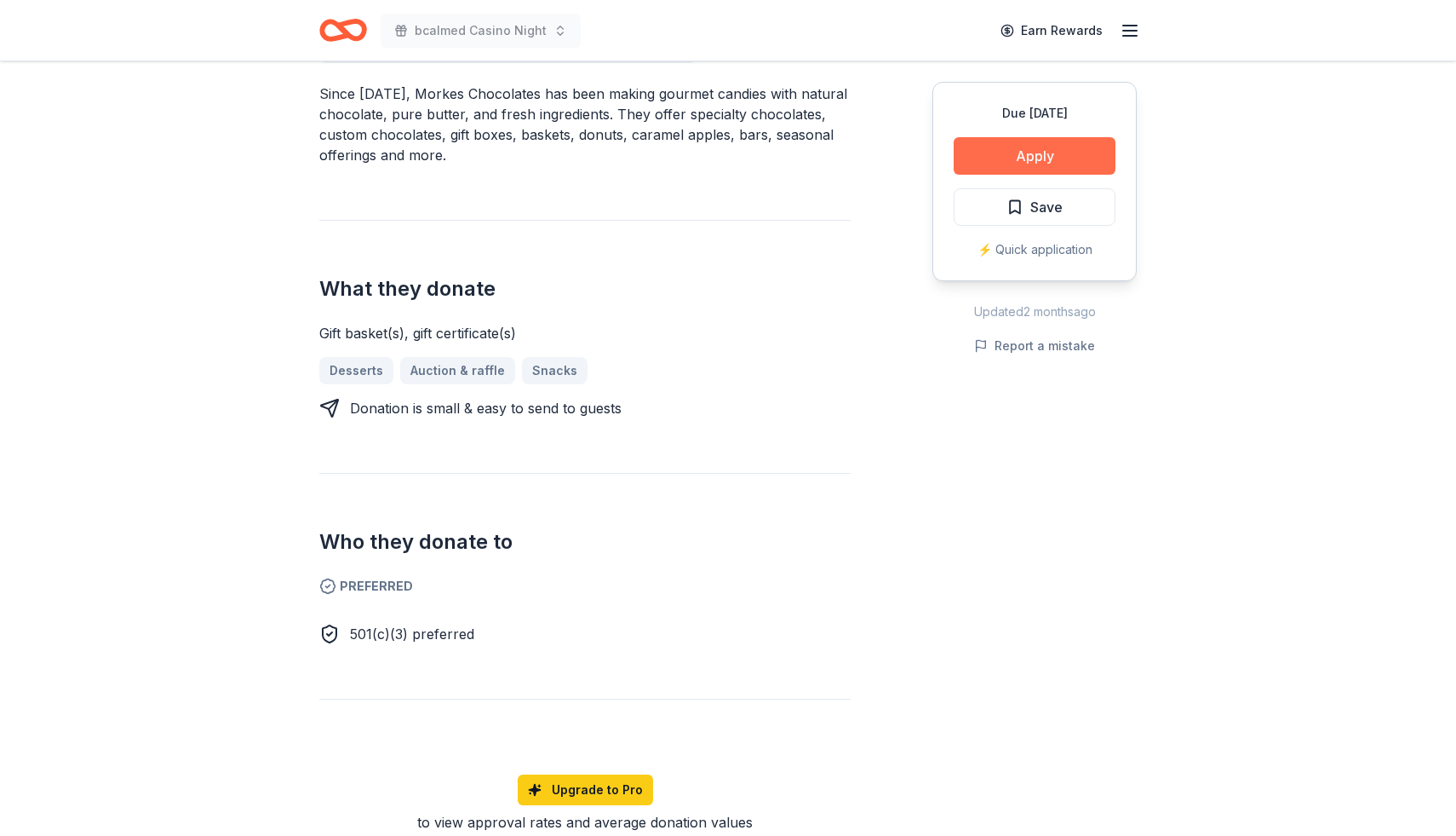
click at [1020, 158] on button "Apply" at bounding box center [1035, 155] width 162 height 37
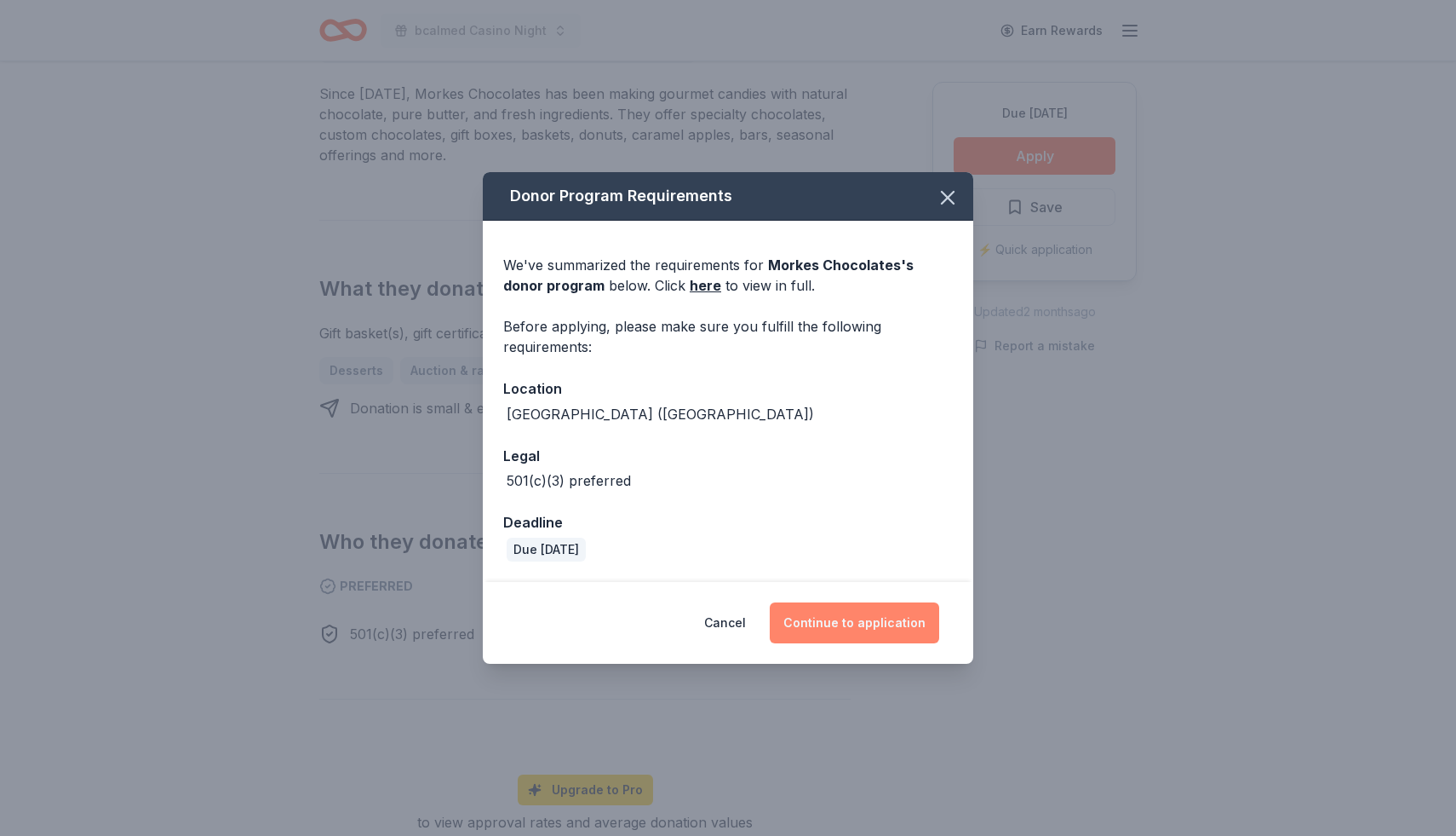
click at [861, 631] on button "Continue to application" at bounding box center [854, 622] width 170 height 41
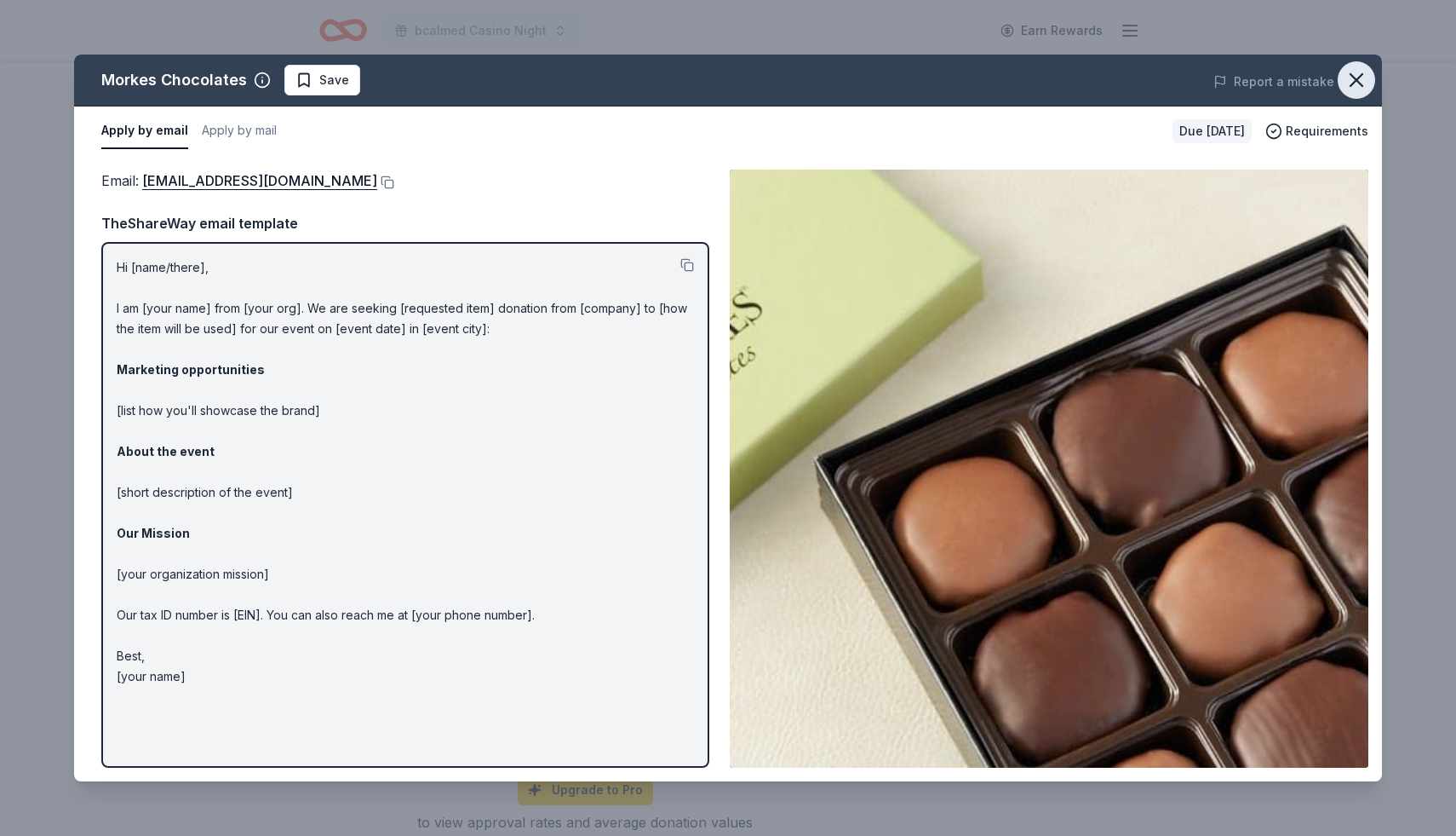
click at [1366, 76] on icon "button" at bounding box center [1357, 80] width 24 height 24
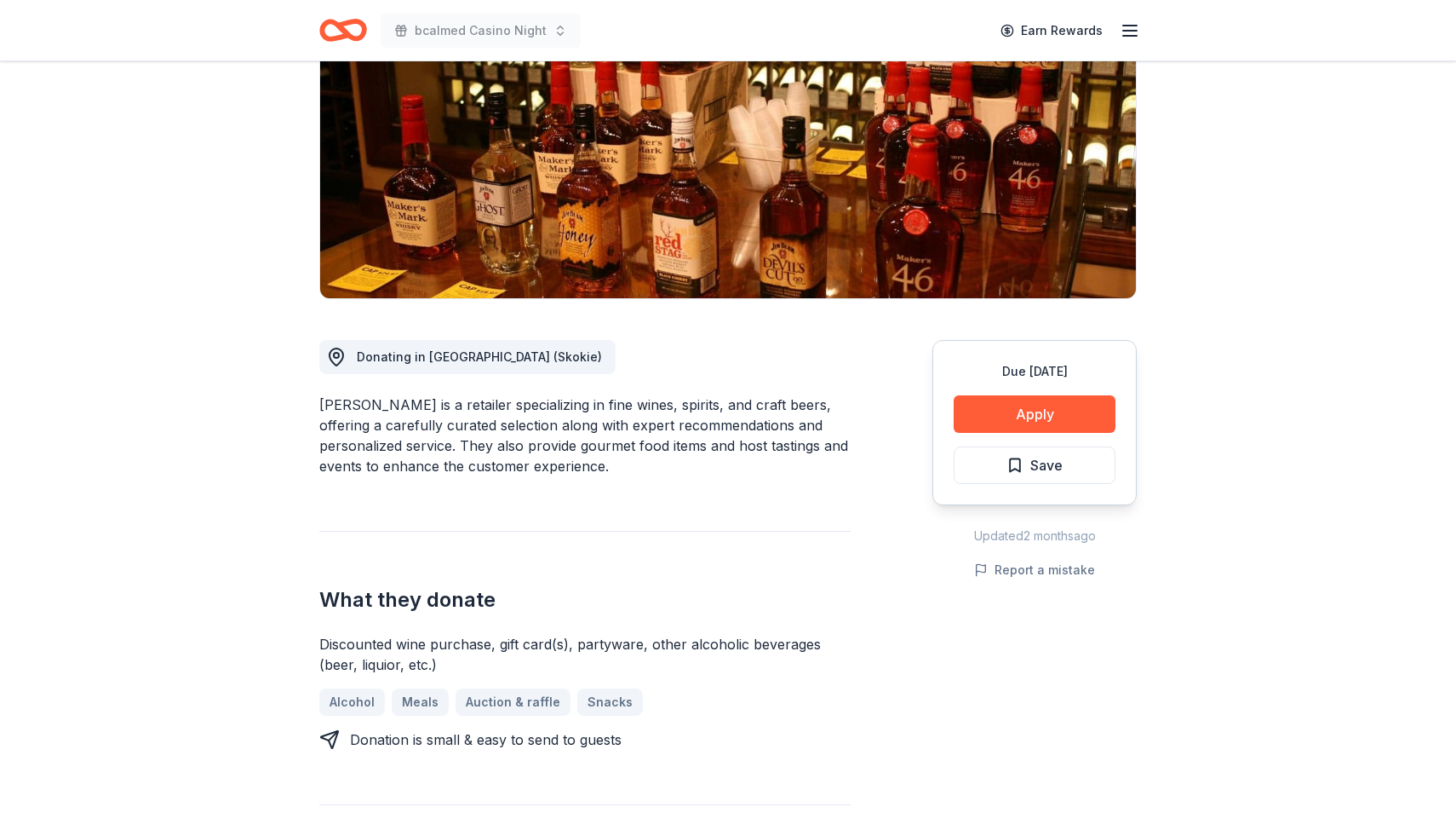
scroll to position [231, 0]
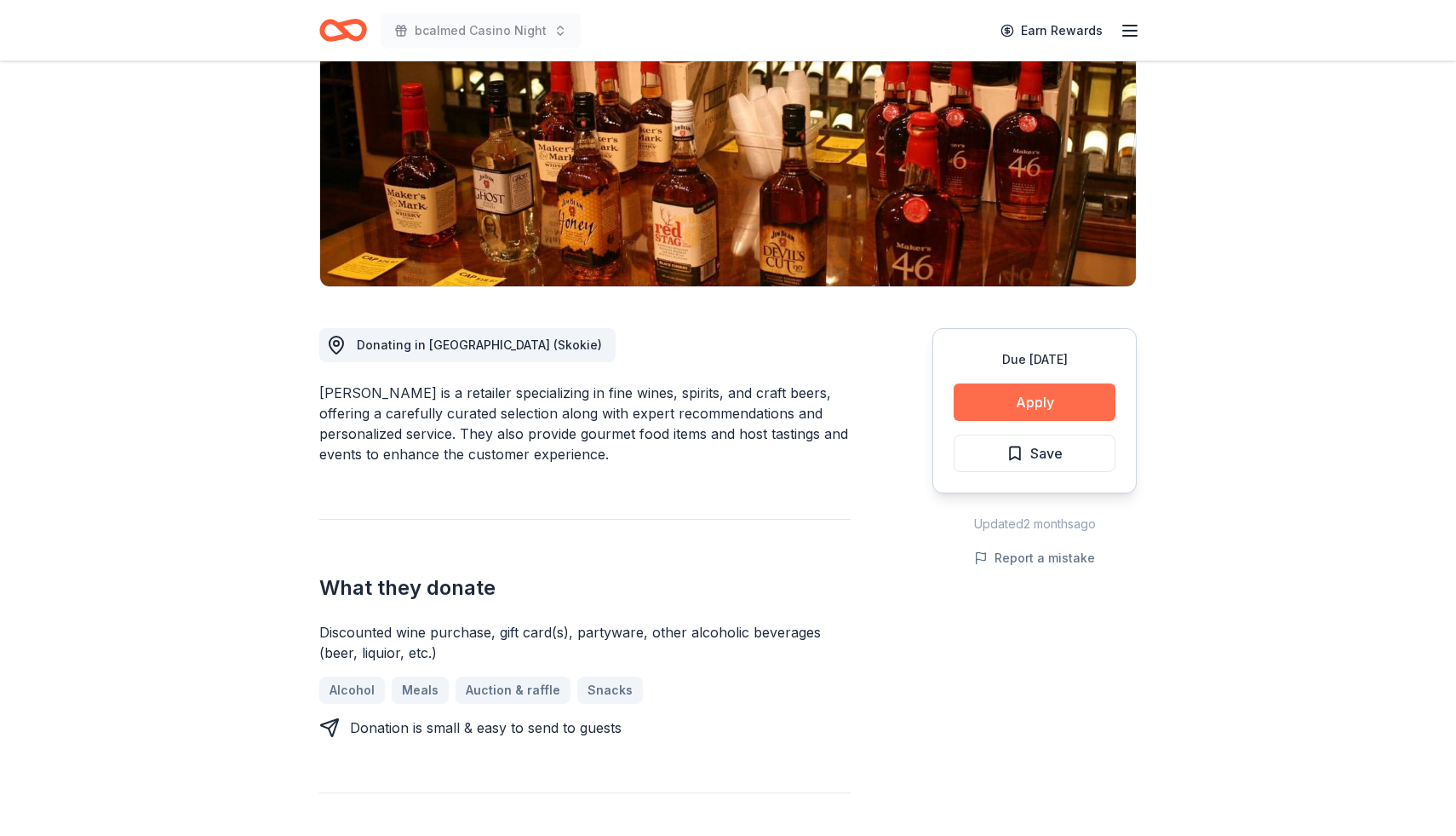
click at [1012, 402] on button "Apply" at bounding box center [1035, 402] width 162 height 37
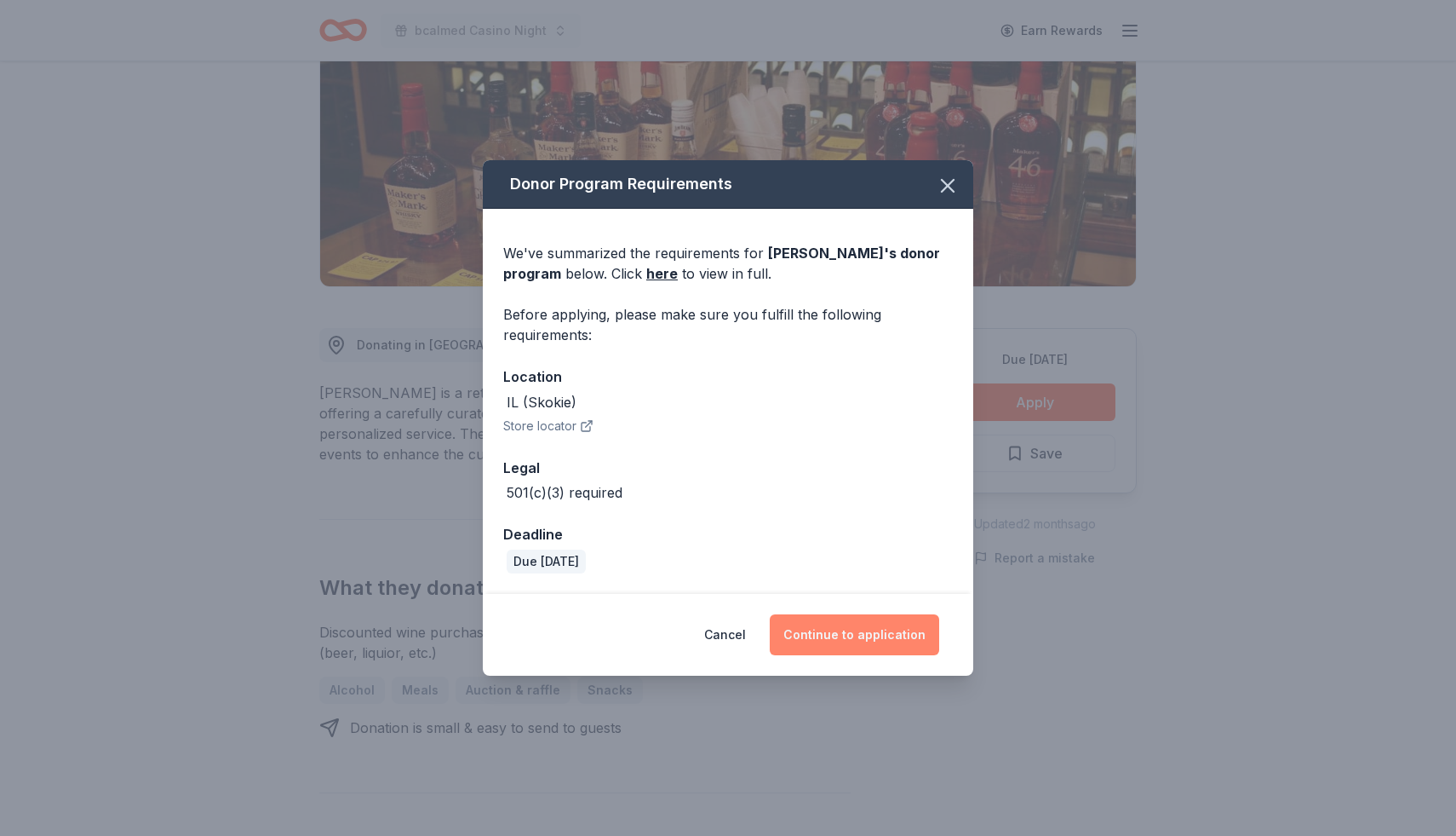
click at [872, 635] on button "Continue to application" at bounding box center [854, 634] width 170 height 41
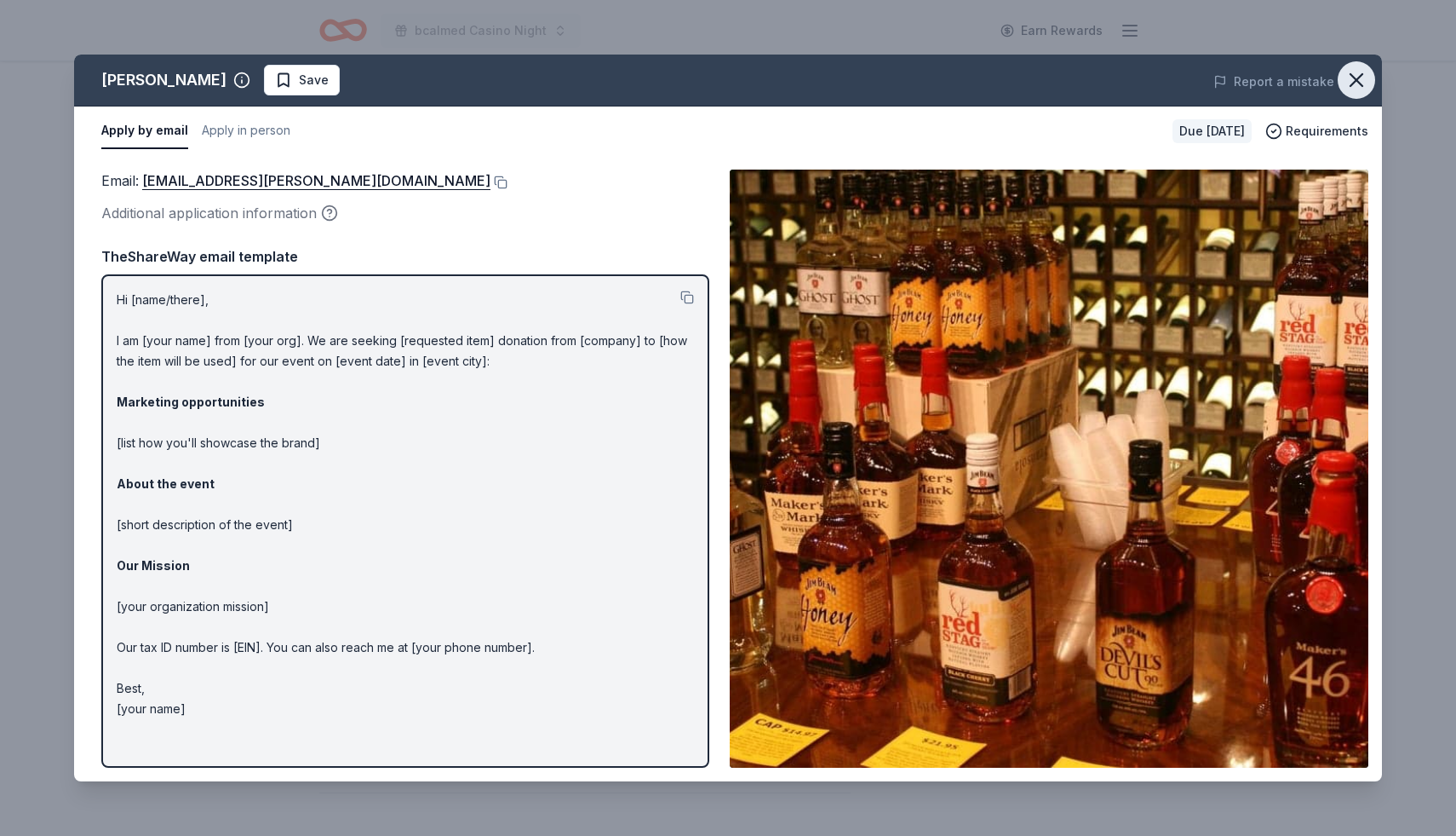
click at [1356, 87] on icon "button" at bounding box center [1357, 80] width 24 height 24
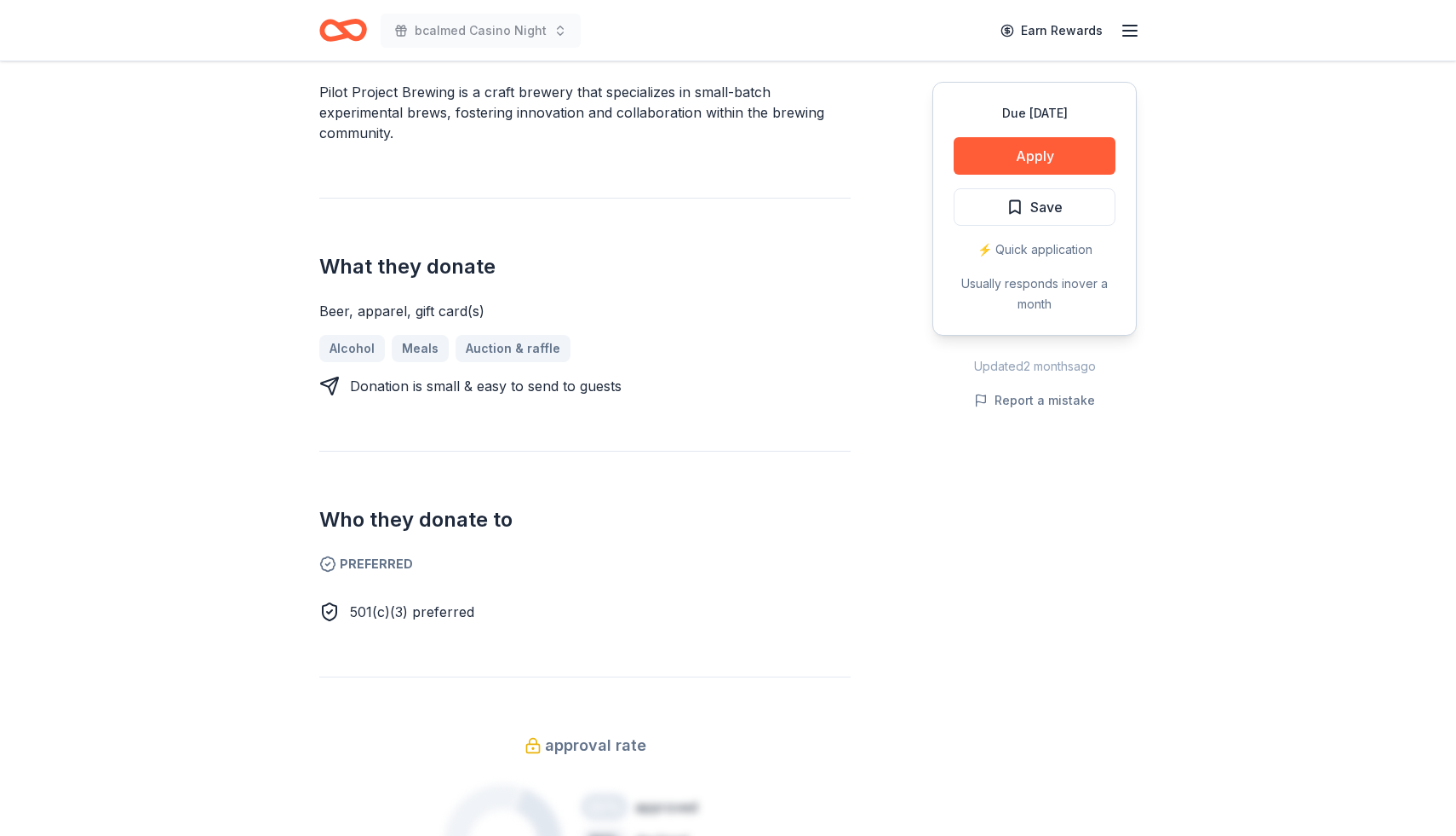
scroll to position [555, 0]
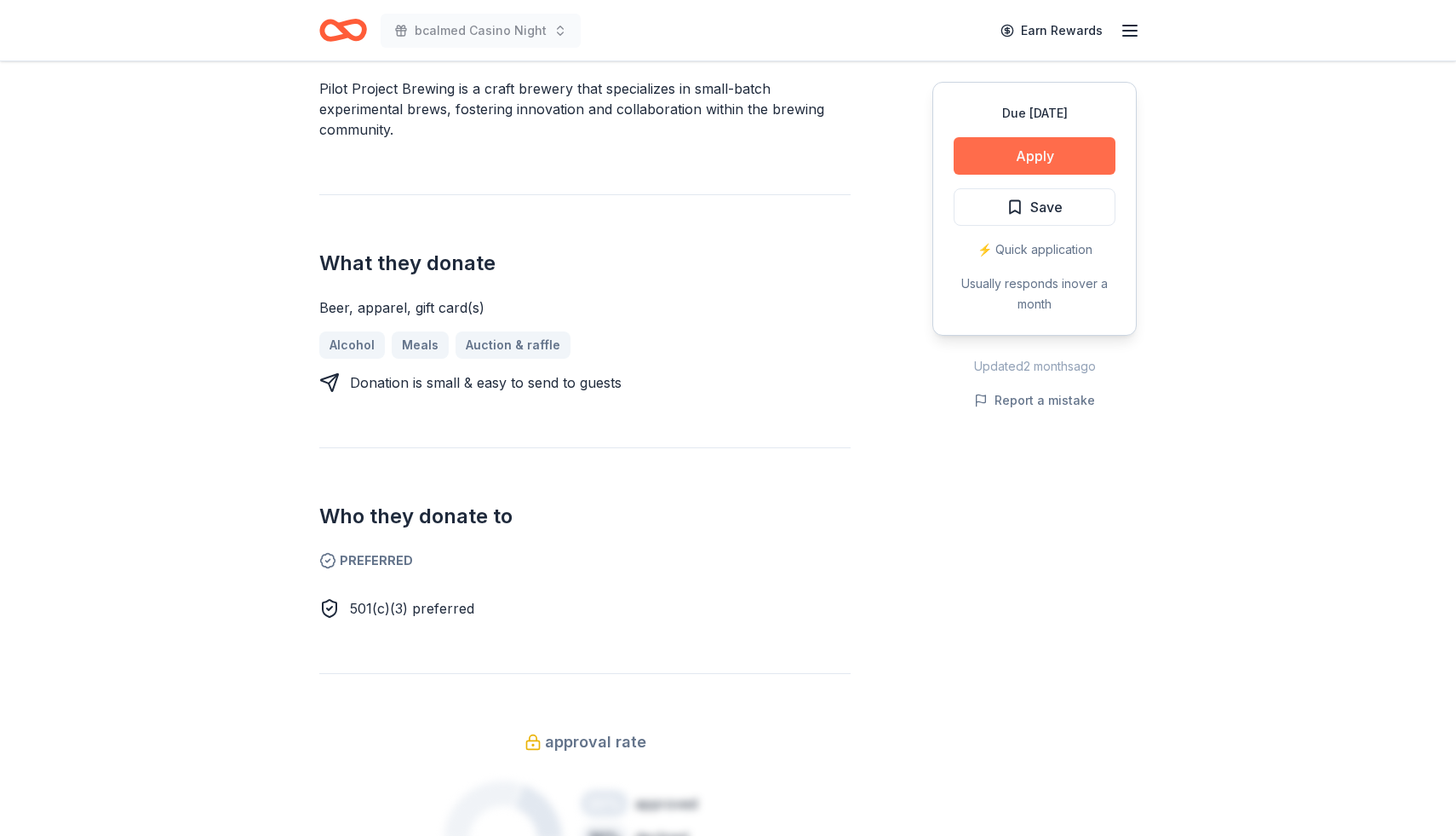
click at [1022, 151] on button "Apply" at bounding box center [1035, 155] width 162 height 37
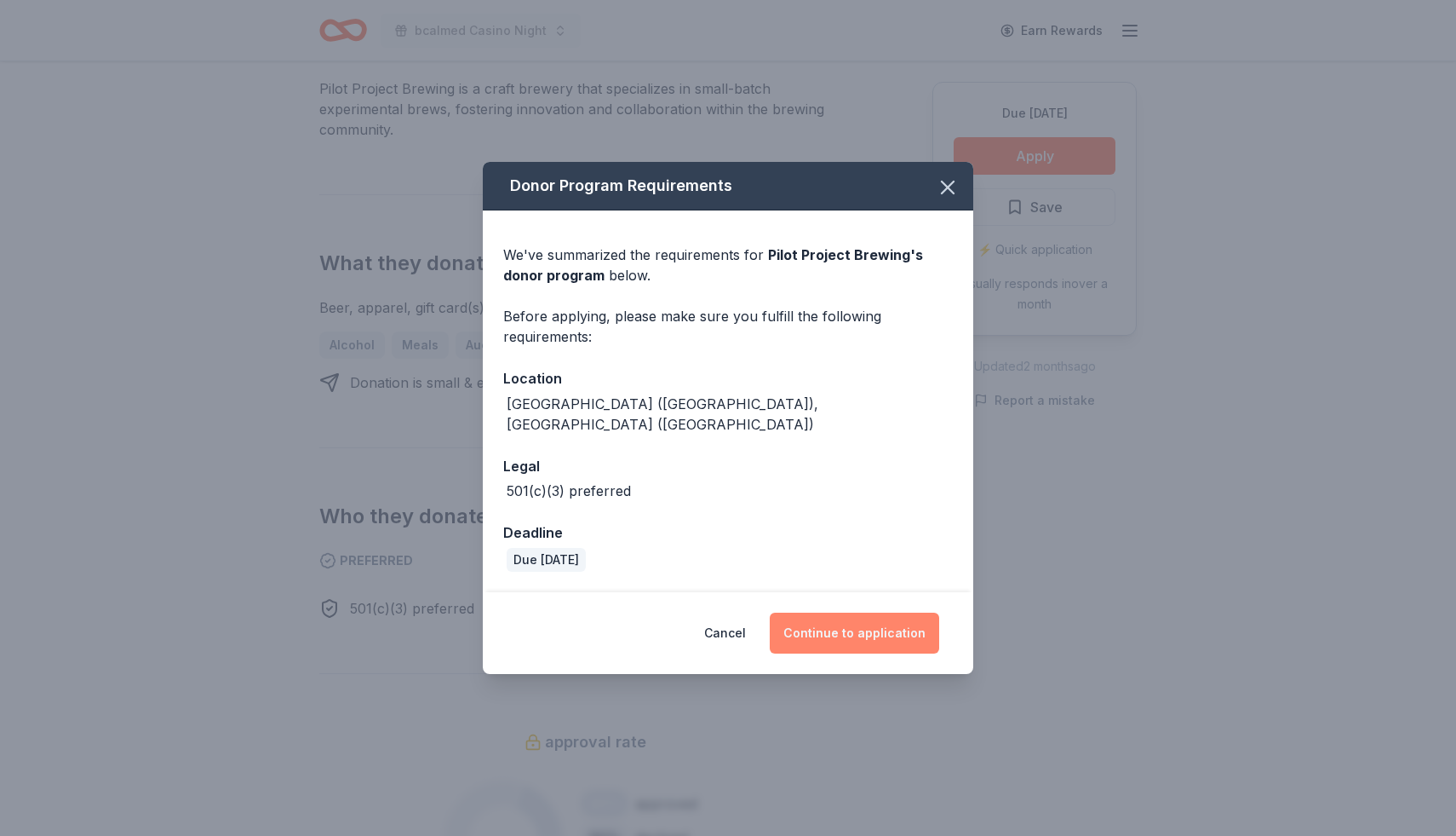
click at [846, 627] on button "Continue to application" at bounding box center [854, 633] width 170 height 41
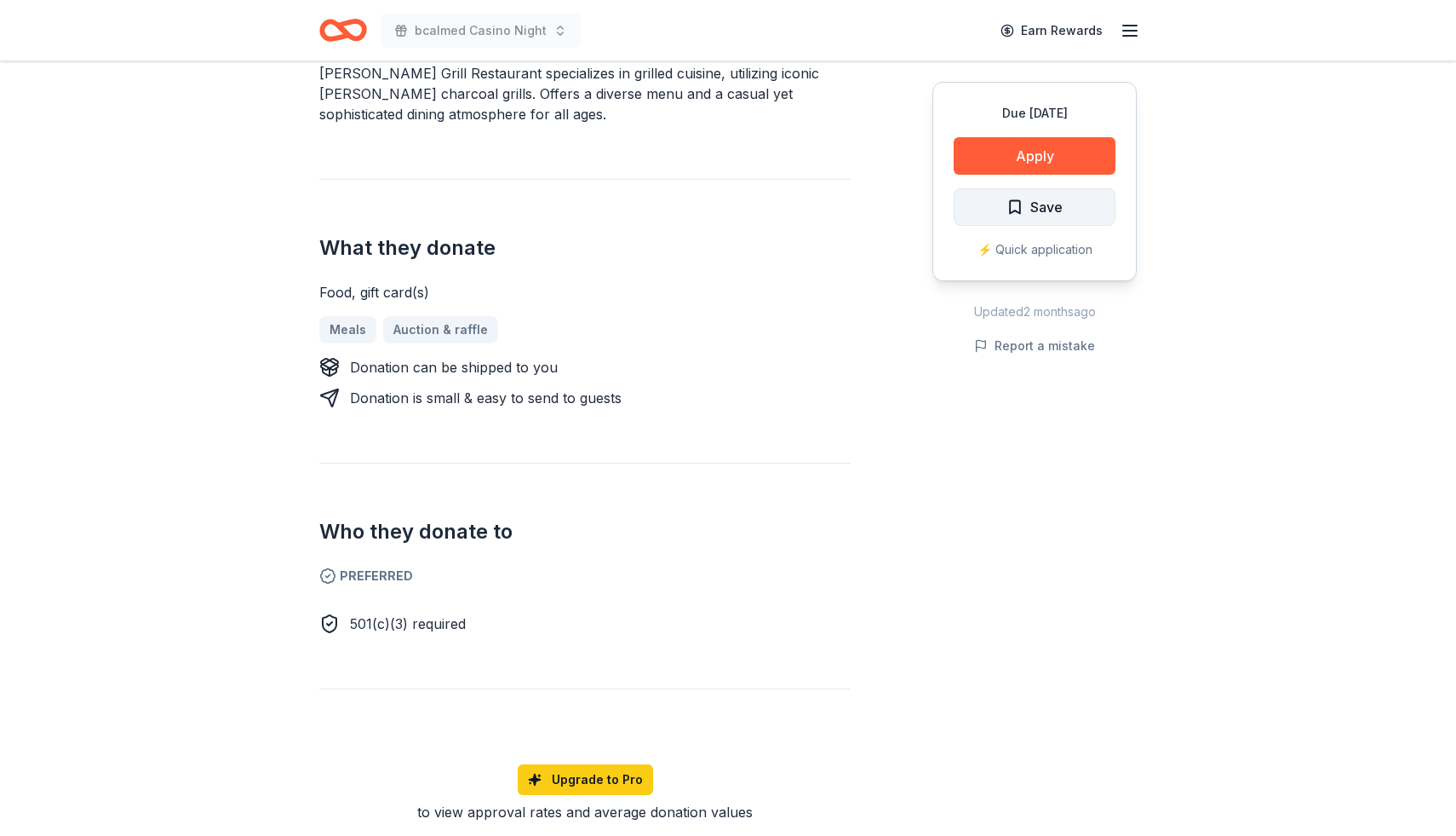
scroll to position [579, 0]
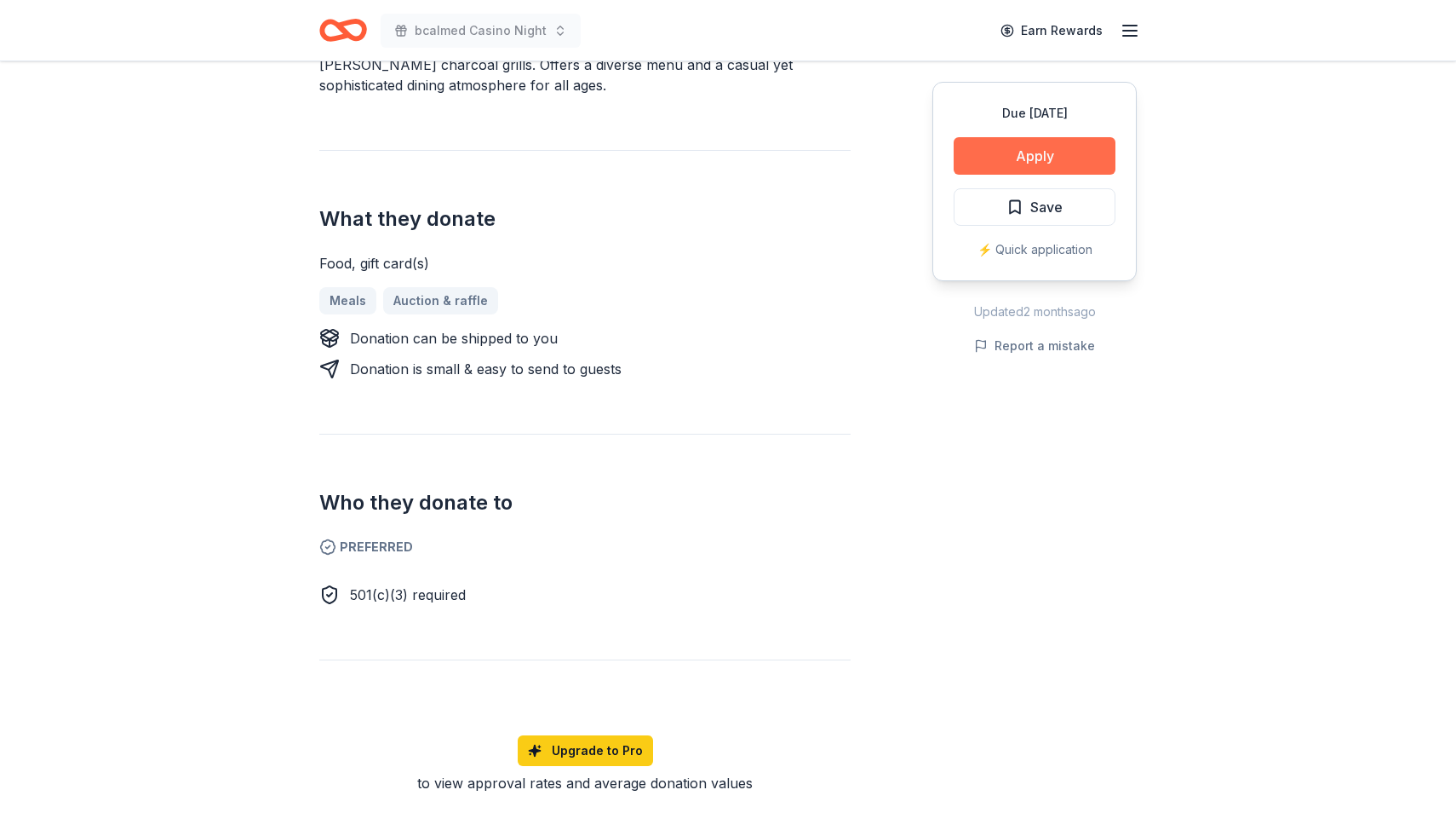
click at [1061, 153] on button "Apply" at bounding box center [1035, 155] width 162 height 37
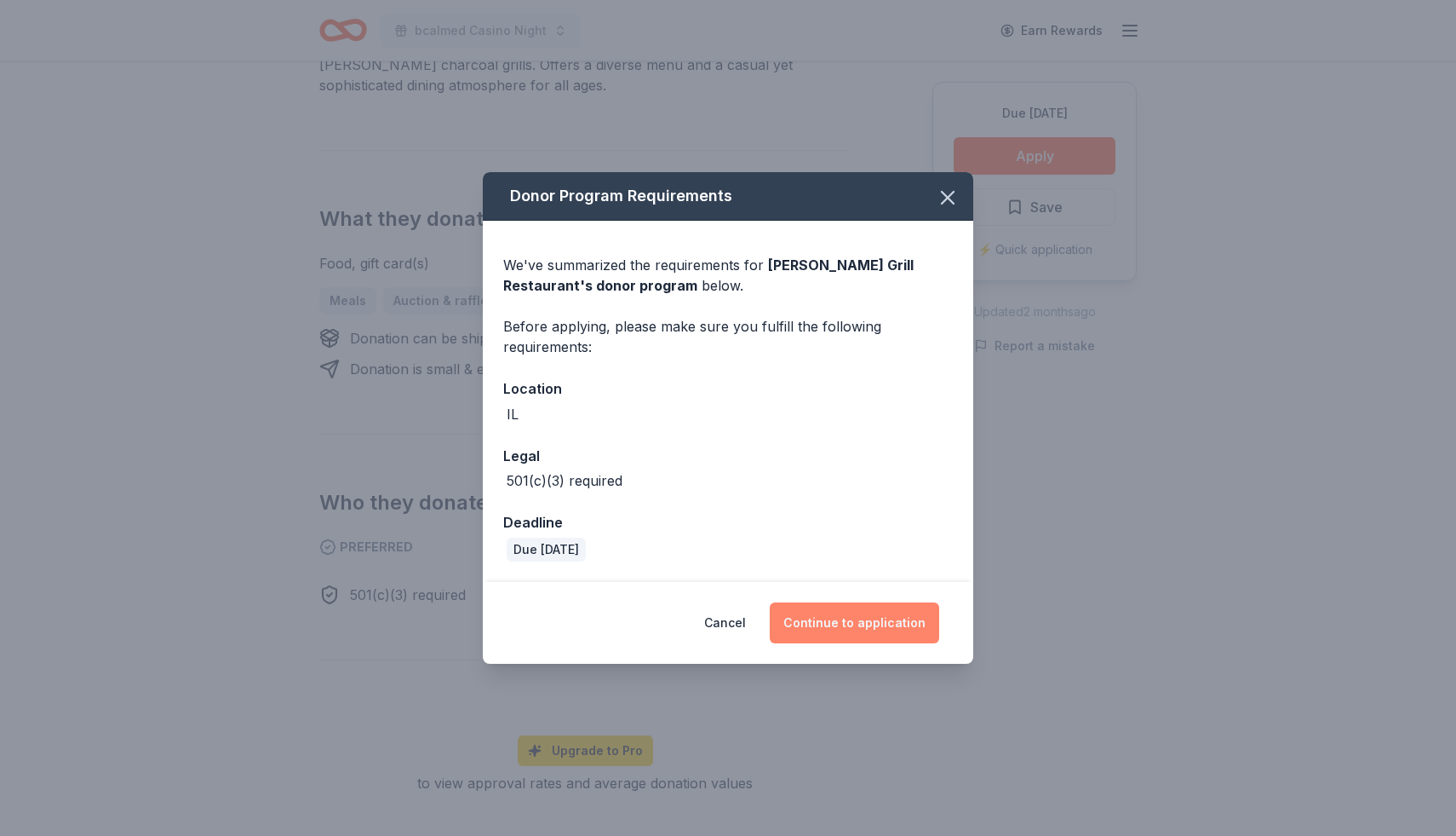
click at [878, 627] on button "Continue to application" at bounding box center [854, 622] width 170 height 41
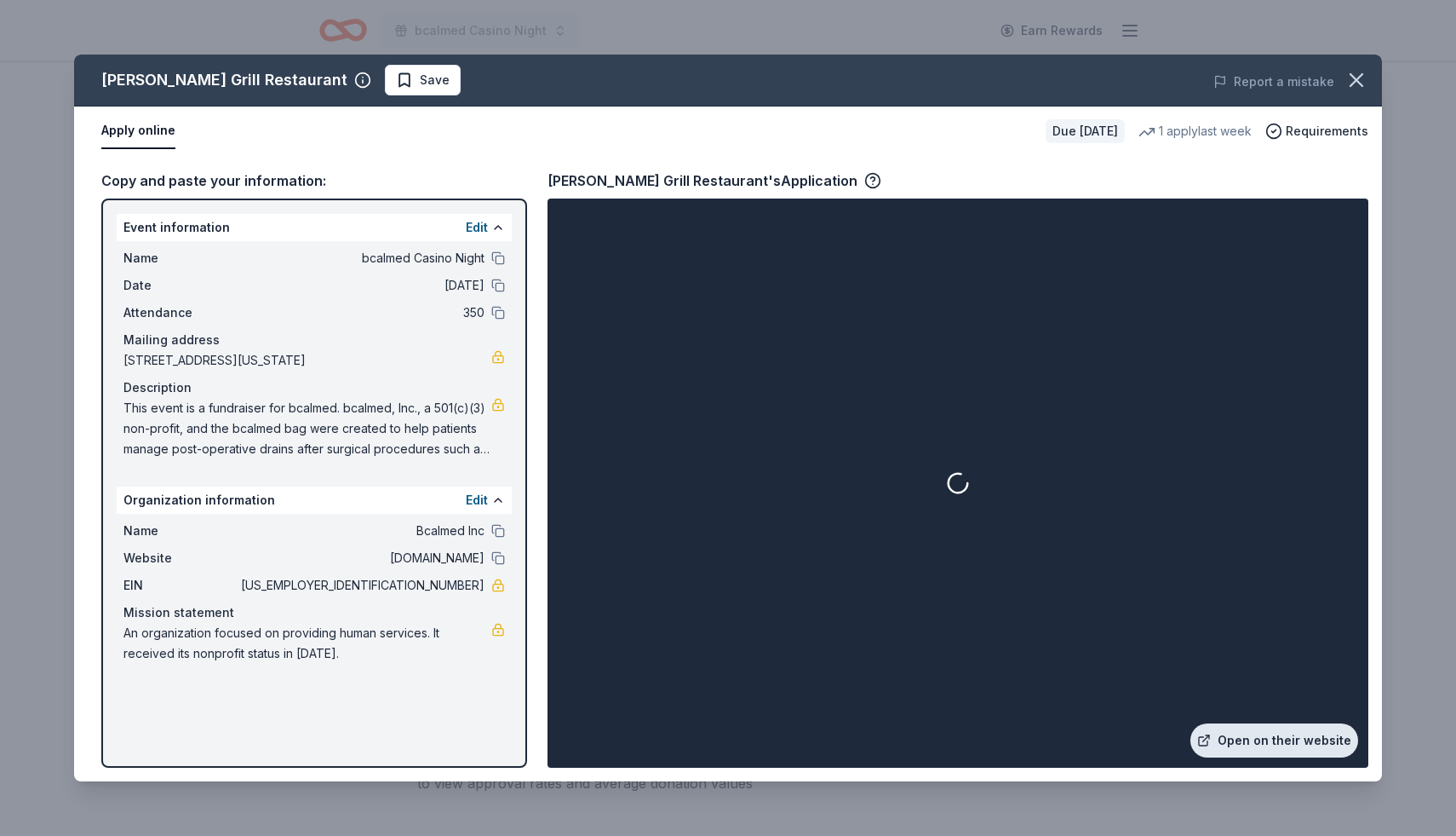
click at [1287, 748] on link "Open on their website" at bounding box center [1274, 740] width 168 height 34
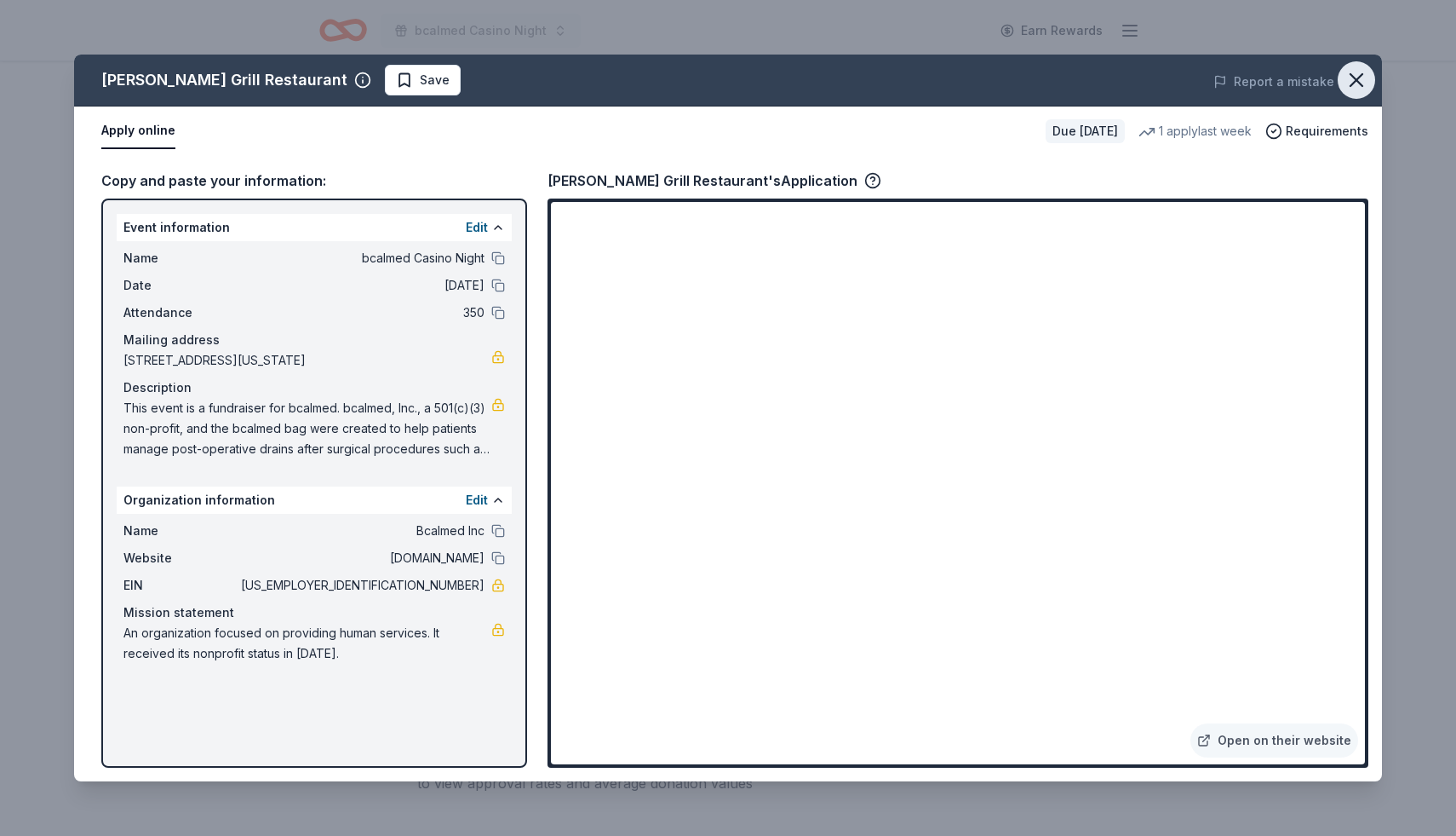
click at [1356, 80] on icon "button" at bounding box center [1357, 80] width 12 height 12
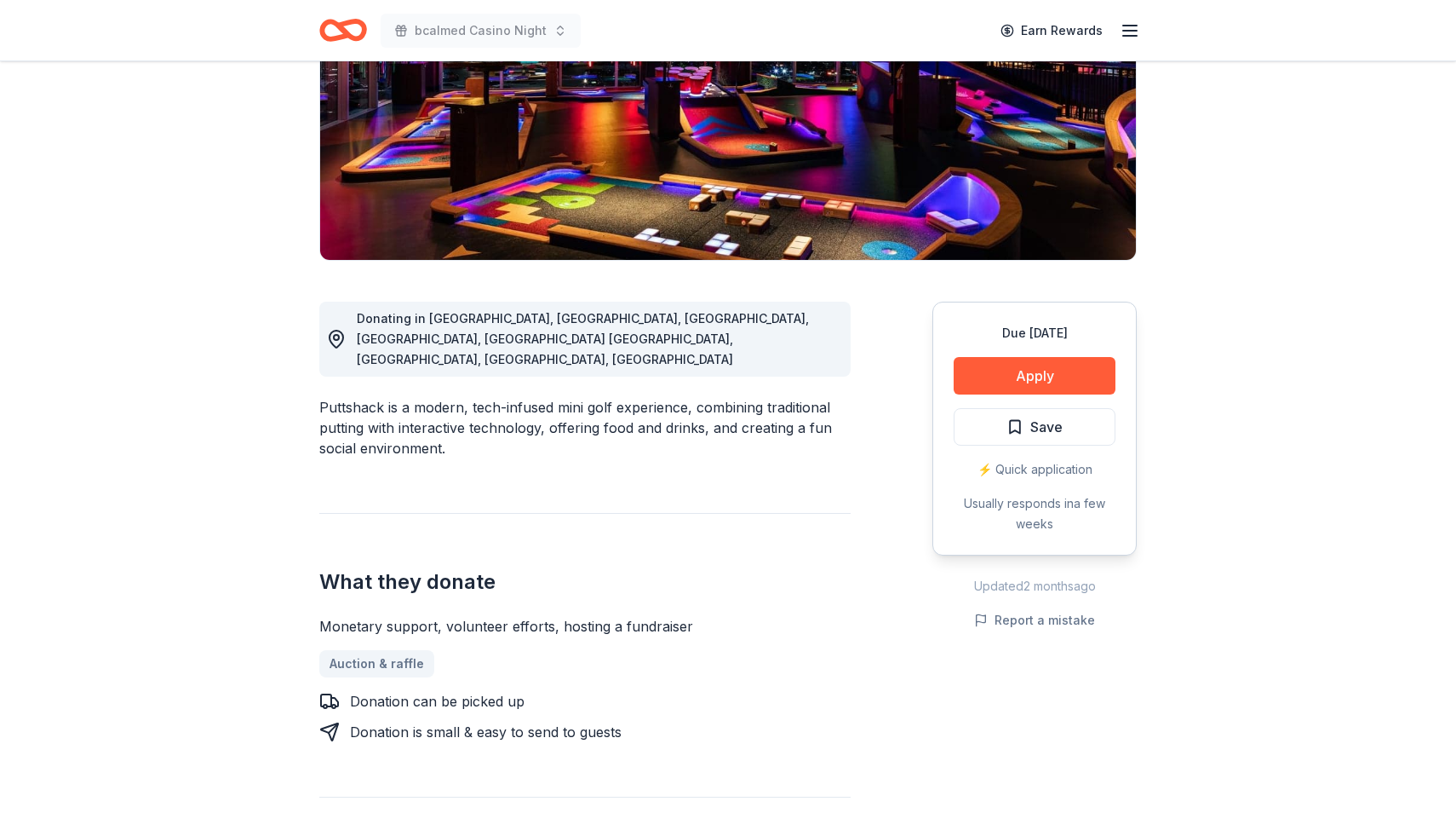
scroll to position [259, 0]
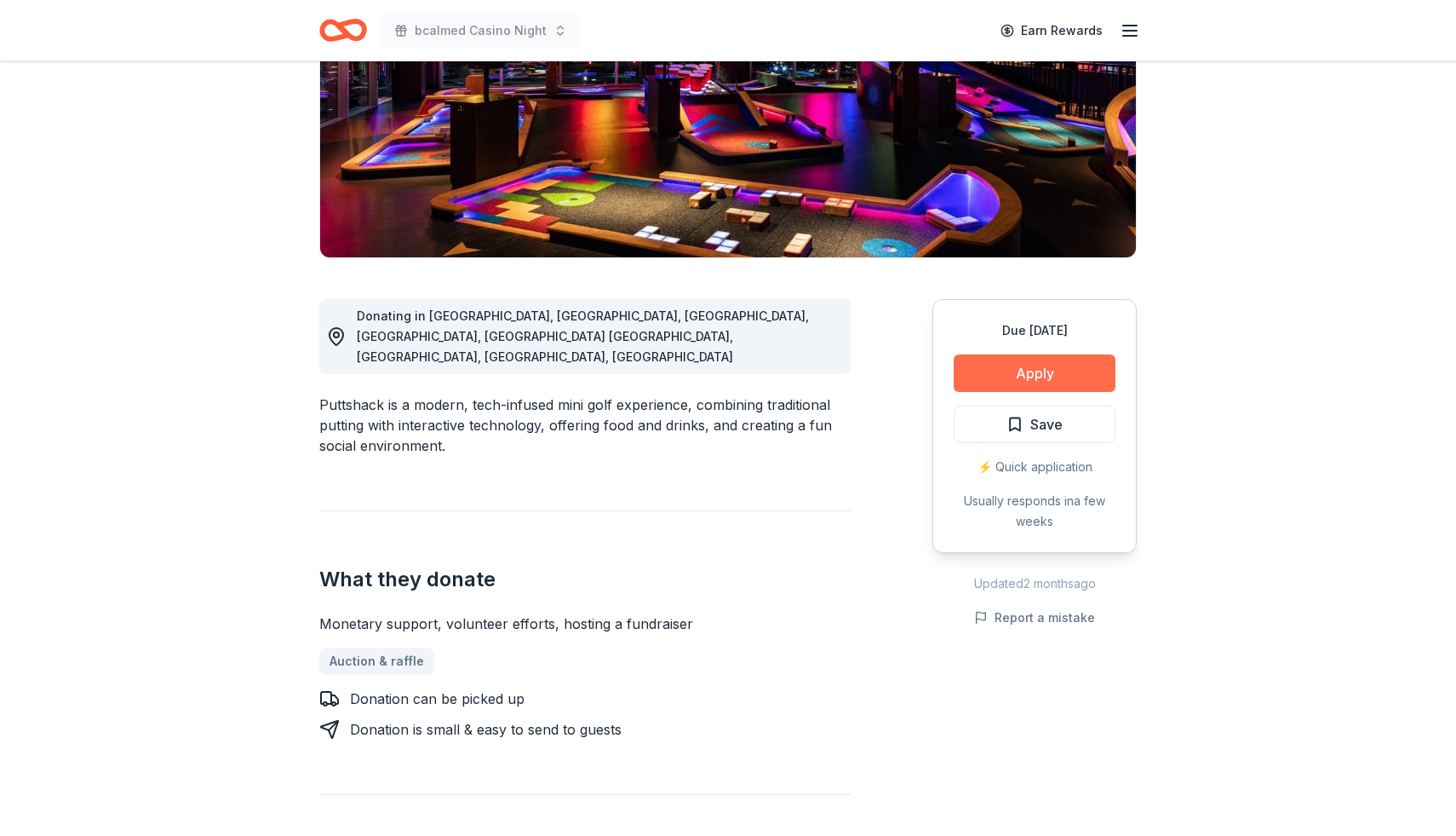
click at [998, 367] on button "Apply" at bounding box center [1035, 372] width 162 height 37
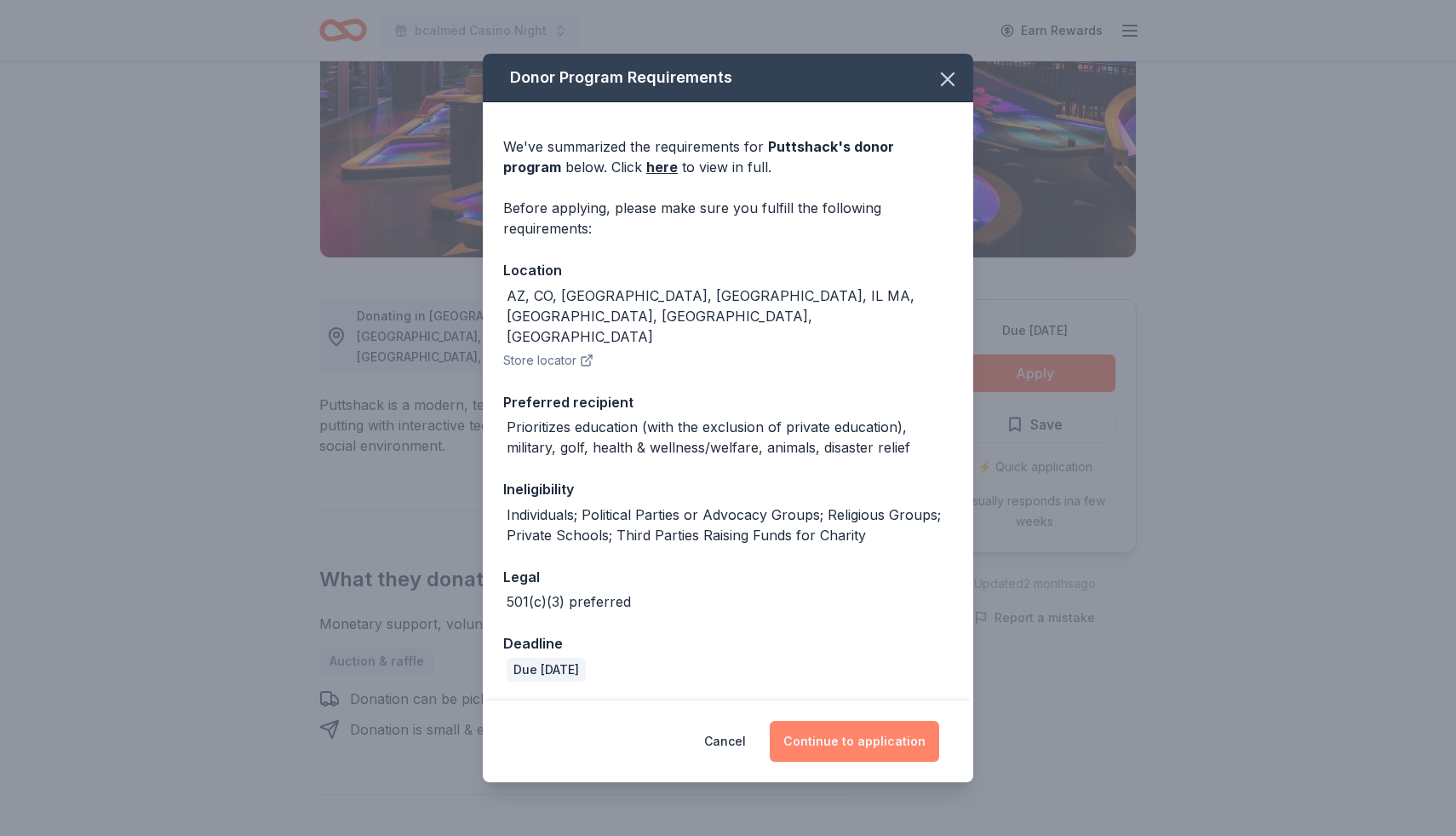
click at [894, 729] on button "Continue to application" at bounding box center [854, 740] width 170 height 41
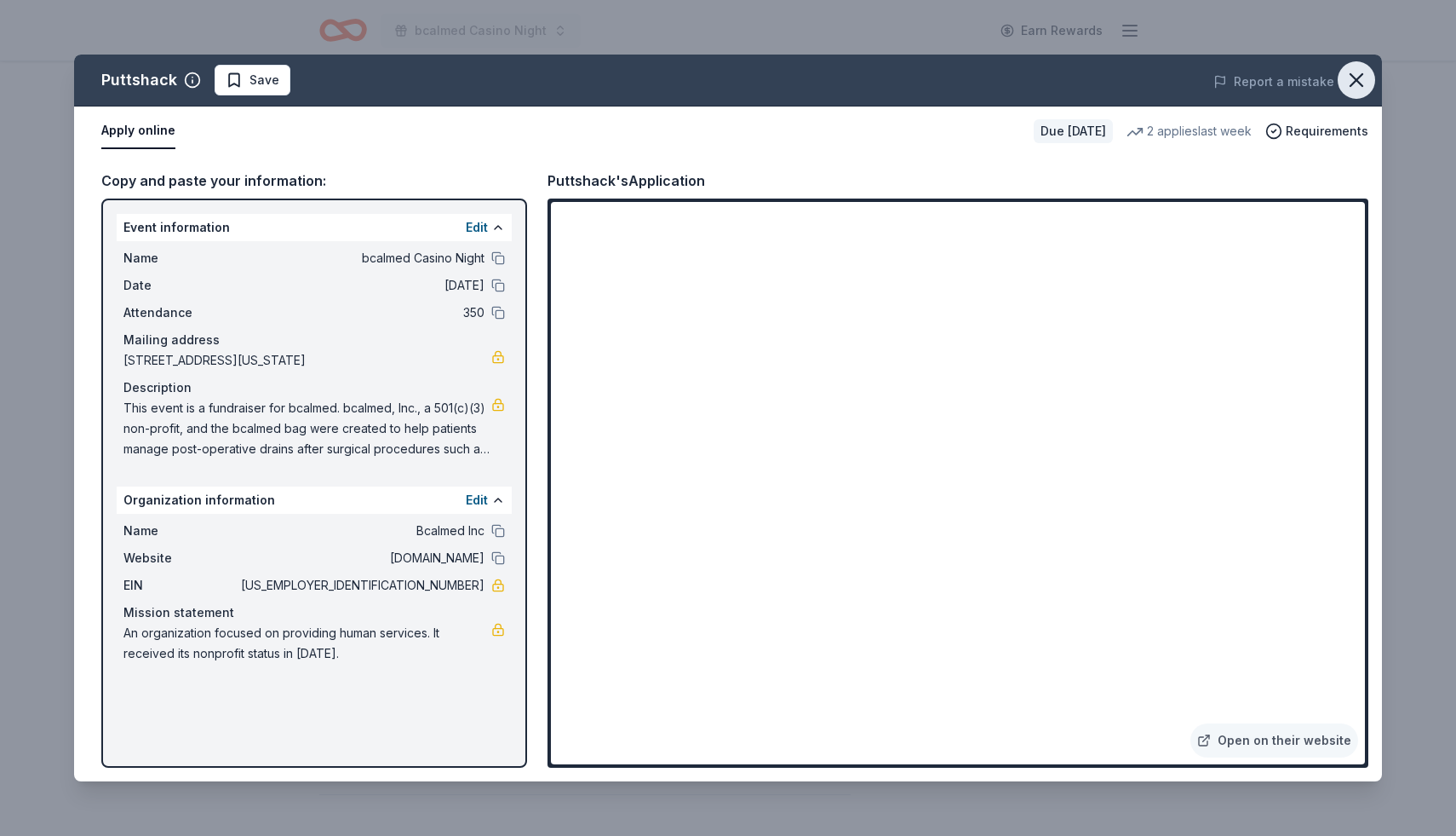
click at [1351, 85] on icon "button" at bounding box center [1357, 80] width 12 height 12
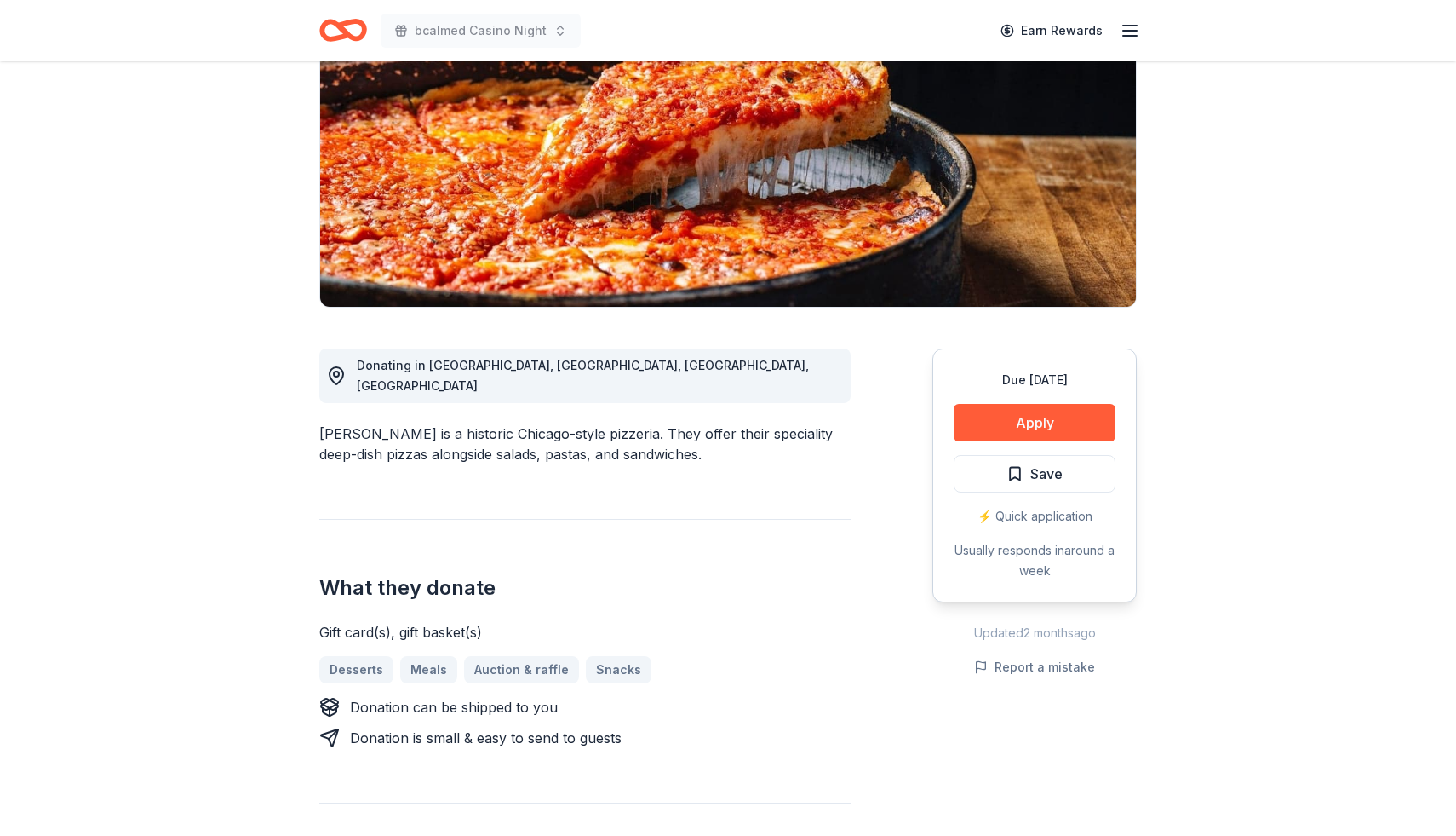
scroll to position [211, 0]
click at [1011, 408] on button "Apply" at bounding box center [1035, 421] width 162 height 37
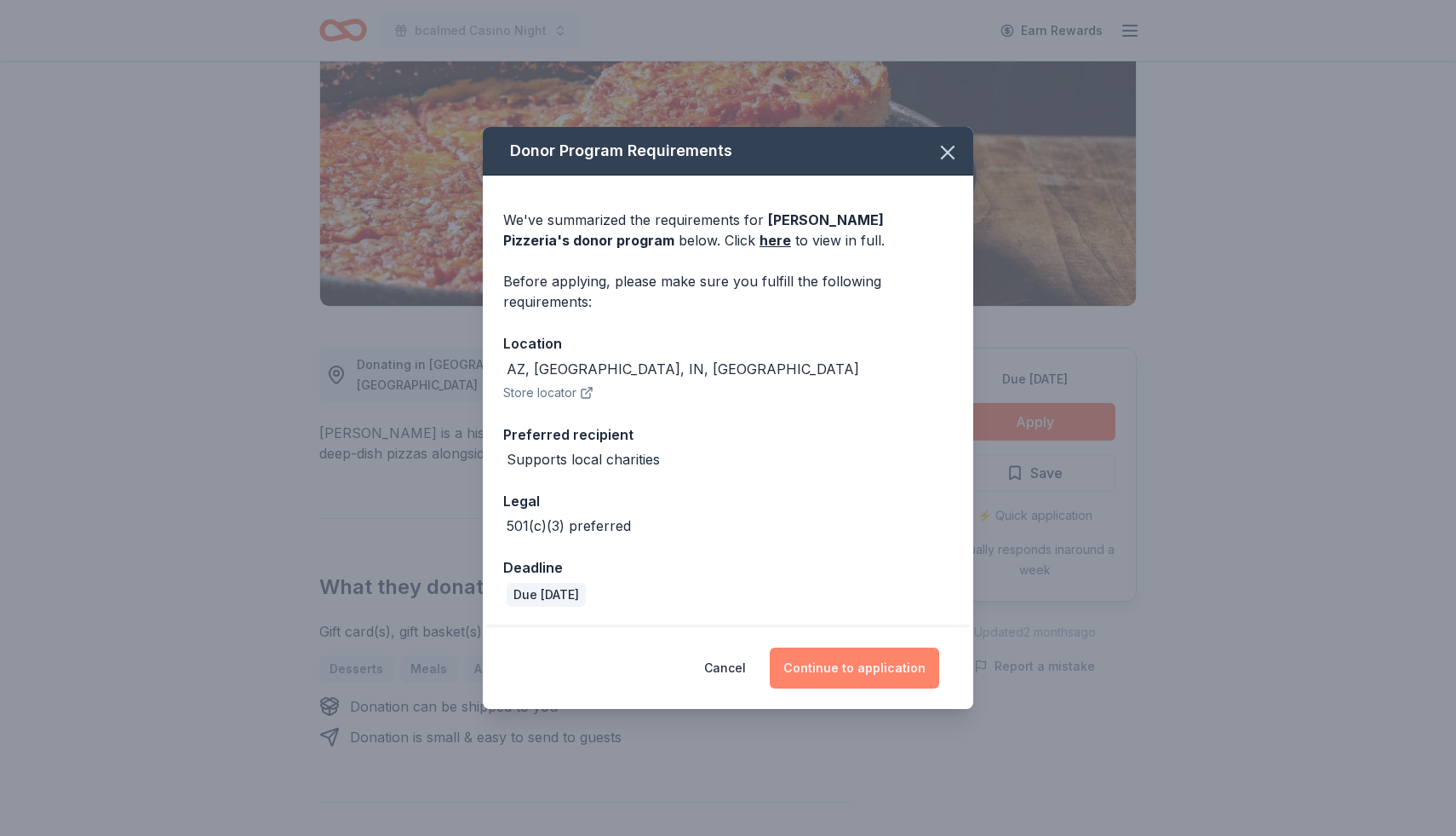
click at [862, 665] on button "Continue to application" at bounding box center [854, 667] width 170 height 41
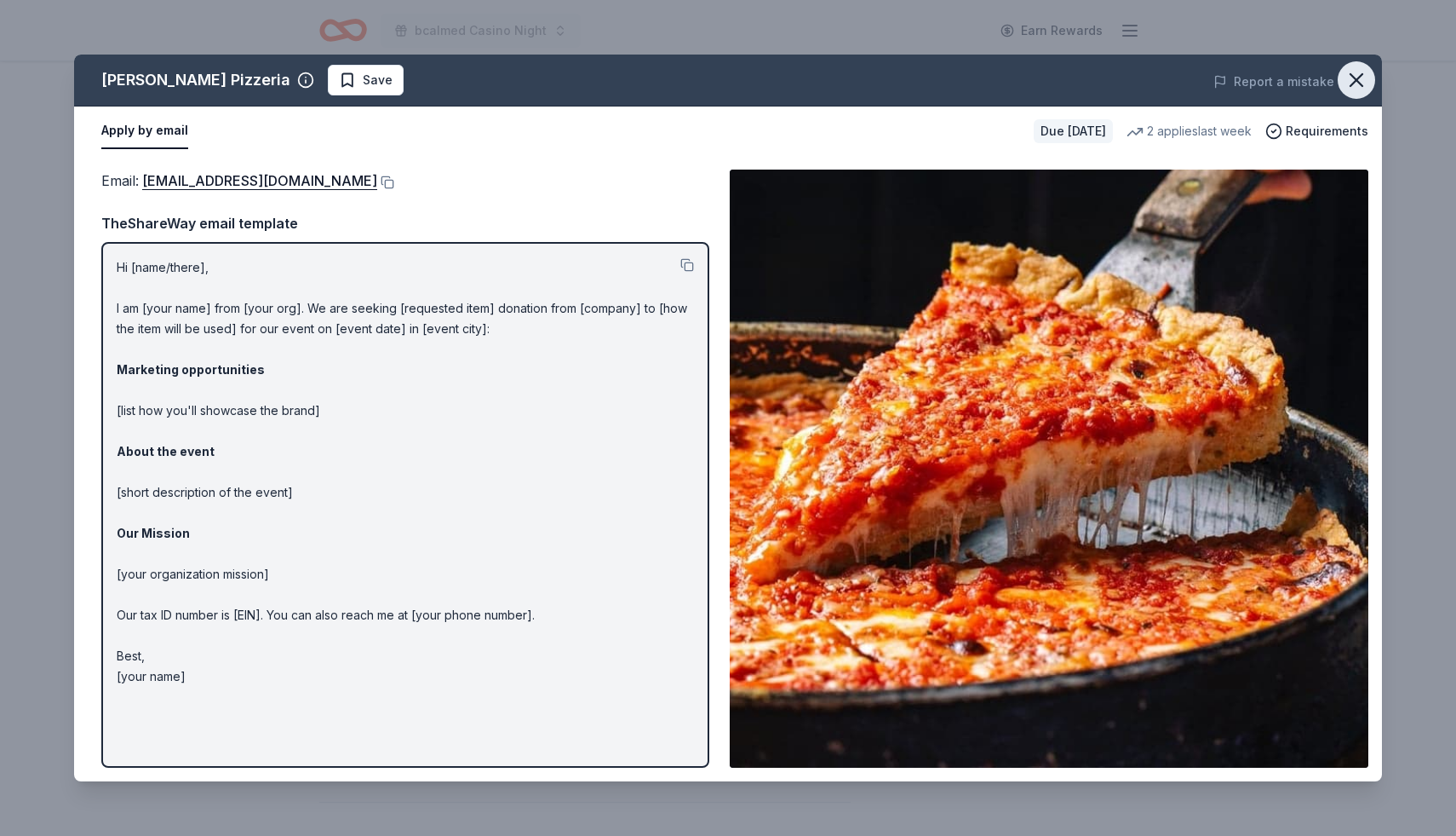
click at [1355, 78] on icon "button" at bounding box center [1357, 80] width 24 height 24
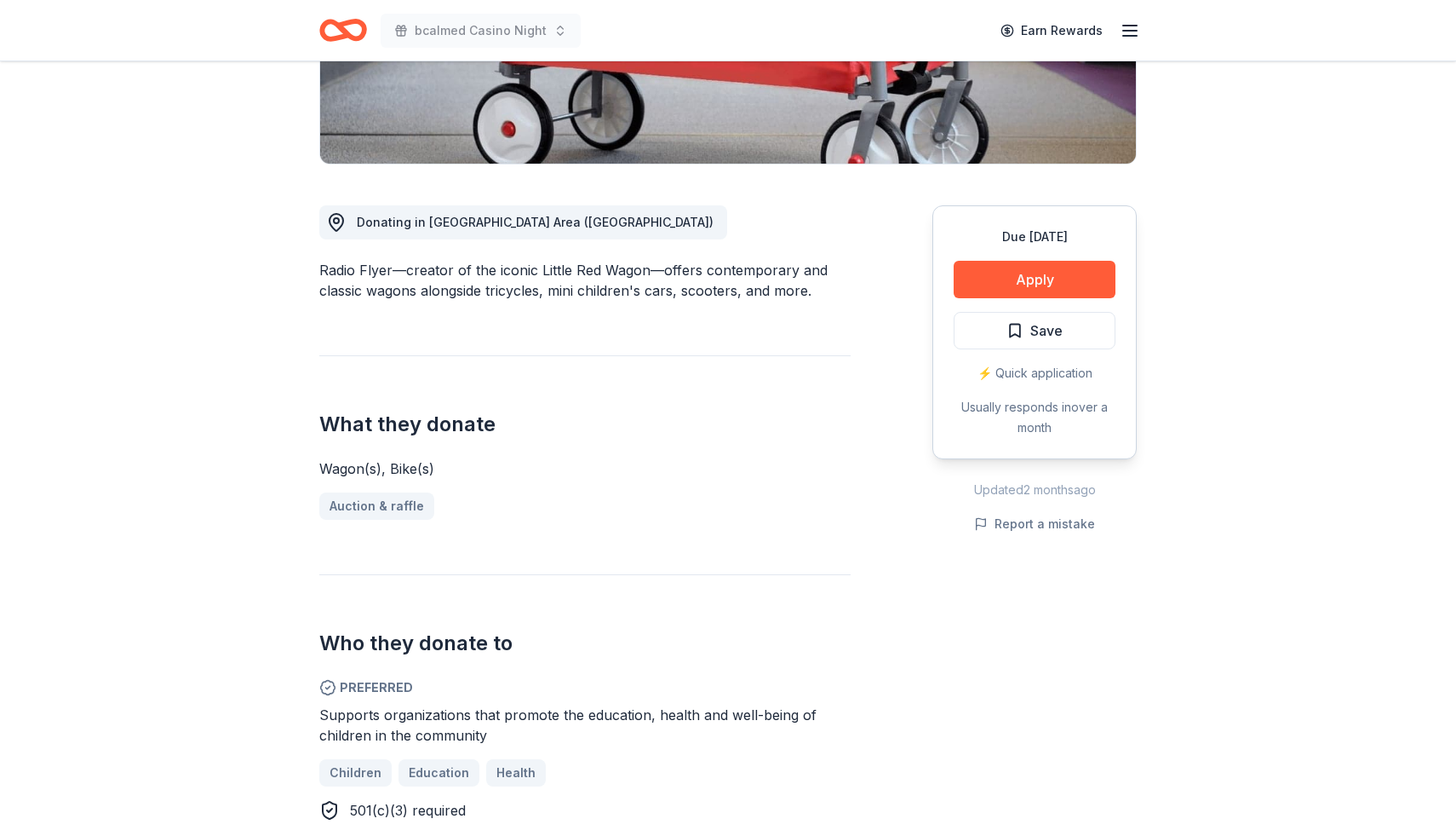
scroll to position [354, 0]
click at [1022, 285] on button "Apply" at bounding box center [1035, 278] width 162 height 37
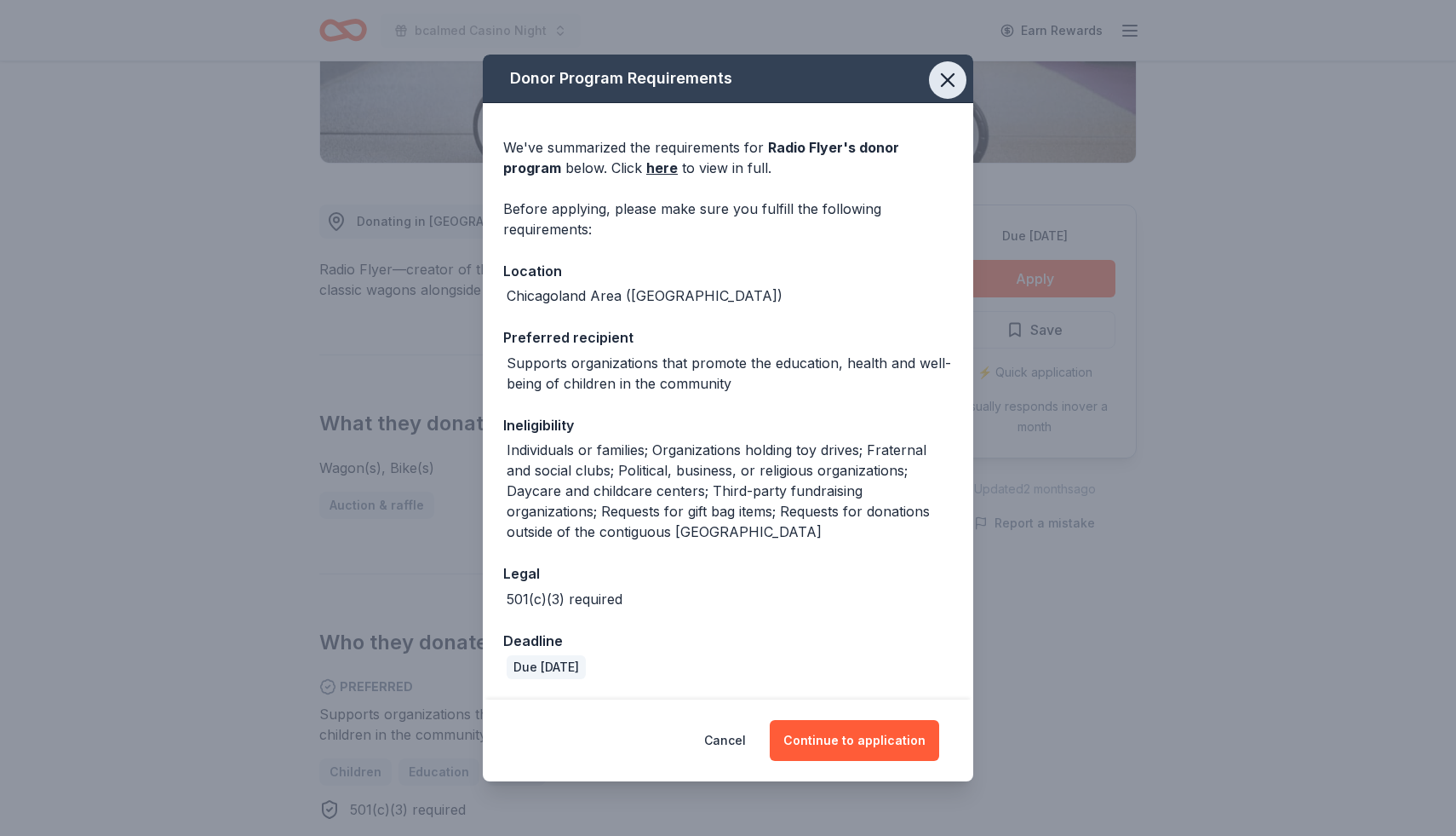
click at [944, 79] on icon "button" at bounding box center [948, 80] width 24 height 24
